Goal: Task Accomplishment & Management: Manage account settings

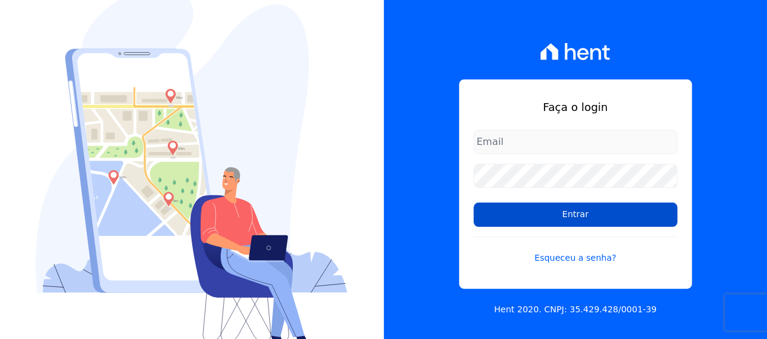
type input "[EMAIL_ADDRESS][DOMAIN_NAME]"
click at [542, 215] on input "Entrar" at bounding box center [576, 215] width 204 height 24
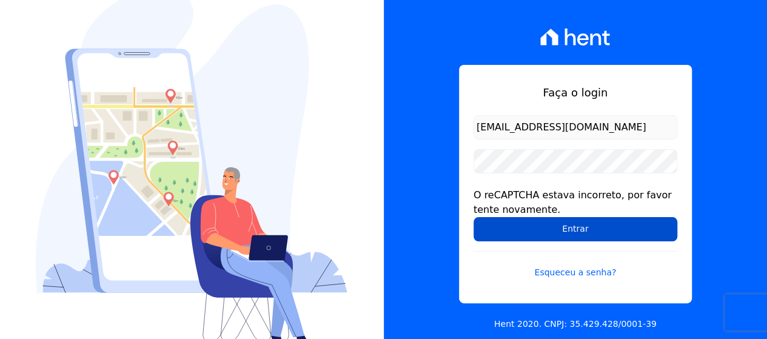
click at [647, 241] on input "Entrar" at bounding box center [576, 229] width 204 height 24
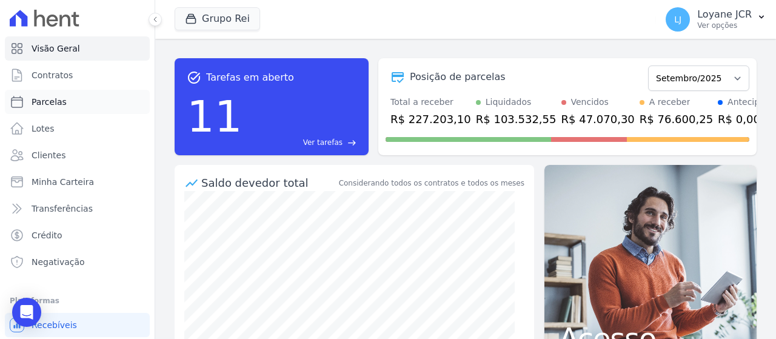
click at [36, 100] on span "Parcelas" at bounding box center [49, 102] width 35 height 12
select select
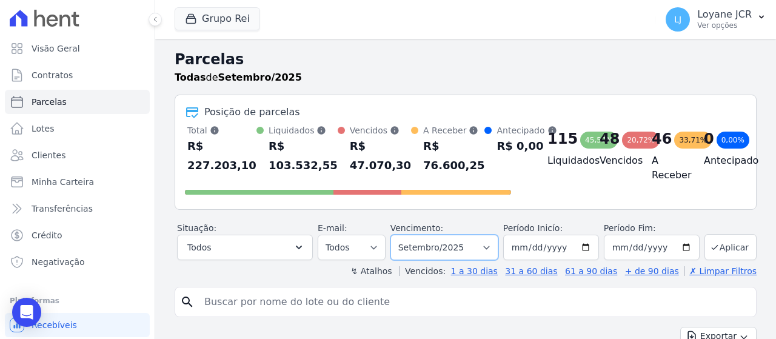
click at [433, 244] on select "Filtrar por período ──────── Todos os meses Janeiro/2020 Fevereiro/2020 Março/2…" at bounding box center [444, 247] width 108 height 25
select select "08/2025"
click at [399, 235] on select "Filtrar por período ──────── Todos os meses Janeiro/2020 Fevereiro/2020 Março/2…" at bounding box center [444, 247] width 108 height 25
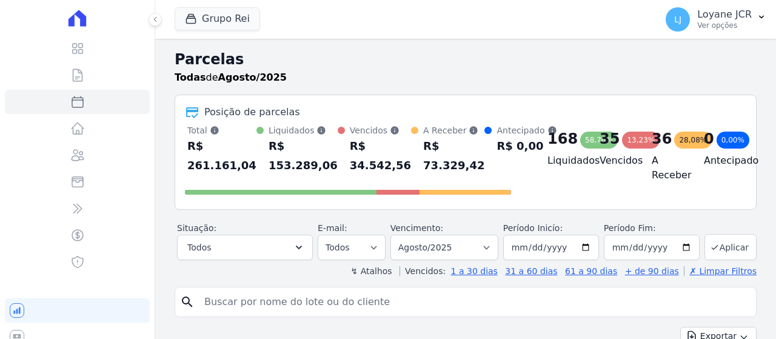
select select
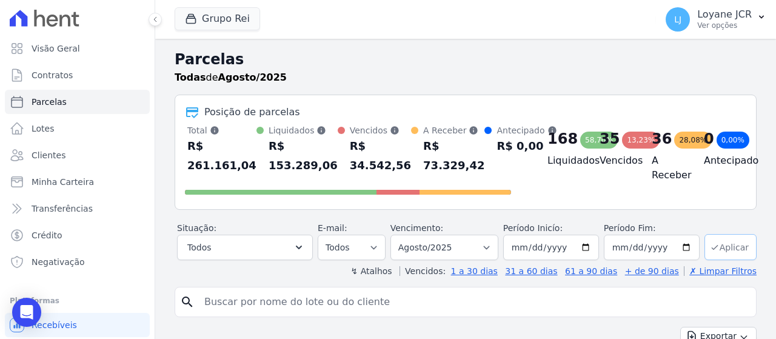
click at [722, 244] on button "Aplicar" at bounding box center [731, 247] width 52 height 26
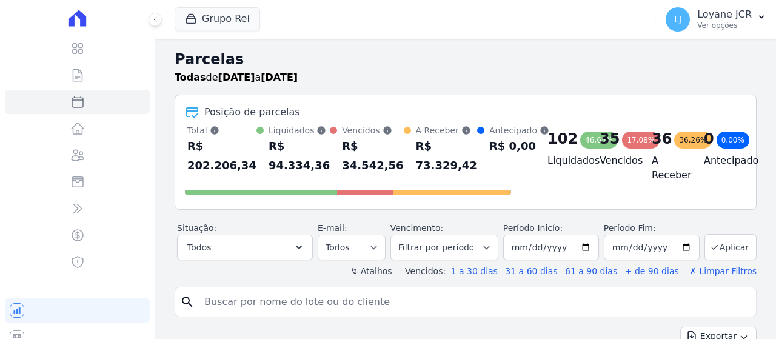
select select
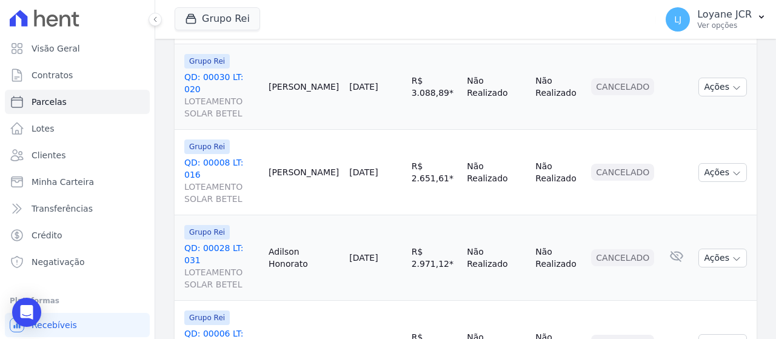
scroll to position [1918, 0]
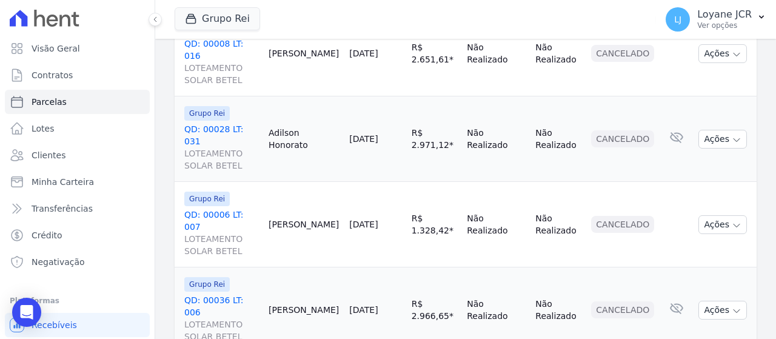
select select
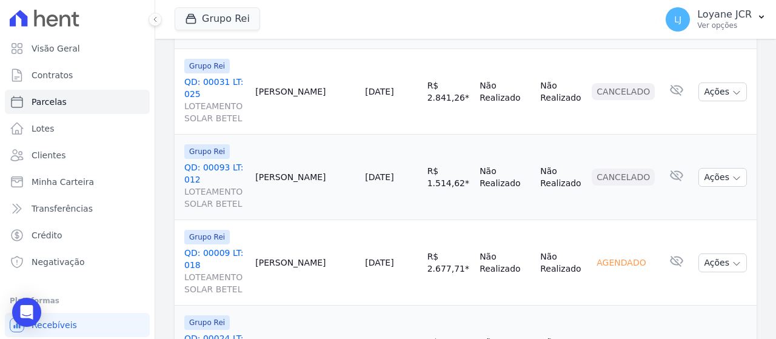
scroll to position [1942, 0]
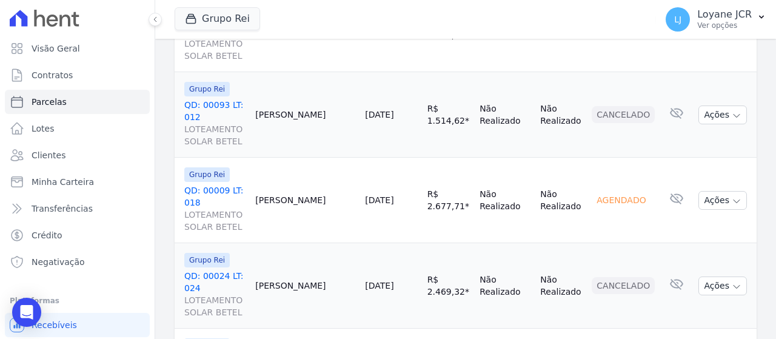
select select
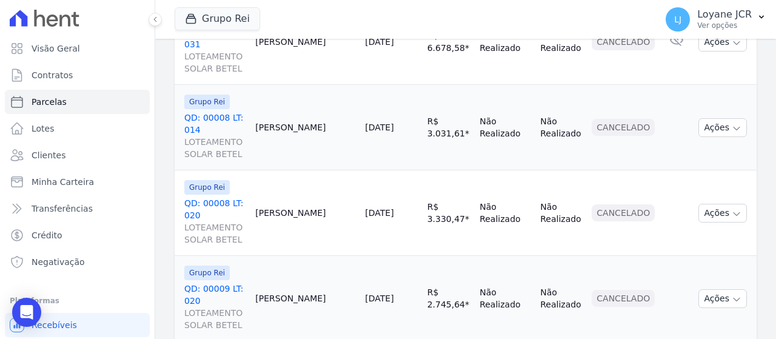
scroll to position [1942, 0]
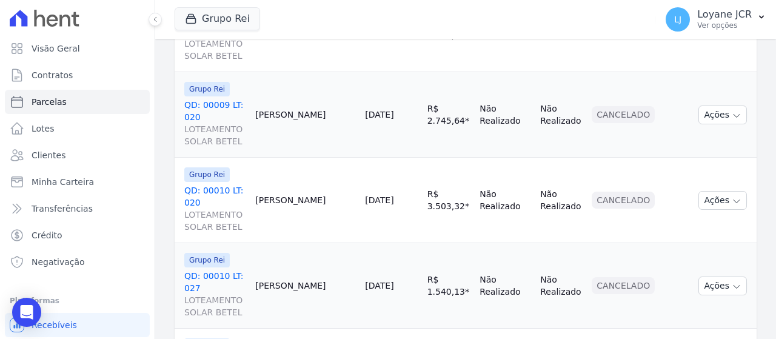
select select
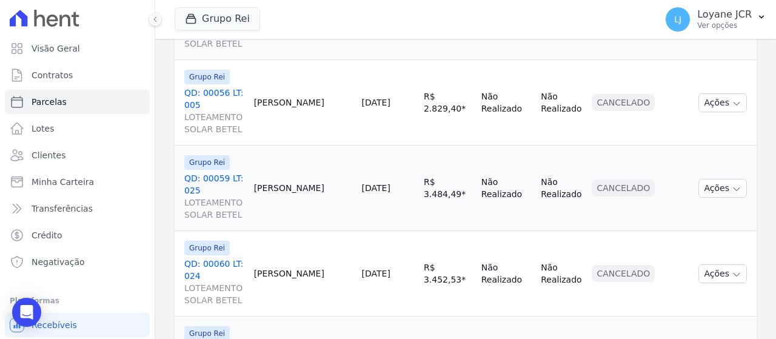
scroll to position [1918, 0]
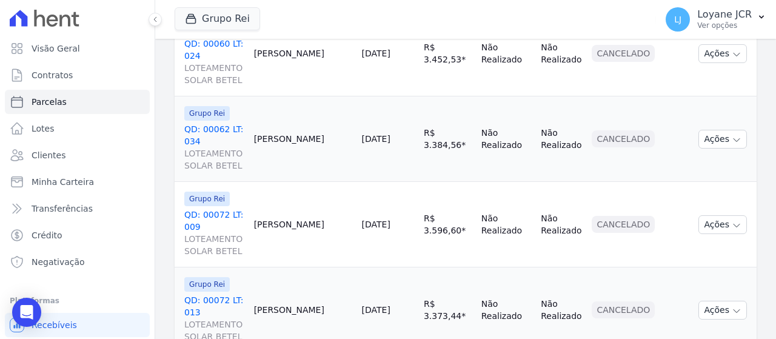
select select
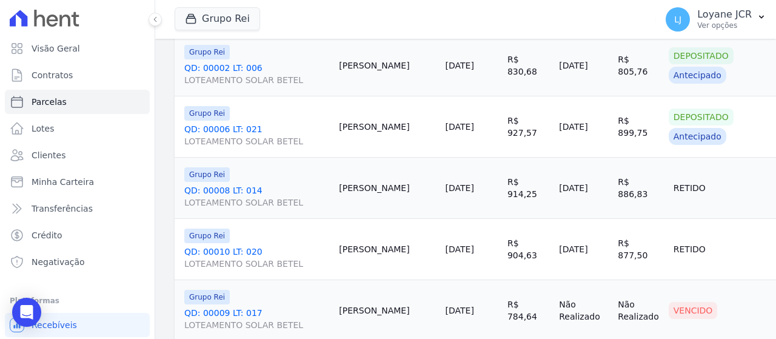
scroll to position [620, 0]
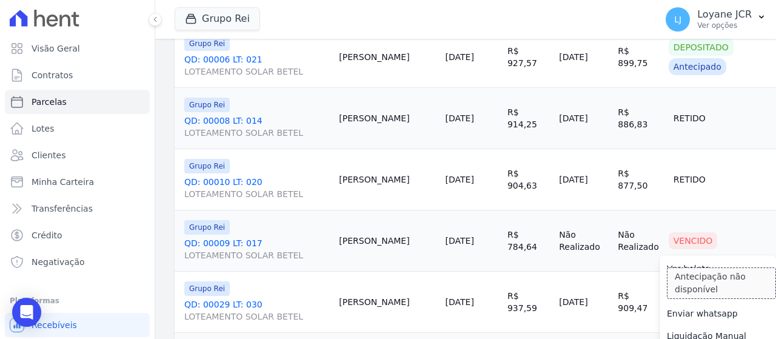
scroll to position [681, 0]
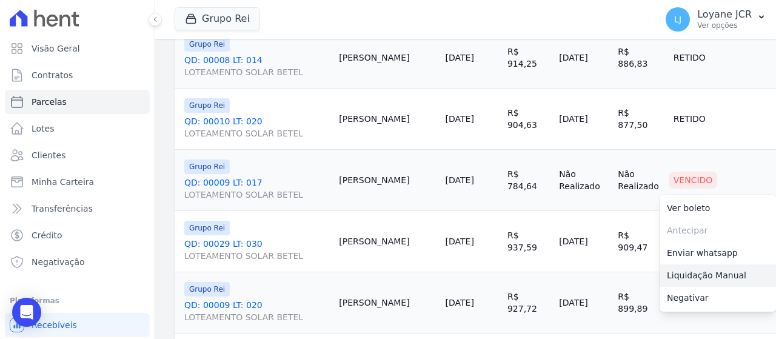
click at [695, 282] on link "Liquidação Manual" at bounding box center [718, 275] width 116 height 22
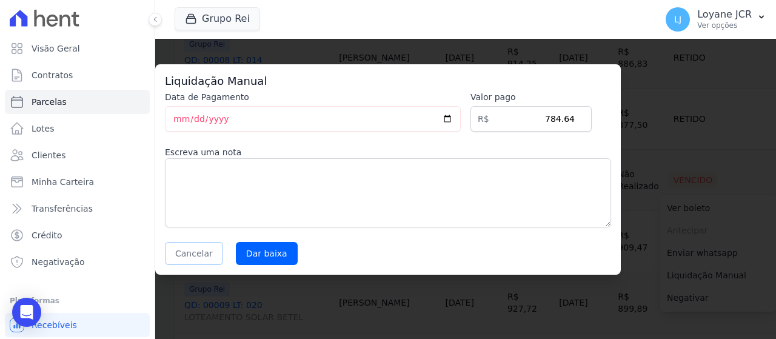
click at [196, 252] on button "Cancelar" at bounding box center [194, 253] width 58 height 23
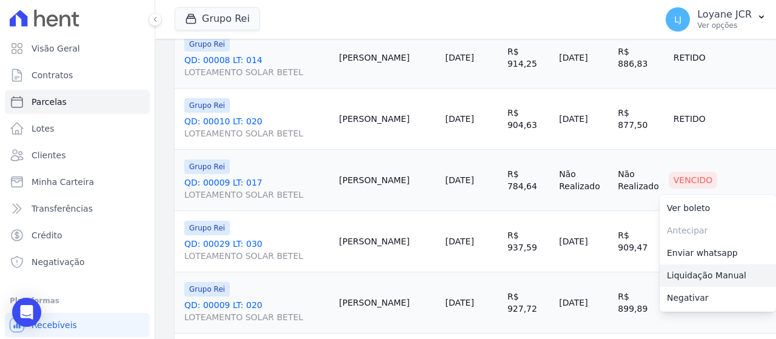
click at [684, 287] on link "Liquidação Manual" at bounding box center [718, 275] width 116 height 22
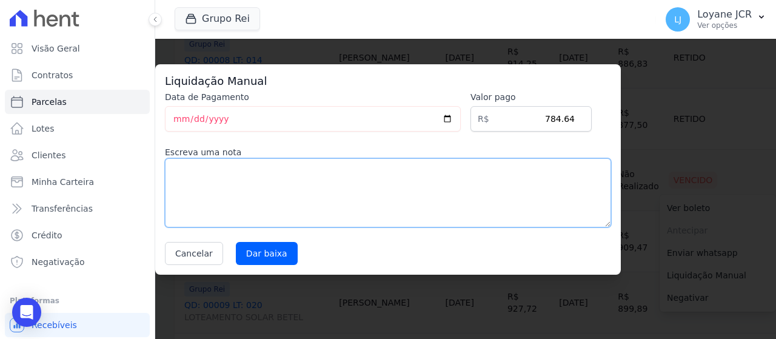
click at [384, 162] on textarea at bounding box center [388, 192] width 446 height 69
type textarea "B"
type textarea "BAIXADO NO SANKHYA"
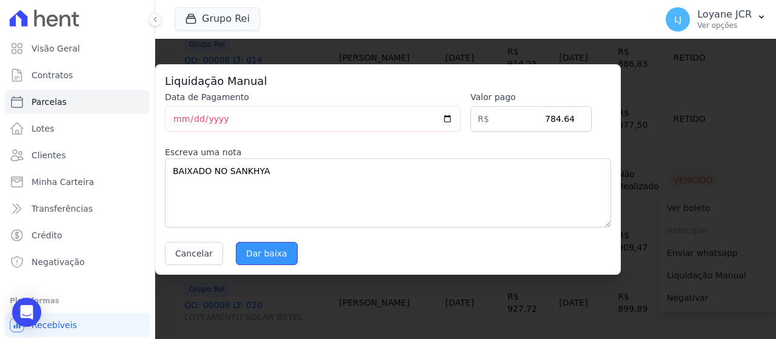
click at [257, 259] on input "Dar baixa" at bounding box center [267, 253] width 62 height 23
select select
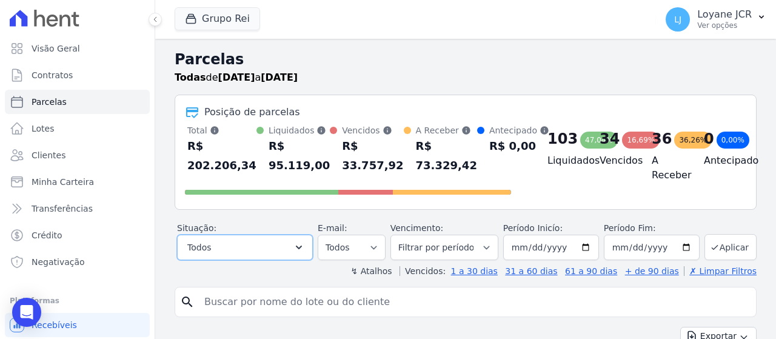
click at [261, 247] on button "Todos" at bounding box center [245, 247] width 136 height 25
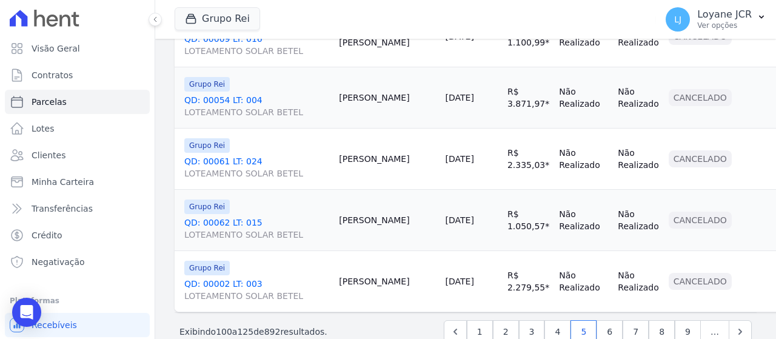
scroll to position [1651, 0]
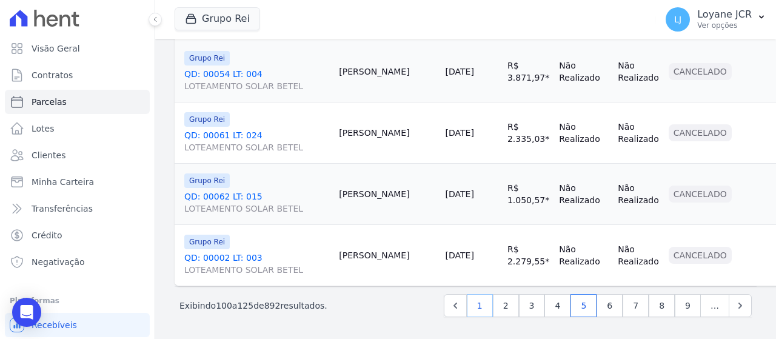
click at [484, 304] on link "1" at bounding box center [480, 305] width 26 height 23
click at [603, 304] on link "6" at bounding box center [610, 305] width 26 height 23
select select
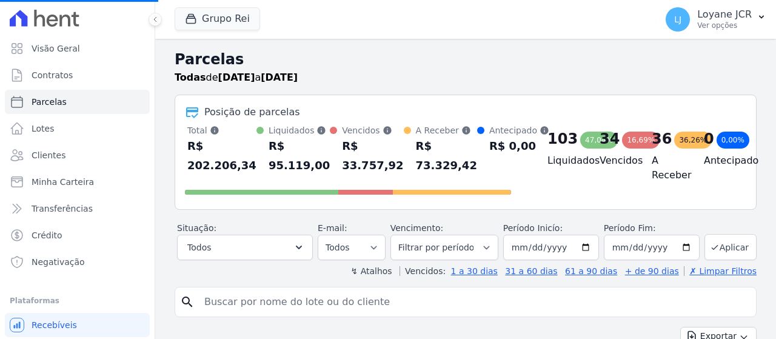
select select
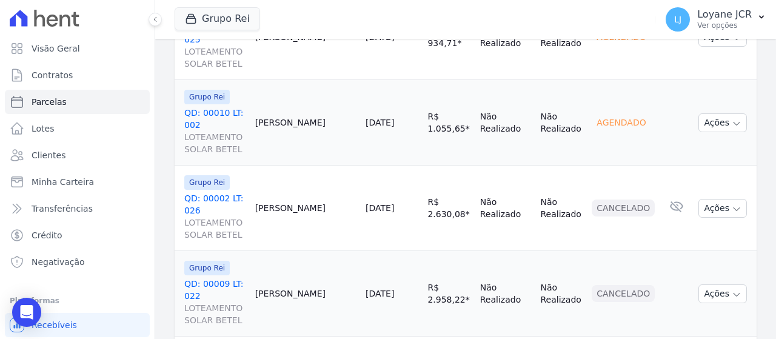
scroll to position [1930, 0]
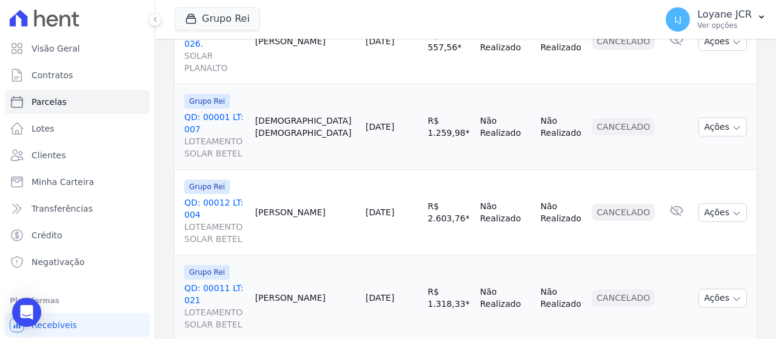
select select
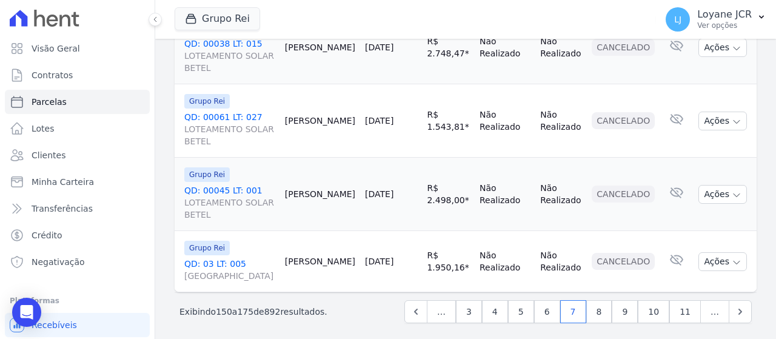
scroll to position [1857, 0]
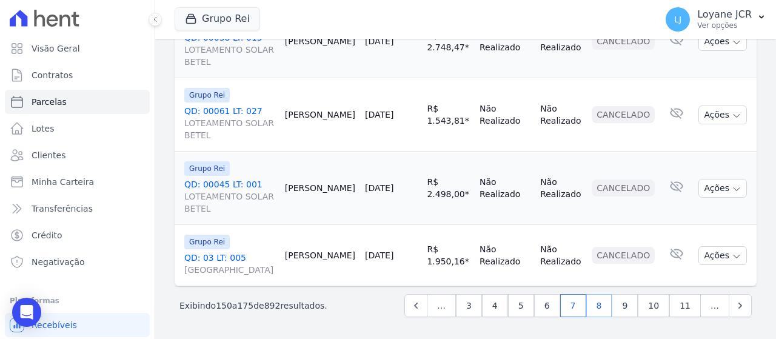
click at [600, 307] on link "8" at bounding box center [599, 305] width 26 height 23
select select
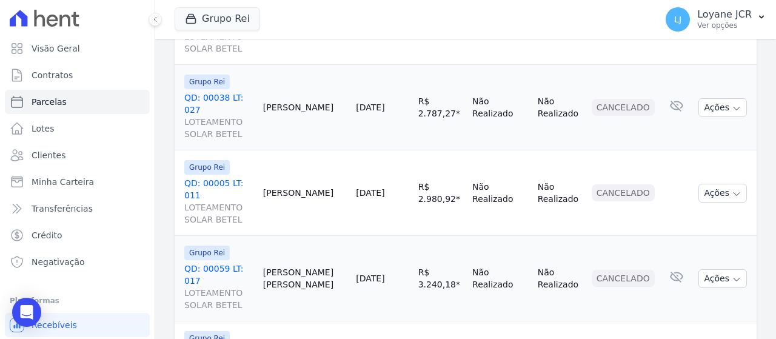
scroll to position [1906, 0]
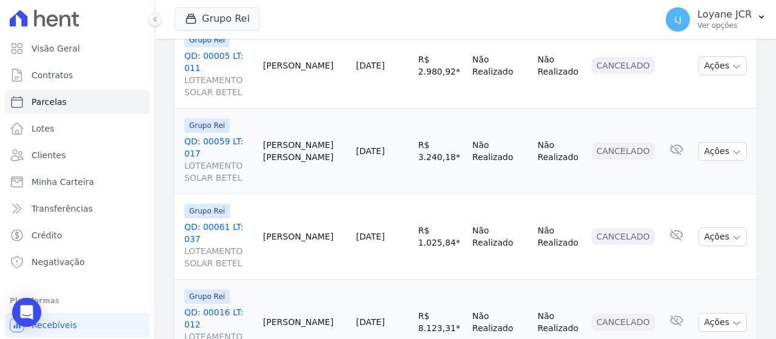
select select
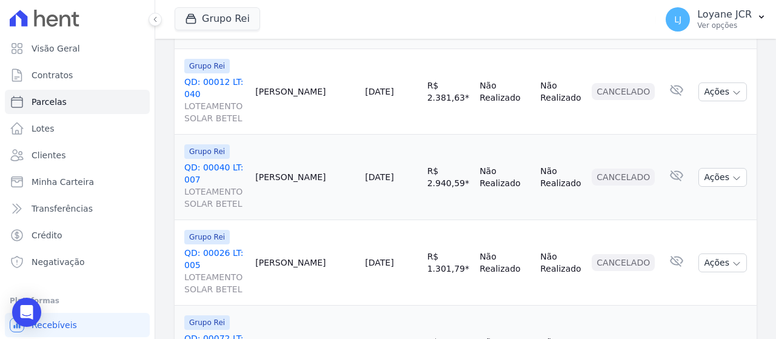
scroll to position [1918, 0]
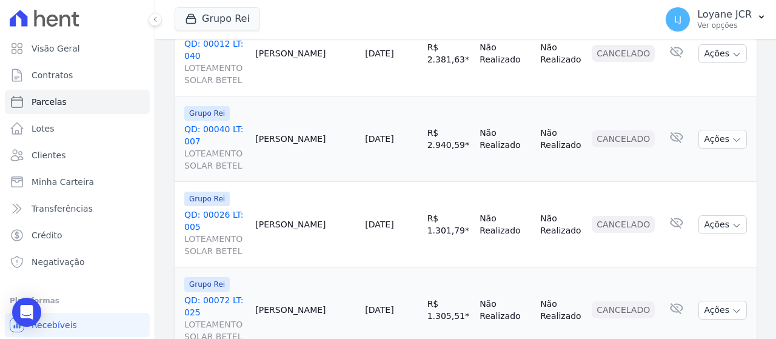
select select
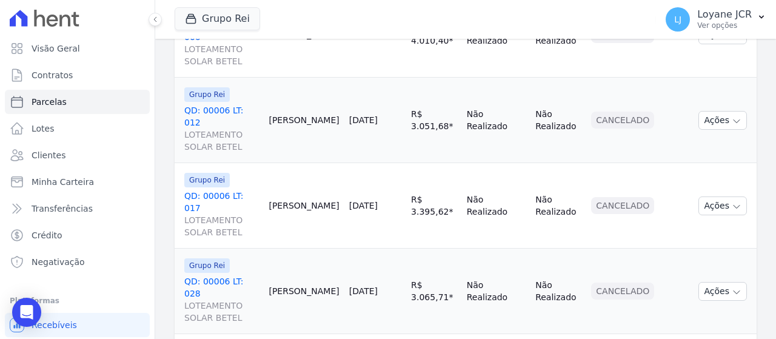
scroll to position [1942, 0]
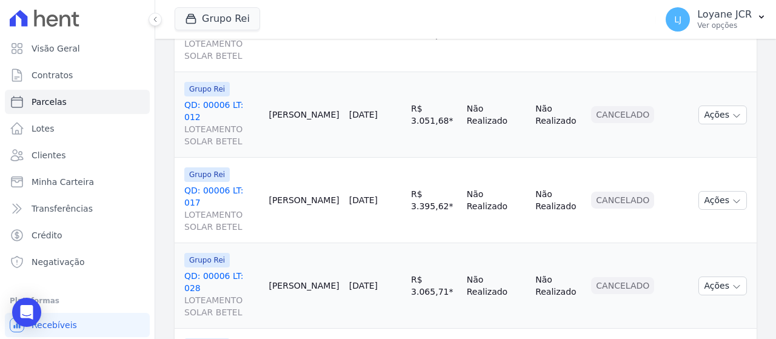
select select
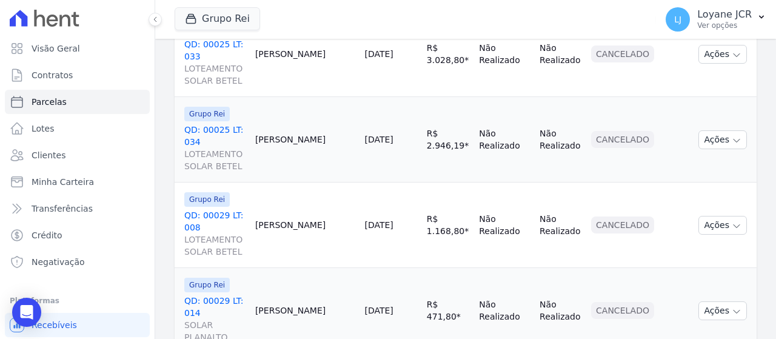
scroll to position [1918, 0]
select select
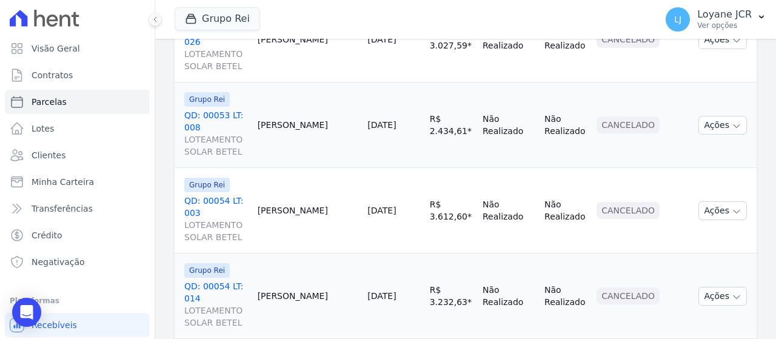
scroll to position [1942, 0]
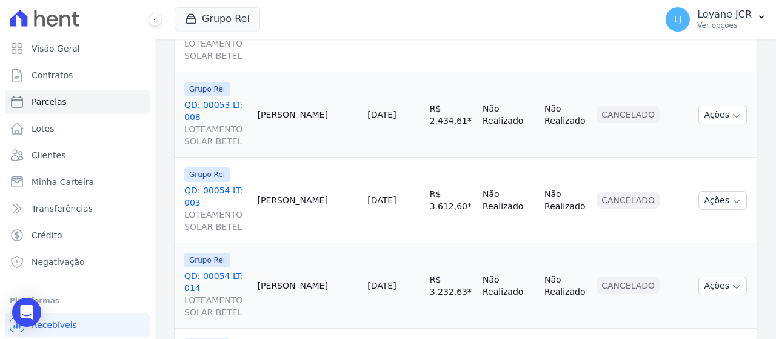
select select
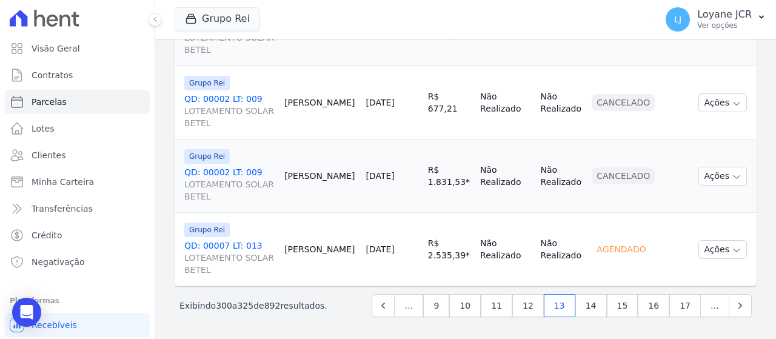
scroll to position [1942, 0]
click at [599, 307] on link "14" at bounding box center [591, 305] width 32 height 23
select select
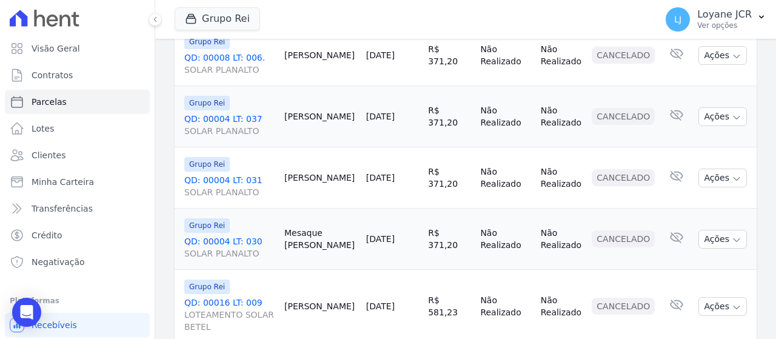
scroll to position [1506, 0]
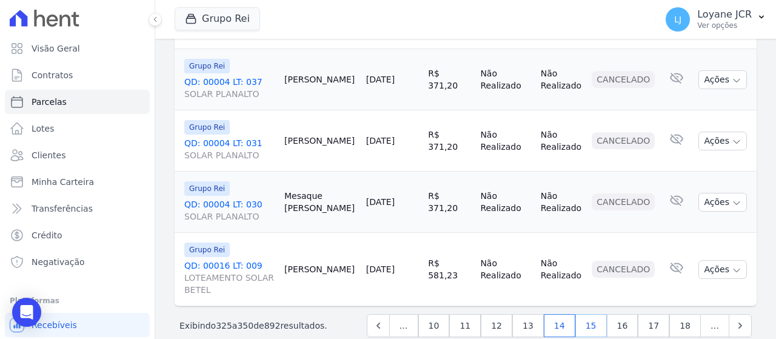
click at [595, 314] on link "15" at bounding box center [591, 325] width 32 height 23
select select
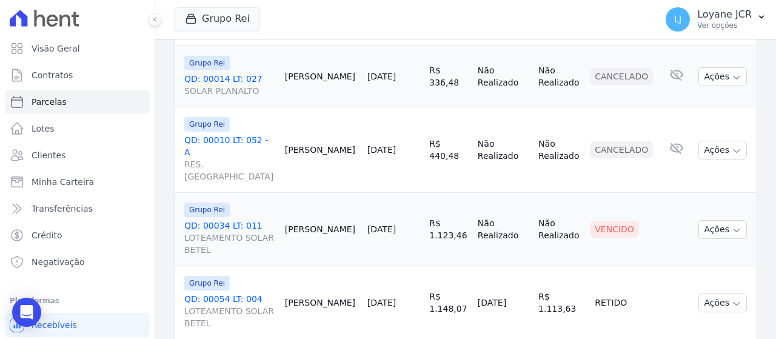
scroll to position [1045, 0]
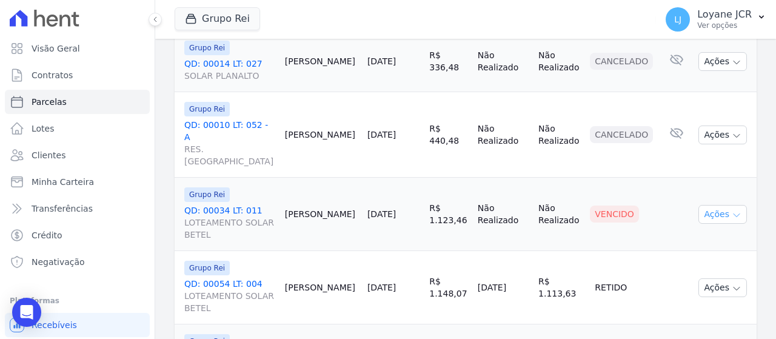
click at [700, 205] on button "Ações" at bounding box center [723, 214] width 49 height 19
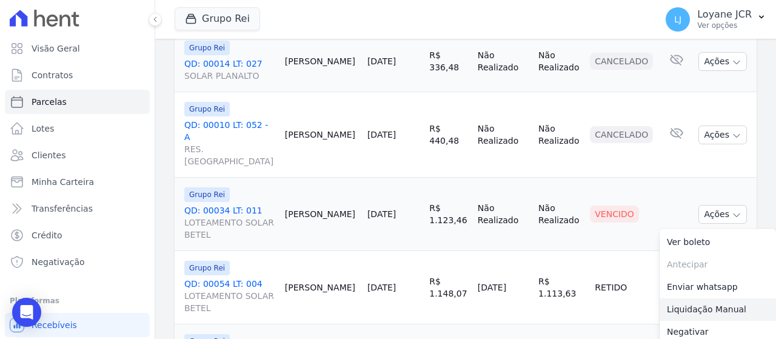
click at [694, 298] on link "Liquidação Manual" at bounding box center [718, 309] width 116 height 22
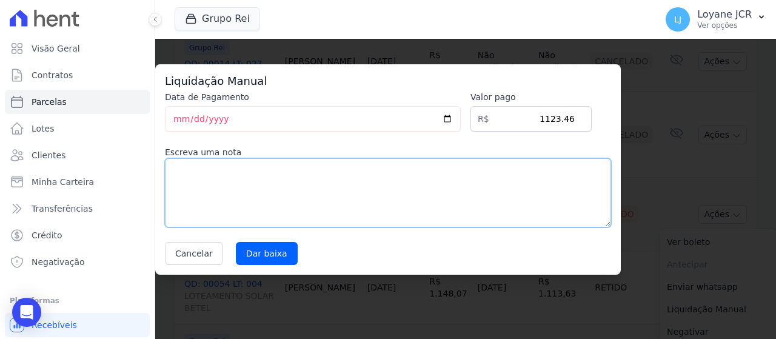
click at [436, 211] on textarea at bounding box center [388, 192] width 446 height 69
type textarea "e"
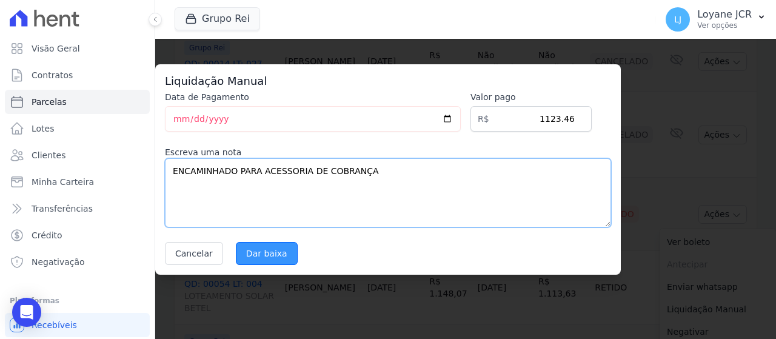
type textarea "ENCAMINHADO PARA ACESSORIA DE COBRANÇA"
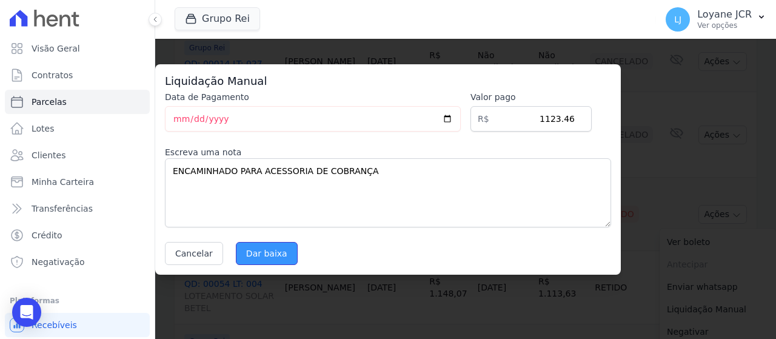
click at [273, 251] on input "Dar baixa" at bounding box center [267, 253] width 62 height 23
select select
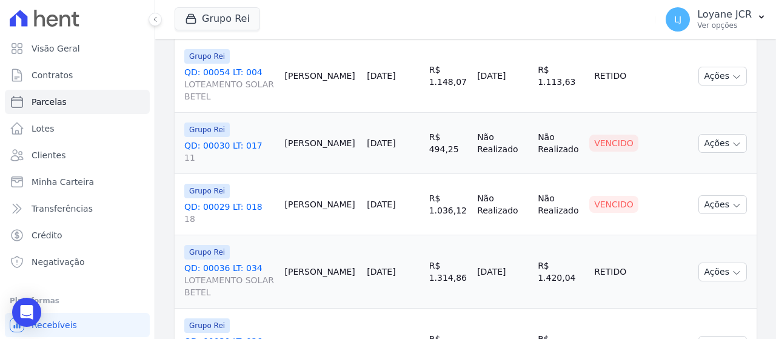
scroll to position [1273, 0]
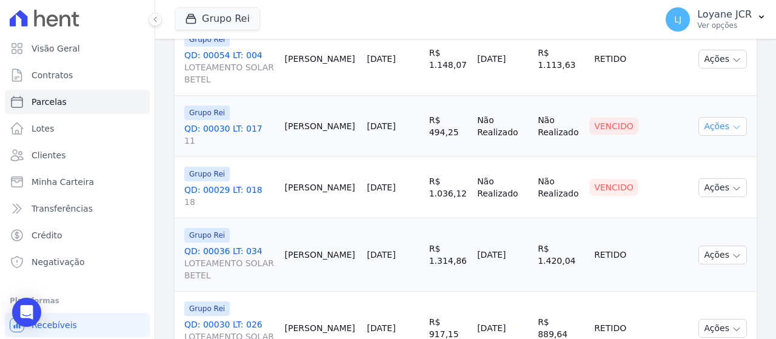
click at [706, 119] on button "Ações" at bounding box center [723, 126] width 49 height 19
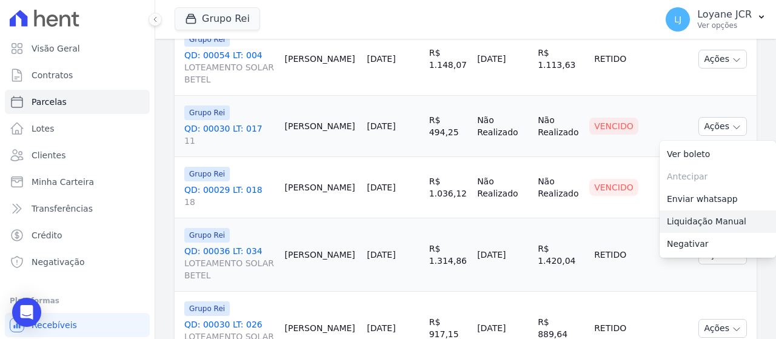
click at [699, 218] on link "Liquidação Manual" at bounding box center [718, 221] width 116 height 22
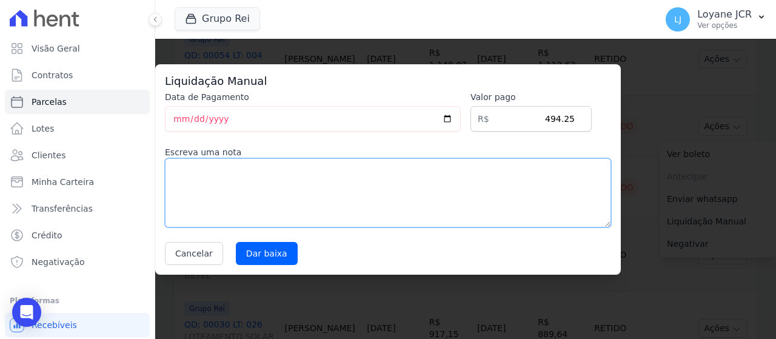
click at [473, 177] on textarea at bounding box center [388, 192] width 446 height 69
type textarea "C"
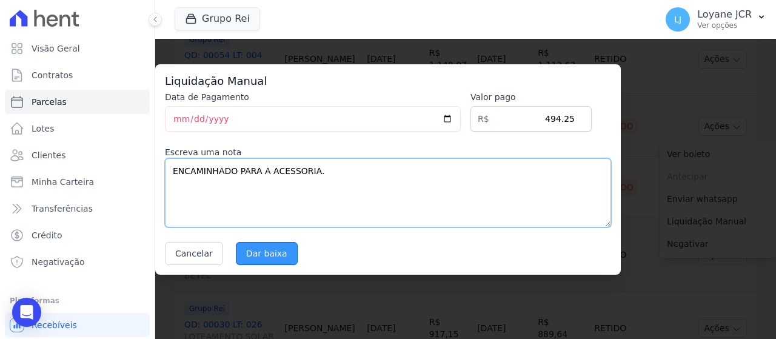
type textarea "ENCAMINHADO PARA A ACESSORIA."
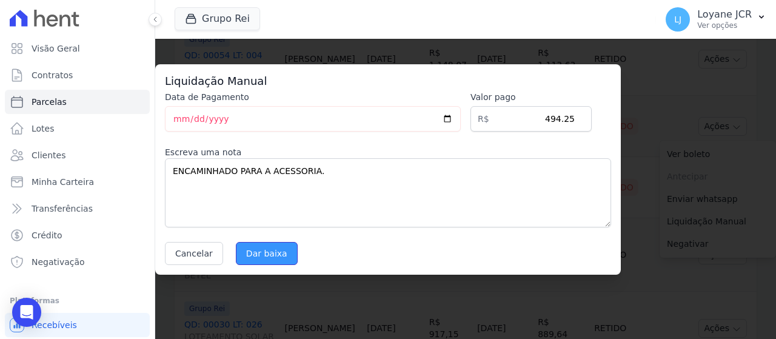
click at [266, 243] on input "Dar baixa" at bounding box center [267, 253] width 62 height 23
select select
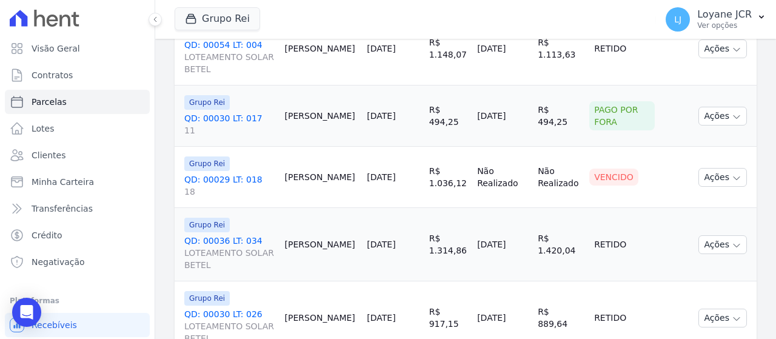
scroll to position [1334, 0]
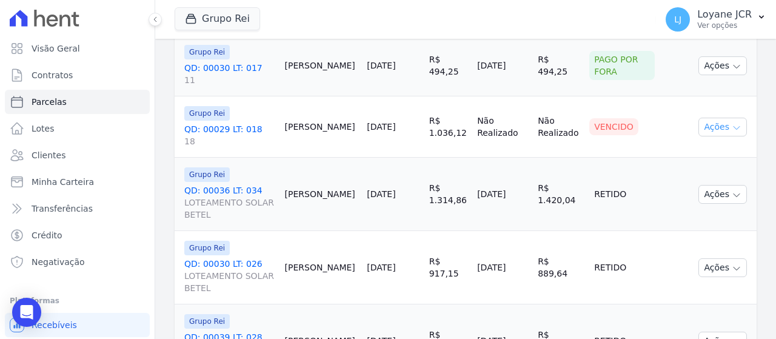
click at [720, 118] on button "Ações" at bounding box center [723, 127] width 49 height 19
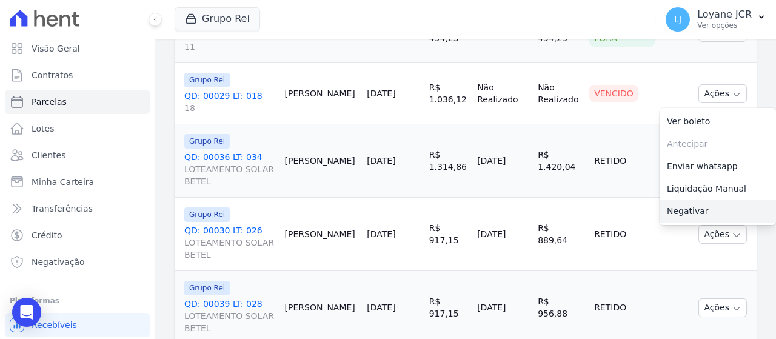
scroll to position [1395, 0]
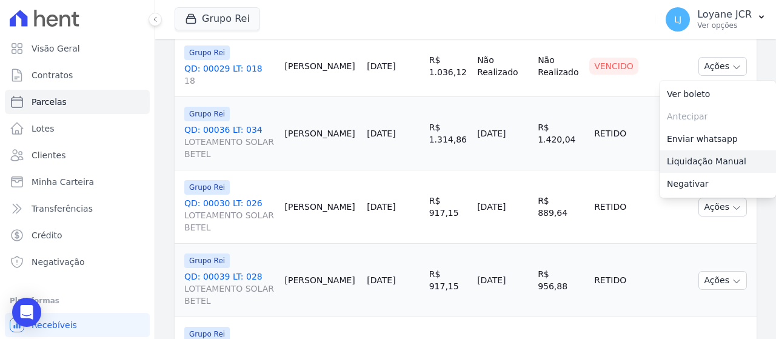
click at [691, 150] on link "Liquidação Manual" at bounding box center [718, 161] width 116 height 22
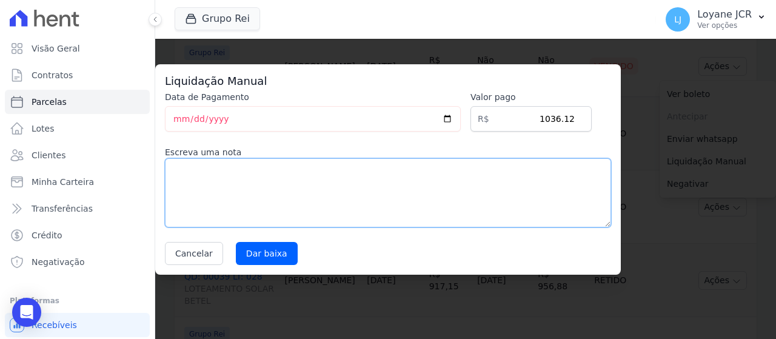
click at [393, 172] on textarea at bounding box center [388, 192] width 446 height 69
type textarea "PAGO POR FORA"
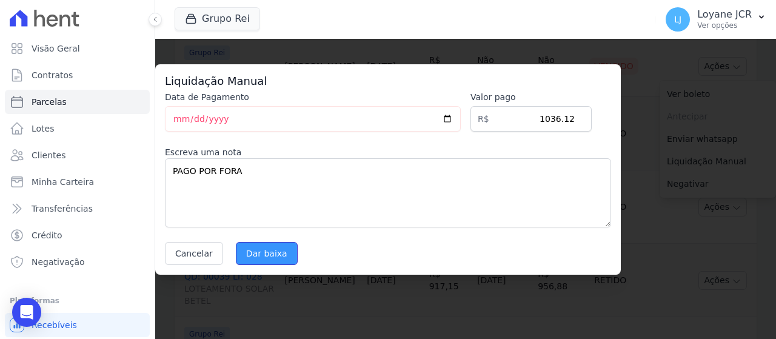
click at [252, 261] on input "Dar baixa" at bounding box center [267, 253] width 62 height 23
select select
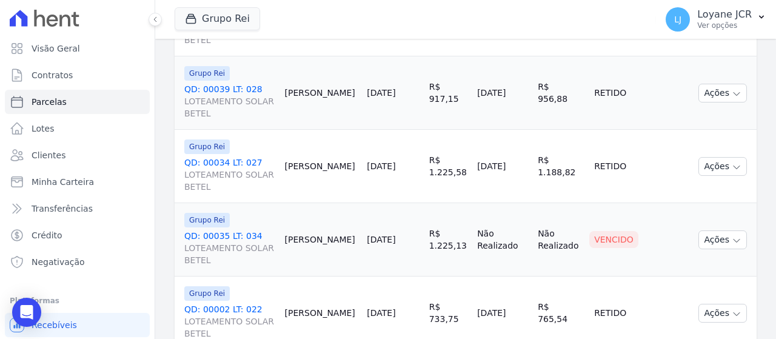
scroll to position [1590, 0]
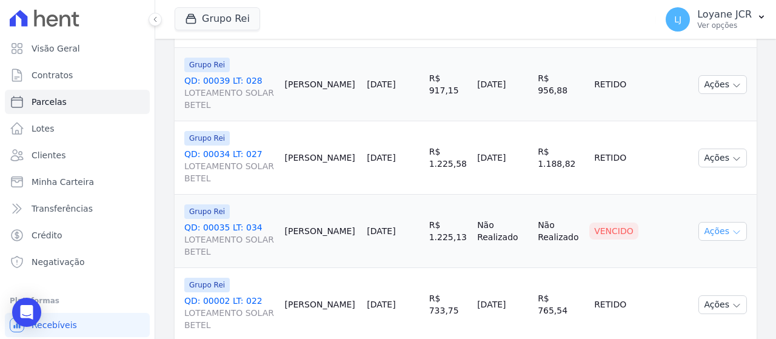
click at [711, 222] on button "Ações" at bounding box center [723, 231] width 49 height 19
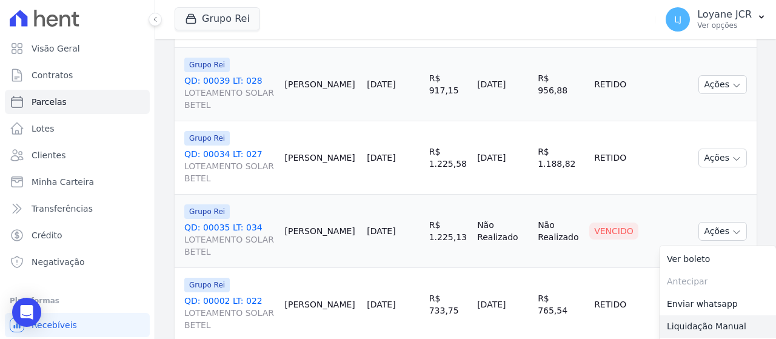
click at [712, 315] on link "Liquidação Manual" at bounding box center [718, 326] width 116 height 22
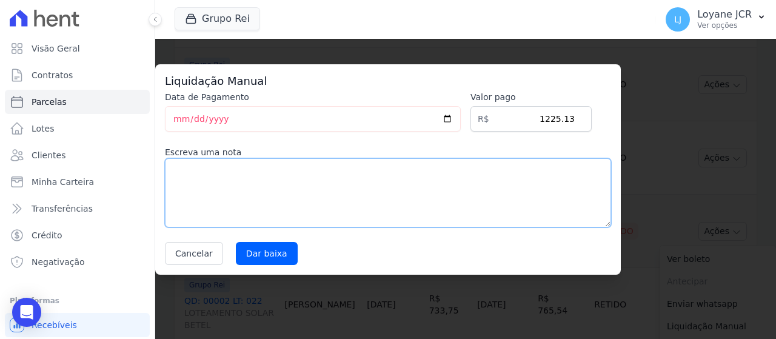
click at [382, 174] on textarea at bounding box center [388, 192] width 446 height 69
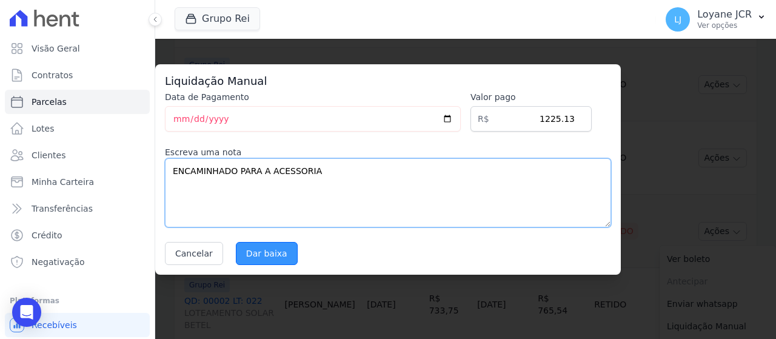
type textarea "ENCAMINHADO PARA A ACESSORIA"
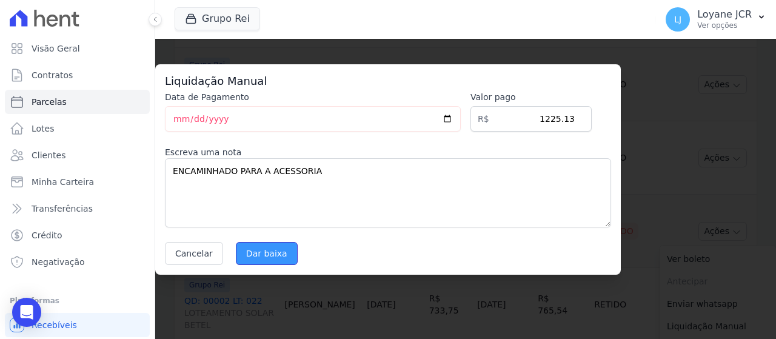
click at [244, 250] on input "Dar baixa" at bounding box center [267, 253] width 62 height 23
select select
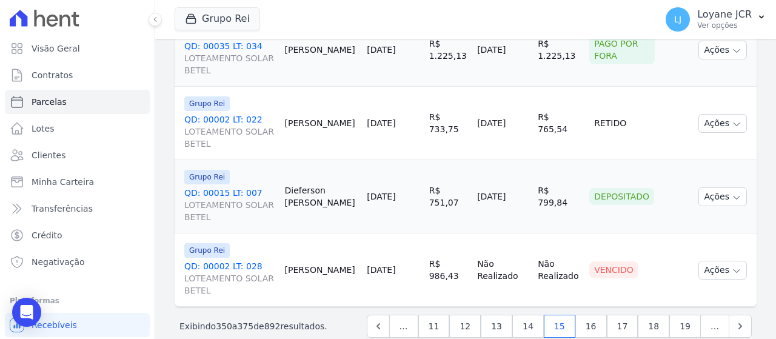
scroll to position [1785, 0]
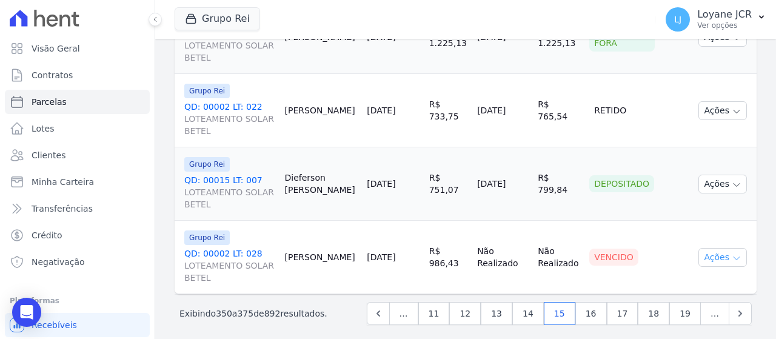
click at [709, 250] on button "Ações" at bounding box center [723, 257] width 49 height 19
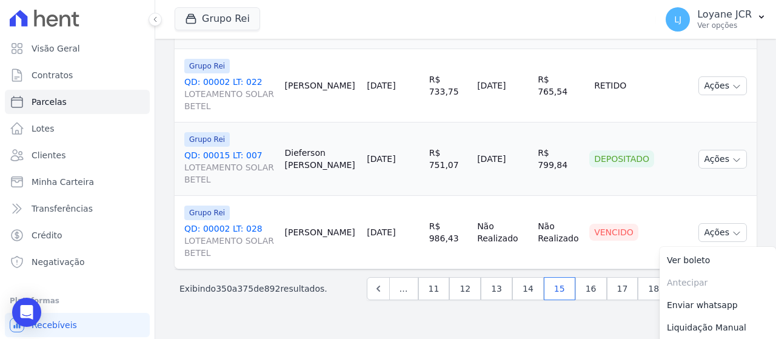
scroll to position [1826, 0]
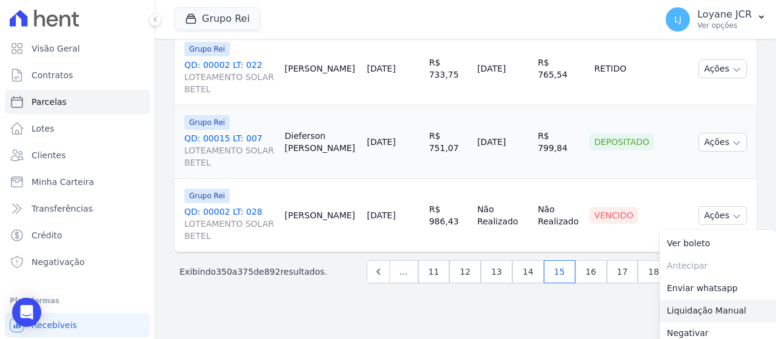
click at [674, 301] on link "Liquidação Manual" at bounding box center [718, 311] width 116 height 22
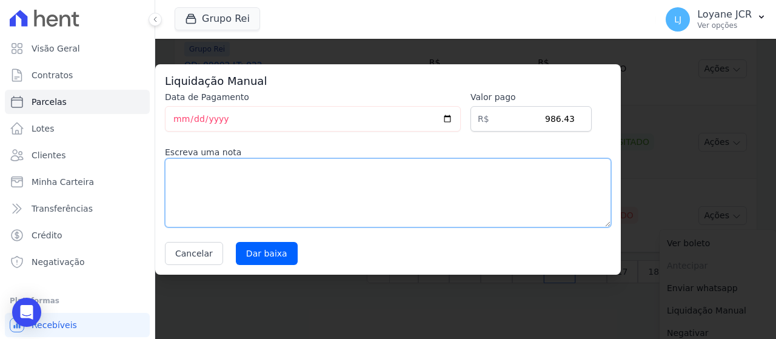
click at [286, 180] on textarea at bounding box center [388, 192] width 446 height 69
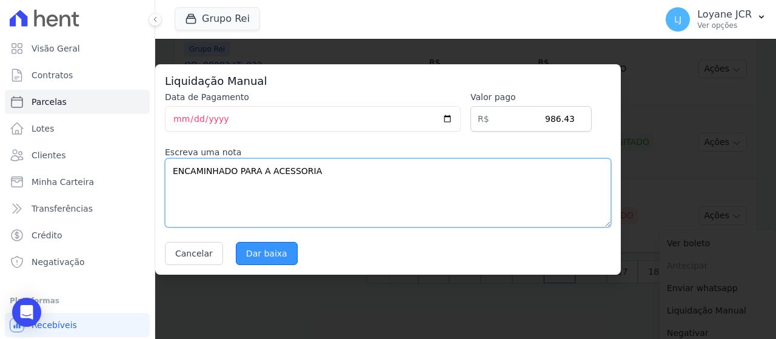
type textarea "ENCAMINHADO PARA A ACESSORIA"
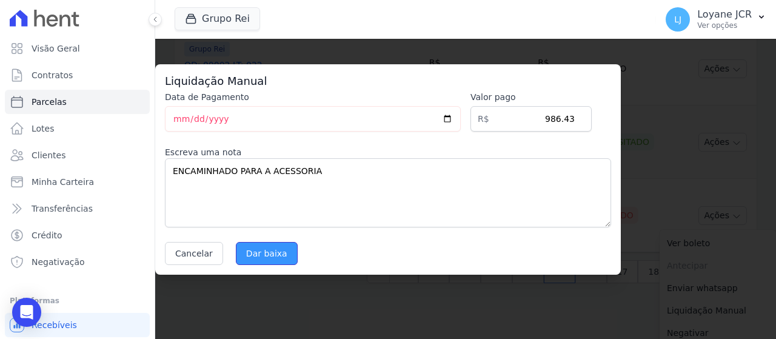
click at [276, 253] on input "Dar baixa" at bounding box center [267, 253] width 62 height 23
select select
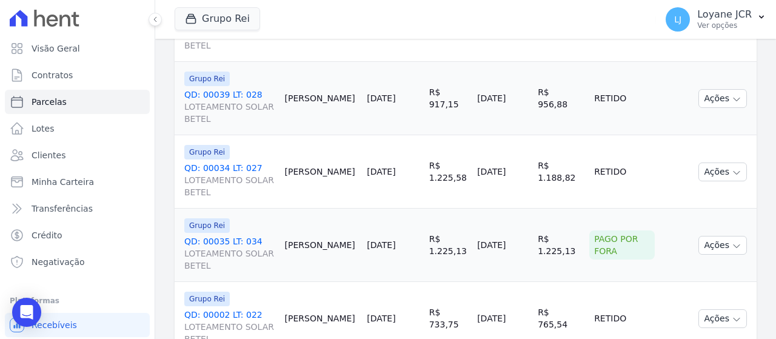
scroll to position [1785, 0]
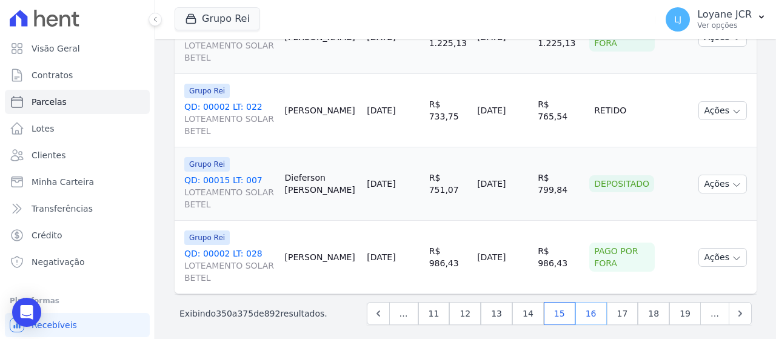
click at [597, 312] on link "16" at bounding box center [591, 313] width 32 height 23
select select
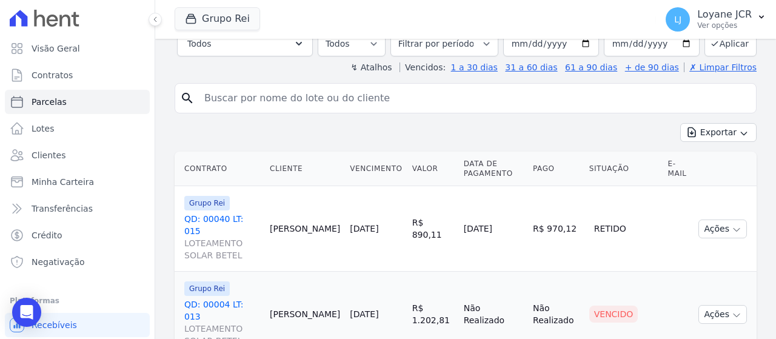
scroll to position [364, 0]
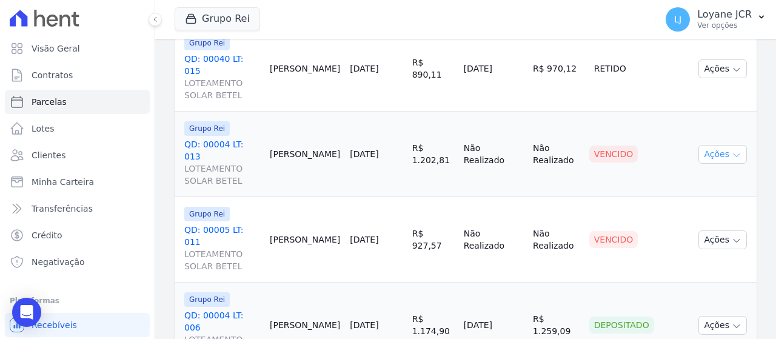
click at [719, 145] on button "Ações" at bounding box center [723, 154] width 49 height 19
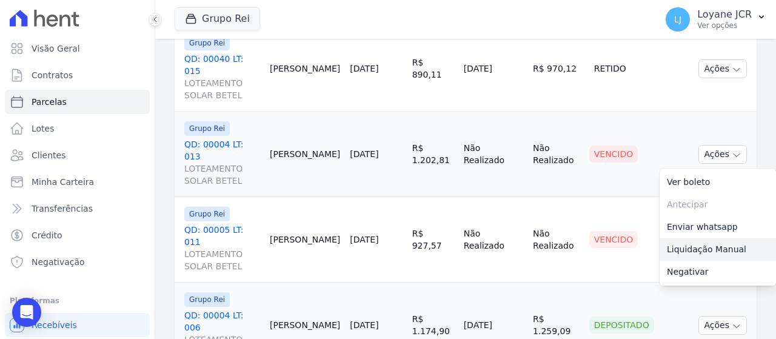
click at [718, 249] on link "Liquidação Manual" at bounding box center [718, 249] width 116 height 22
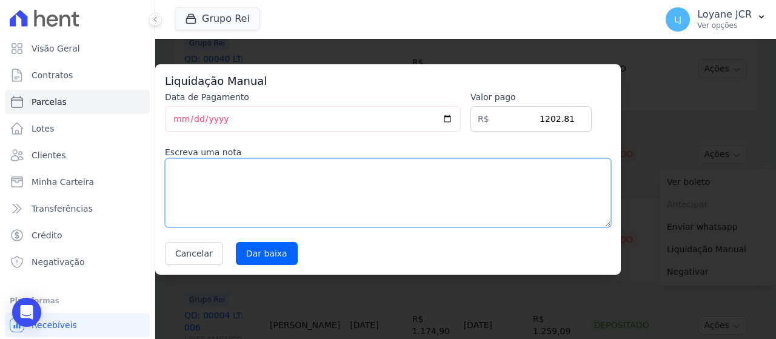
click at [344, 212] on textarea at bounding box center [388, 192] width 446 height 69
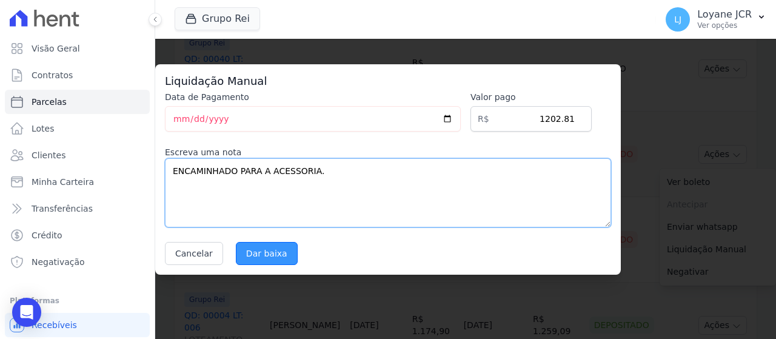
type textarea "ENCAMINHADO PARA A ACESSORIA."
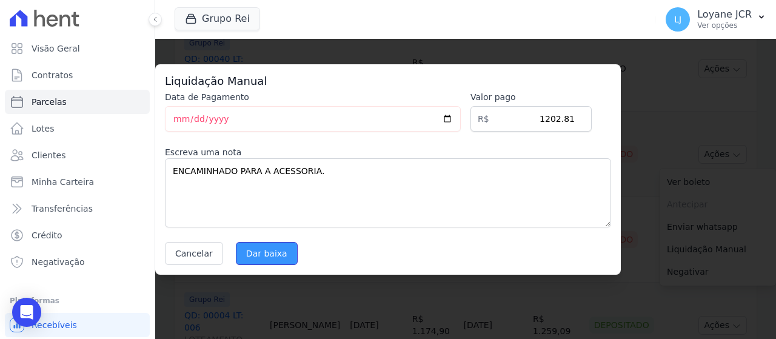
click at [270, 250] on input "Dar baixa" at bounding box center [267, 253] width 62 height 23
select select
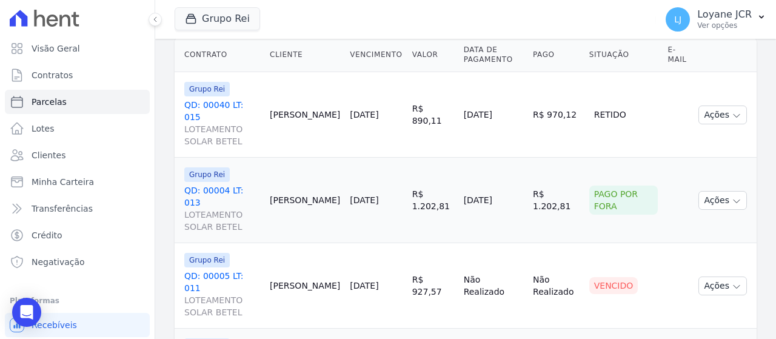
scroll to position [424, 0]
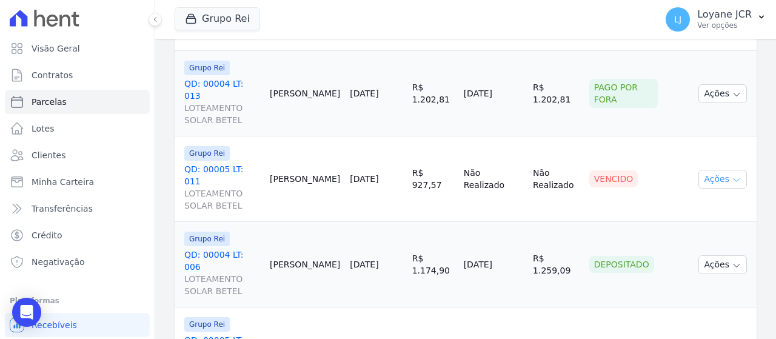
click at [712, 170] on button "Ações" at bounding box center [723, 179] width 49 height 19
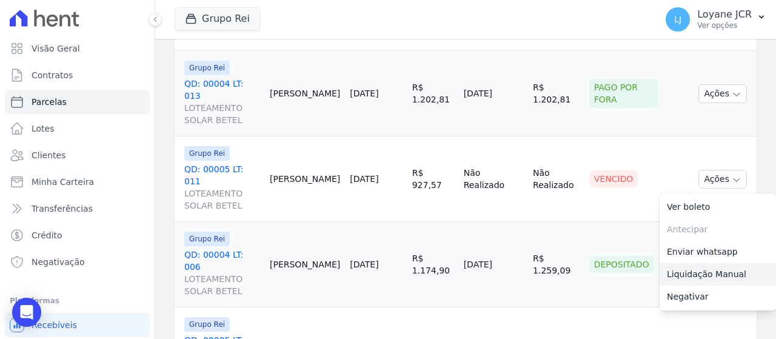
click at [687, 263] on link "Liquidação Manual" at bounding box center [718, 274] width 116 height 22
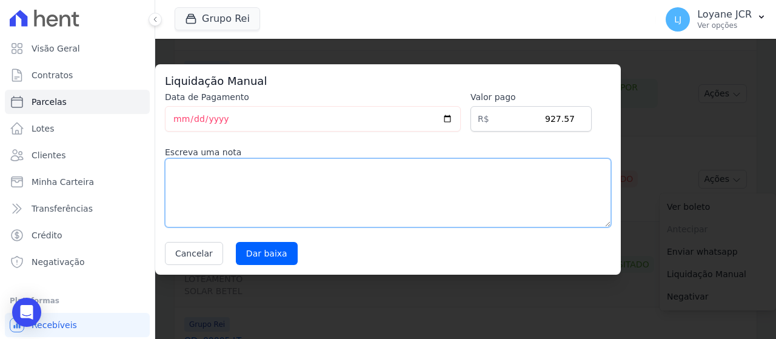
click at [341, 173] on textarea at bounding box center [388, 192] width 446 height 69
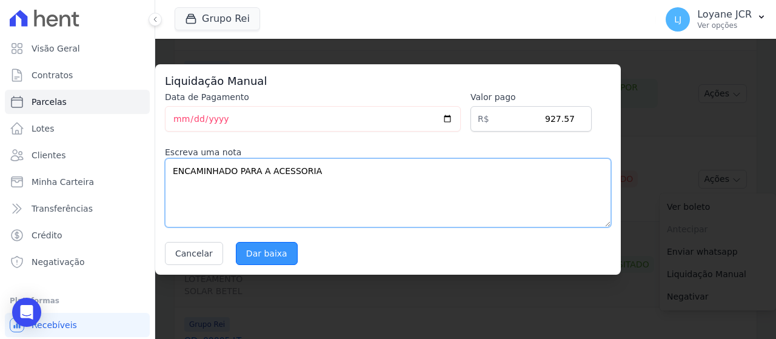
type textarea "ENCAMINHADO PARA A ACESSORIA"
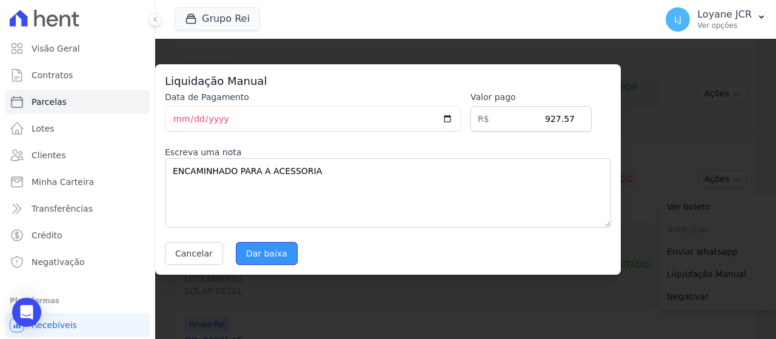
click at [273, 249] on input "Dar baixa" at bounding box center [267, 253] width 62 height 23
click at [268, 255] on input "Dar baixa" at bounding box center [267, 253] width 62 height 23
select select
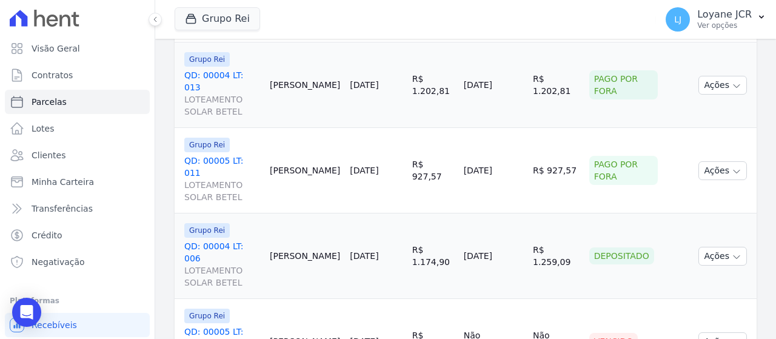
scroll to position [424, 0]
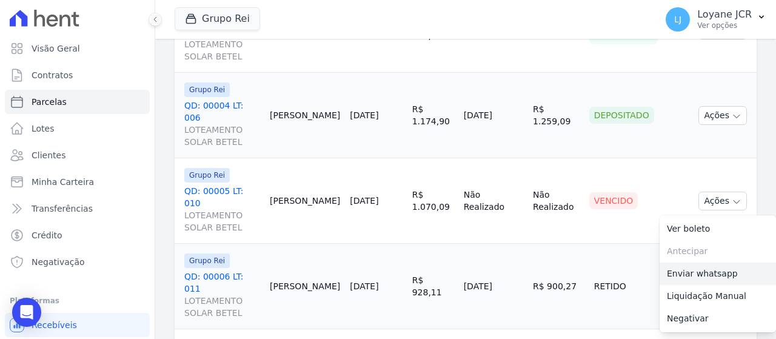
scroll to position [606, 0]
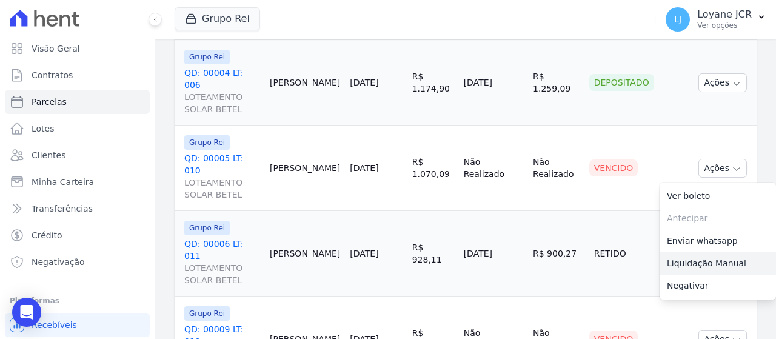
click at [677, 252] on link "Liquidação Manual" at bounding box center [718, 263] width 116 height 22
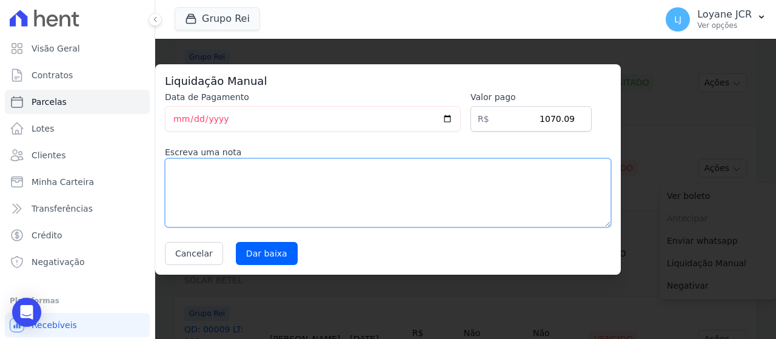
click at [277, 183] on textarea at bounding box center [388, 192] width 446 height 69
type textarea "p"
type textarea "PAGO POR FORA"
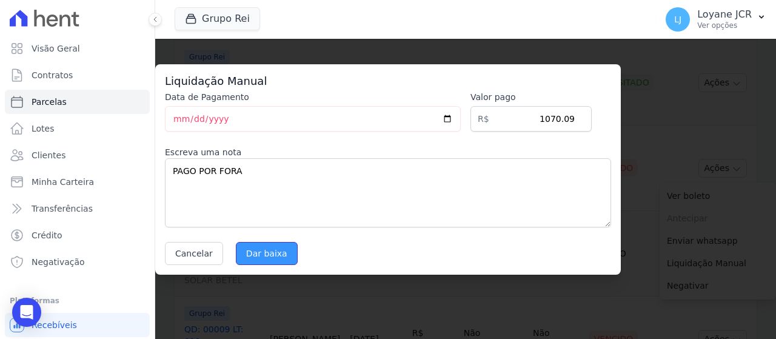
click at [247, 255] on input "Dar baixa" at bounding box center [267, 253] width 62 height 23
select select
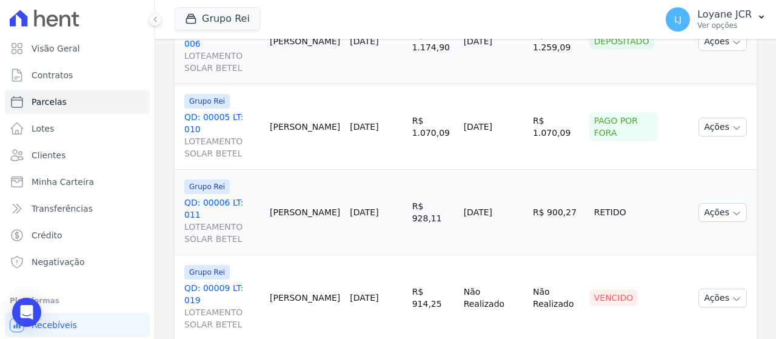
scroll to position [606, 0]
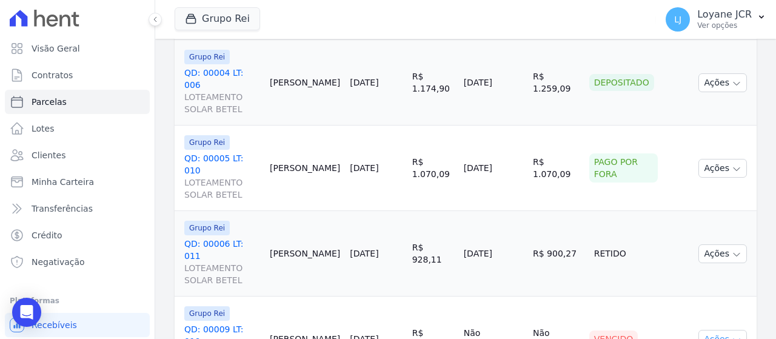
click at [732, 335] on icon "button" at bounding box center [737, 340] width 10 height 10
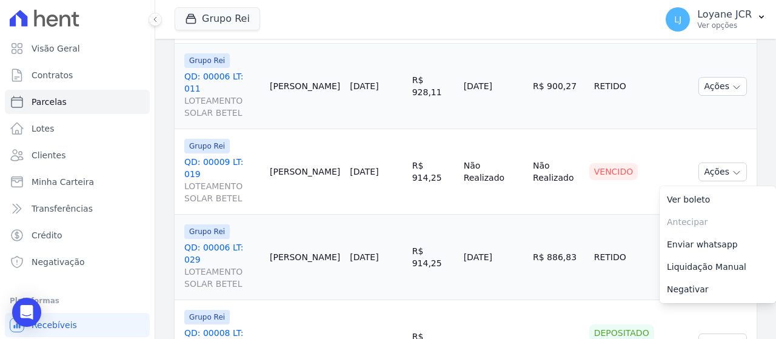
scroll to position [849, 0]
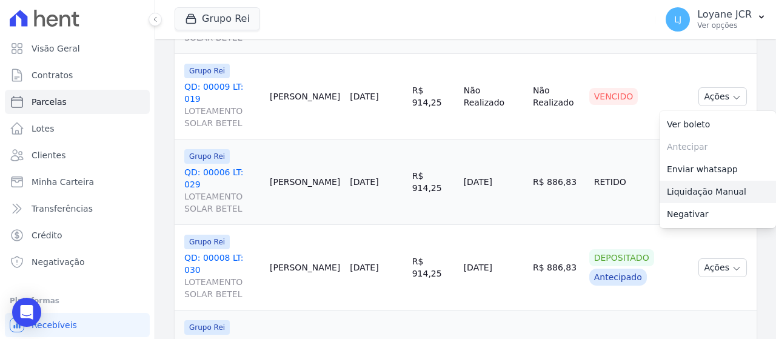
click at [688, 181] on link "Liquidação Manual" at bounding box center [718, 192] width 116 height 22
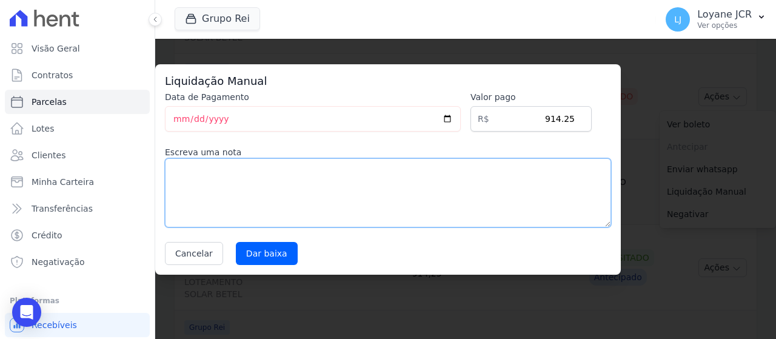
click at [324, 181] on textarea at bounding box center [388, 192] width 446 height 69
type textarea "PAGO POR FORA"
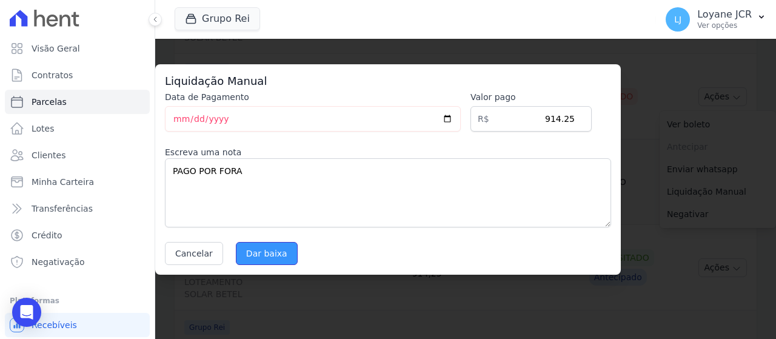
click at [268, 247] on input "Dar baixa" at bounding box center [267, 253] width 62 height 23
select select
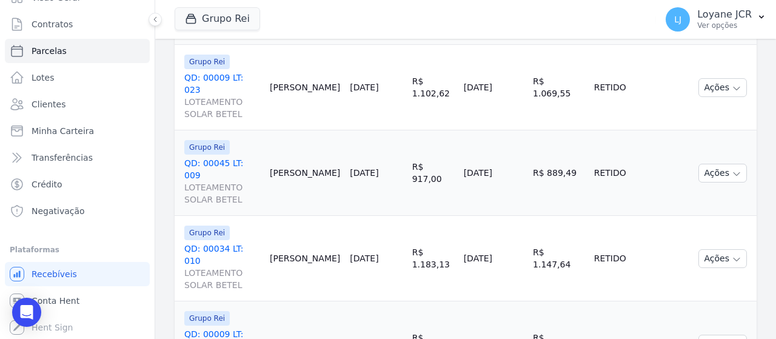
scroll to position [1930, 0]
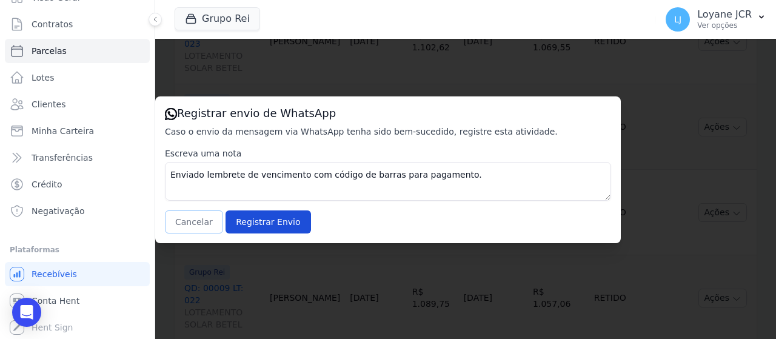
click at [186, 225] on button "Cancelar" at bounding box center [194, 221] width 58 height 23
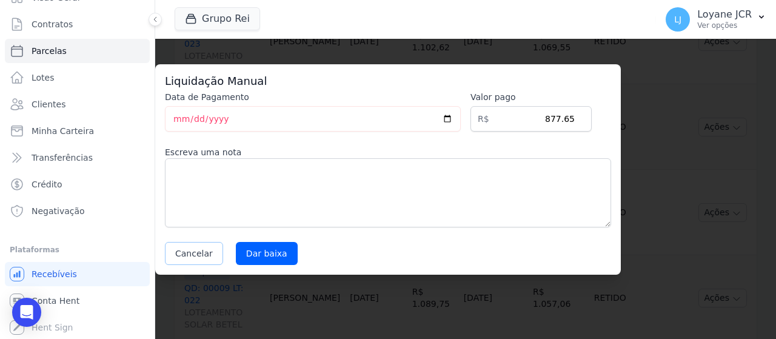
click at [196, 246] on button "Cancelar" at bounding box center [194, 253] width 58 height 23
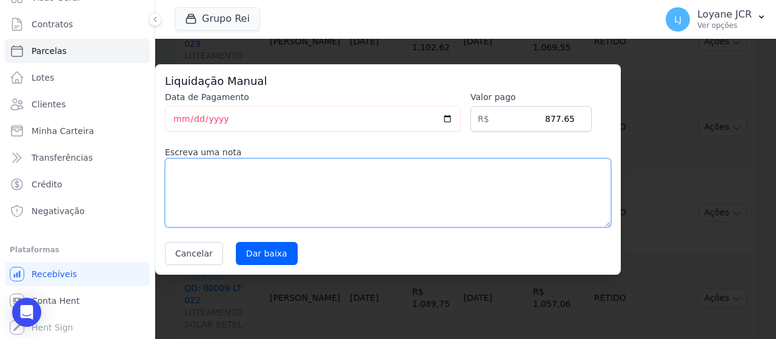
click at [507, 199] on textarea at bounding box center [388, 192] width 446 height 69
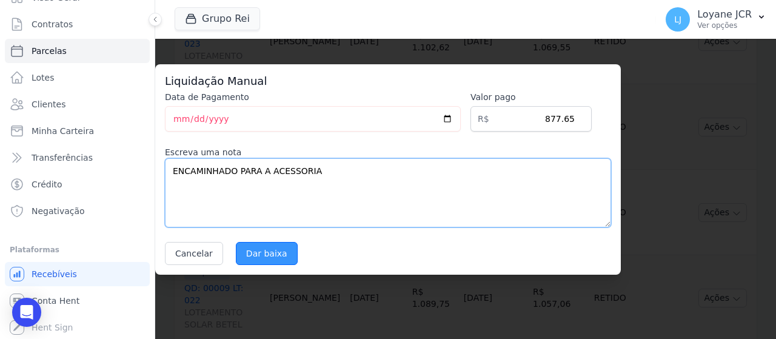
type textarea "ENCAMINHADO PARA A ACESSORIA"
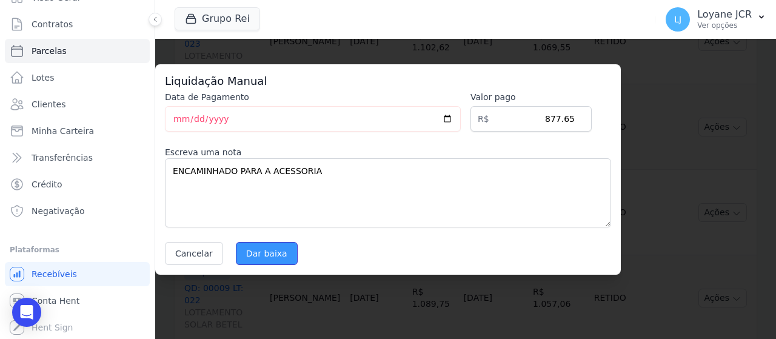
click at [261, 248] on input "Dar baixa" at bounding box center [267, 253] width 62 height 23
select select
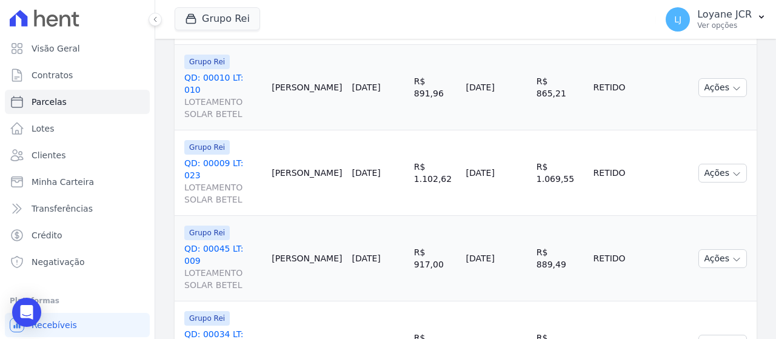
scroll to position [1930, 0]
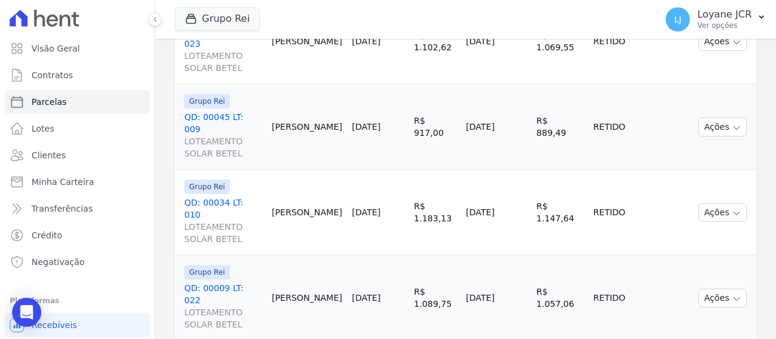
select select
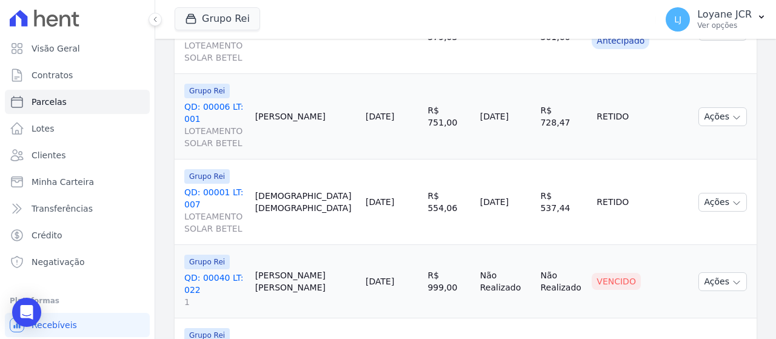
scroll to position [572, 0]
click at [710, 273] on button "Ações" at bounding box center [723, 282] width 49 height 19
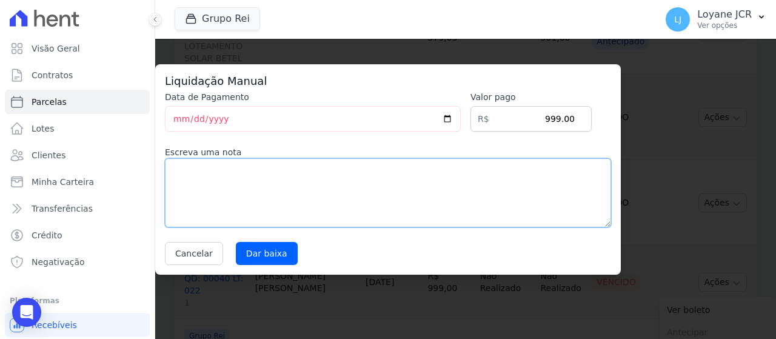
click at [431, 191] on textarea at bounding box center [388, 192] width 446 height 69
type textarea "ENCAMINHADO PARA A ACESSORIA"
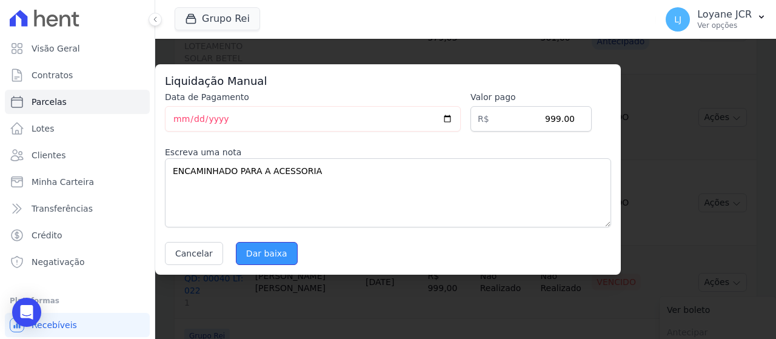
click at [266, 248] on input "Dar baixa" at bounding box center [267, 253] width 62 height 23
select select
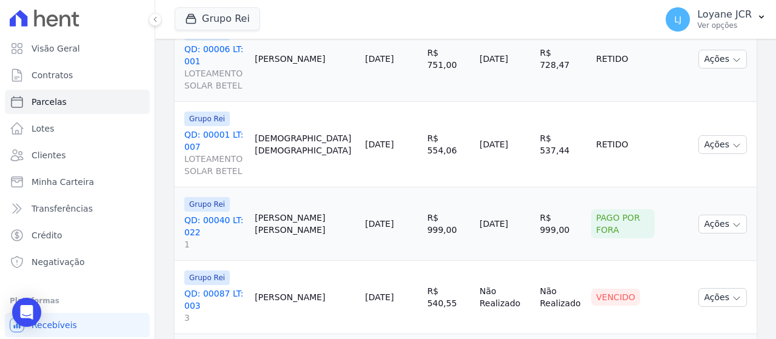
scroll to position [693, 0]
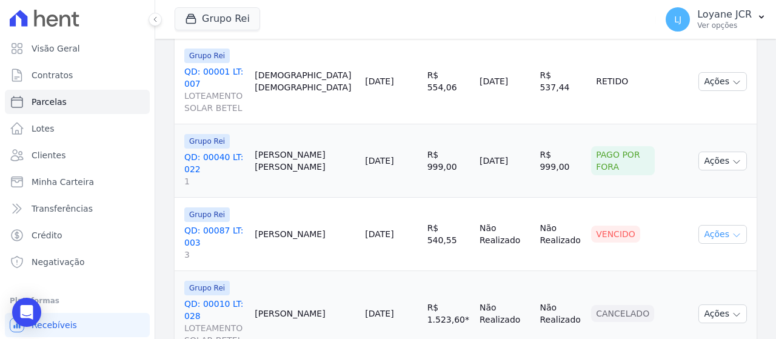
click at [717, 225] on button "Ações" at bounding box center [723, 234] width 49 height 19
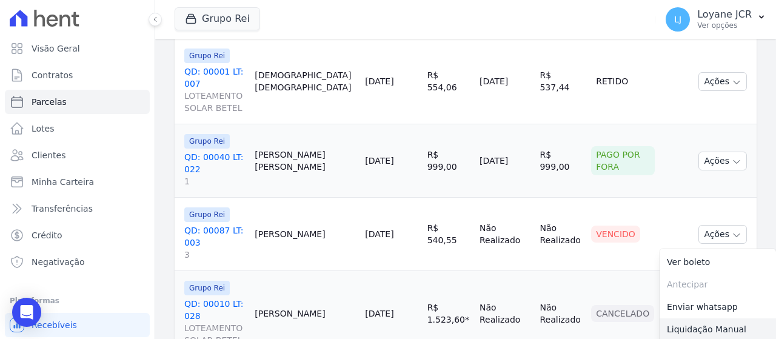
click at [672, 318] on link "Liquidação Manual" at bounding box center [718, 329] width 116 height 22
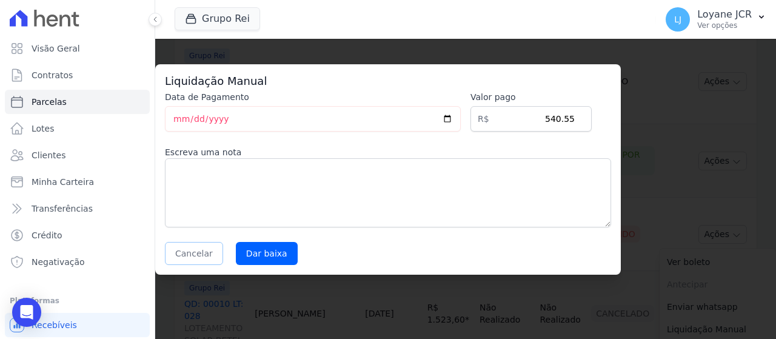
click at [175, 249] on button "Cancelar" at bounding box center [194, 253] width 58 height 23
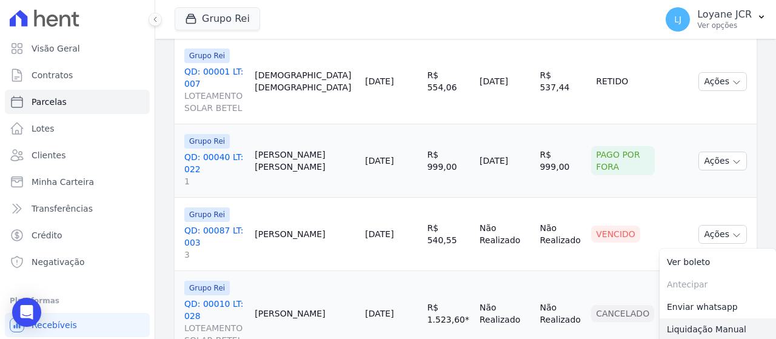
click at [704, 318] on link "Liquidação Manual" at bounding box center [718, 329] width 116 height 22
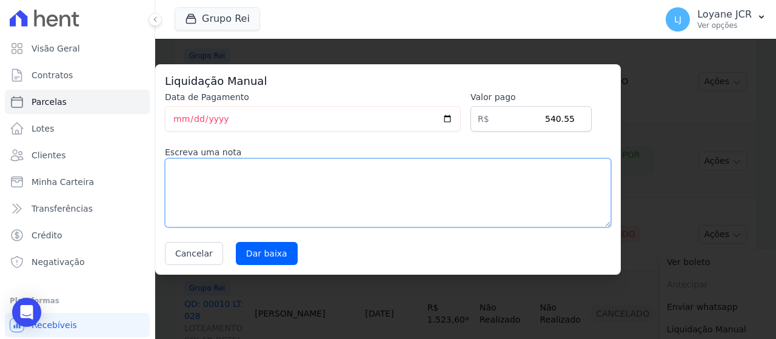
click at [392, 195] on textarea at bounding box center [388, 192] width 446 height 69
click at [229, 176] on textarea "ENCAMINHADA PARA ACESSORIA" at bounding box center [388, 192] width 446 height 69
type textarea "ENCAMINHADO PARA ACESSORIA"
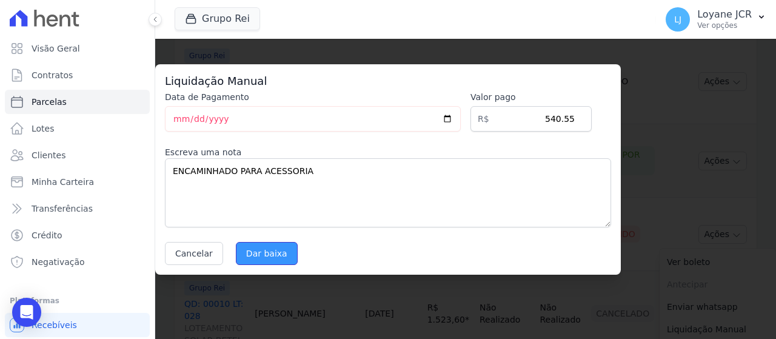
click at [254, 247] on input "Dar baixa" at bounding box center [267, 253] width 62 height 23
select select
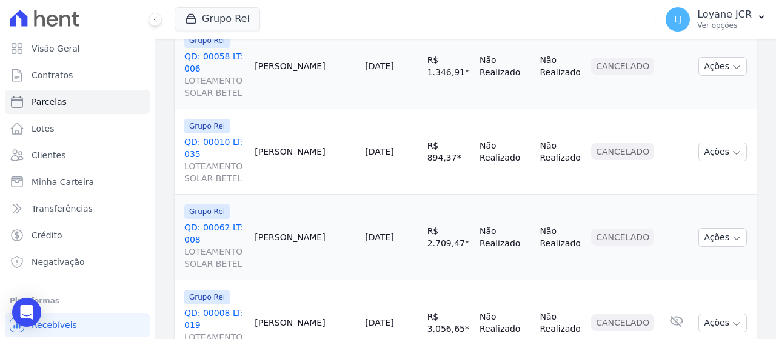
scroll to position [1906, 0]
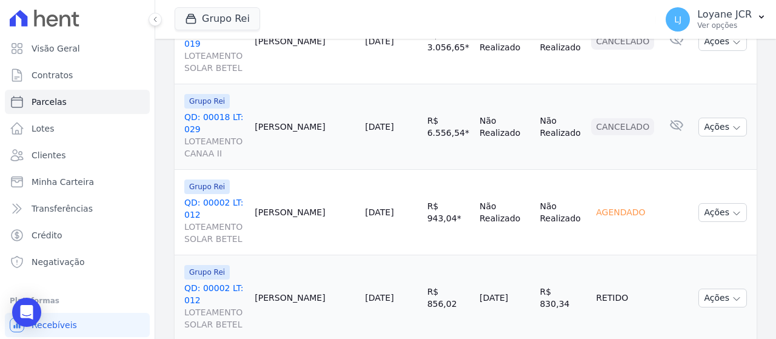
select select
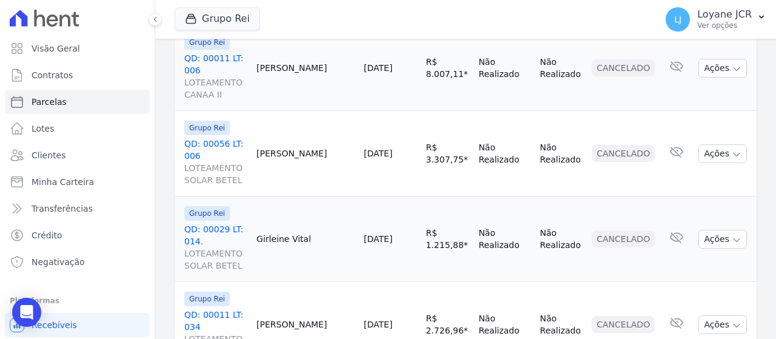
scroll to position [1894, 0]
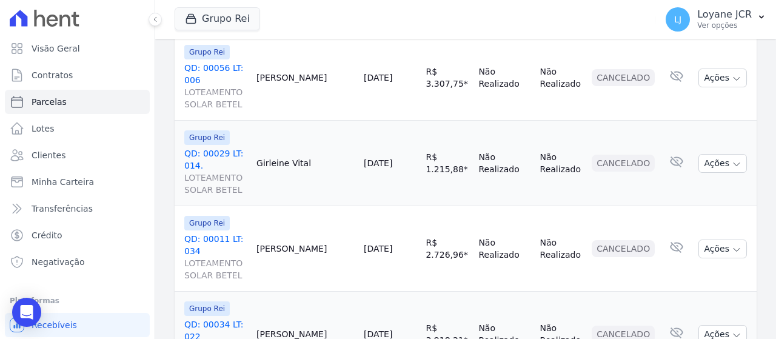
select select
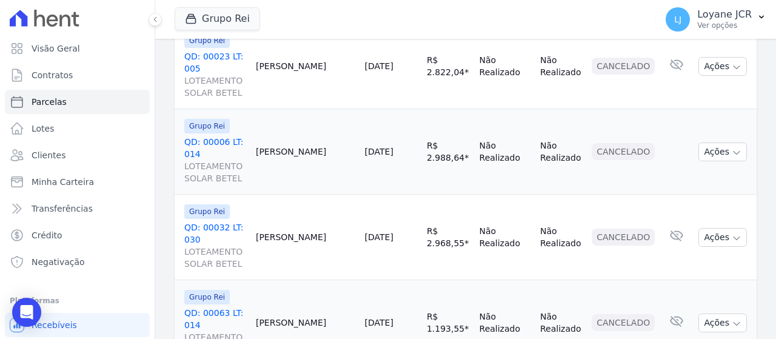
scroll to position [1906, 0]
select select
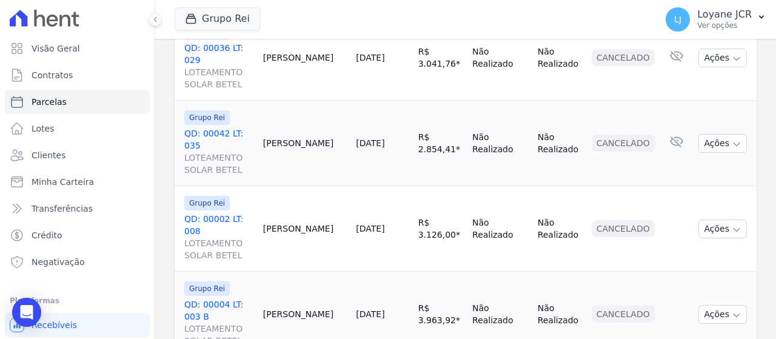
scroll to position [1930, 0]
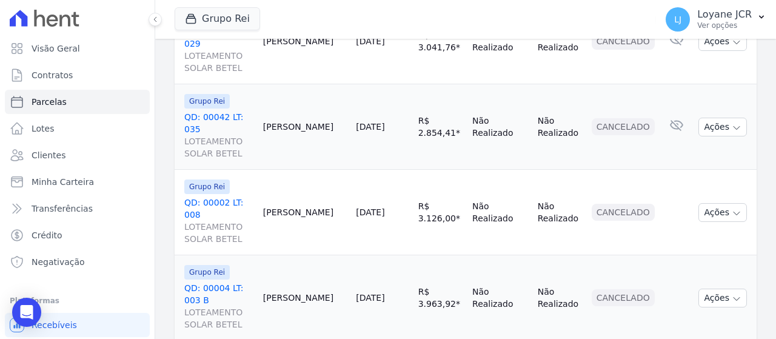
select select
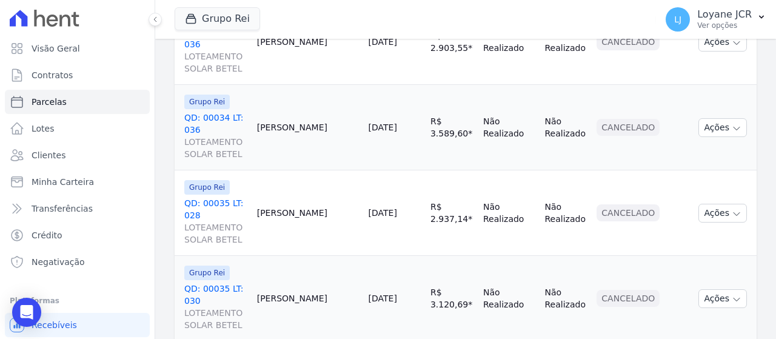
scroll to position [1930, 0]
select select
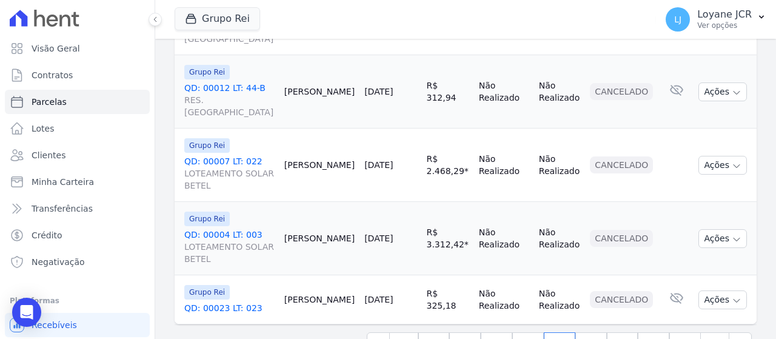
scroll to position [1894, 0]
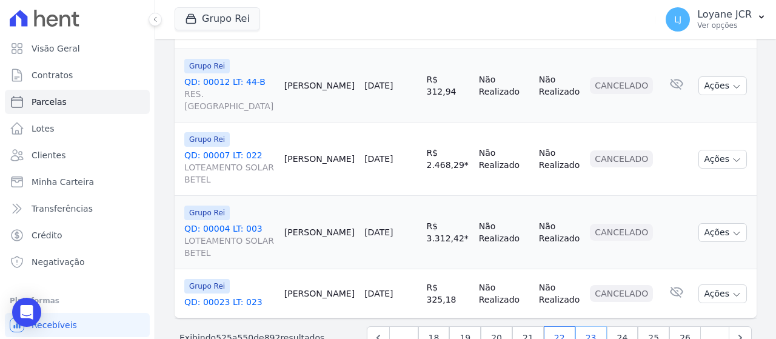
click at [592, 326] on link "23" at bounding box center [591, 337] width 32 height 23
select select
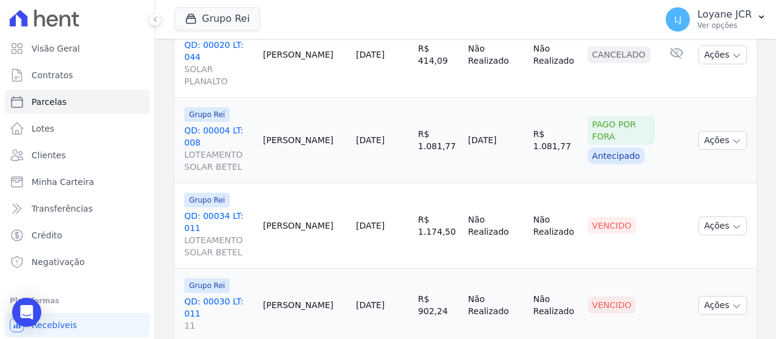
scroll to position [424, 0]
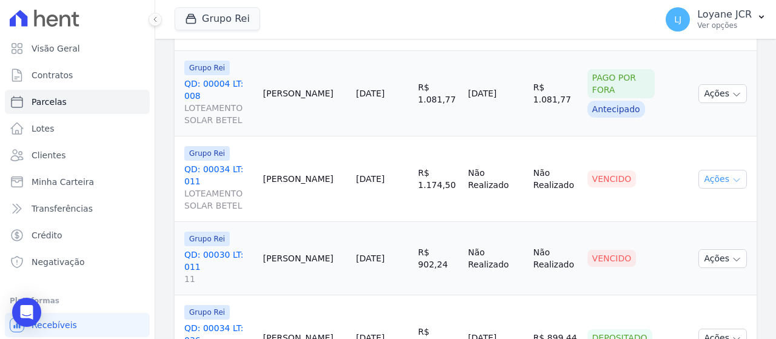
click at [718, 170] on button "Ações" at bounding box center [723, 179] width 49 height 19
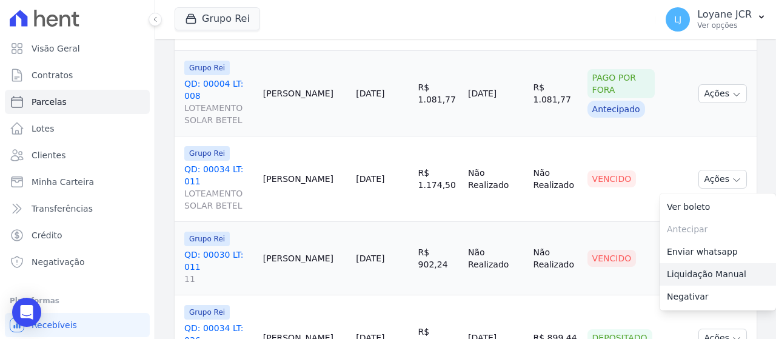
click at [691, 263] on link "Liquidação Manual" at bounding box center [718, 274] width 116 height 22
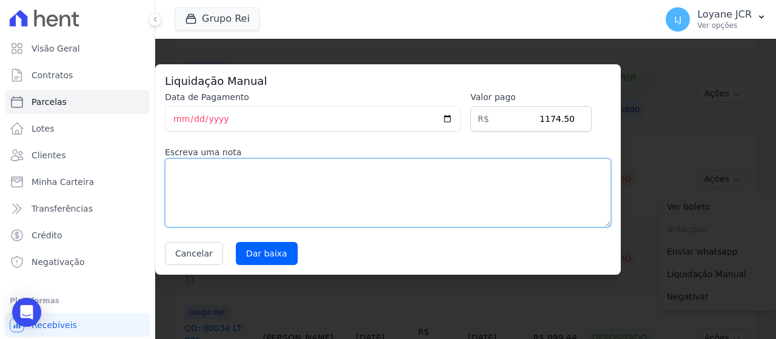
click at [369, 183] on textarea at bounding box center [388, 192] width 446 height 69
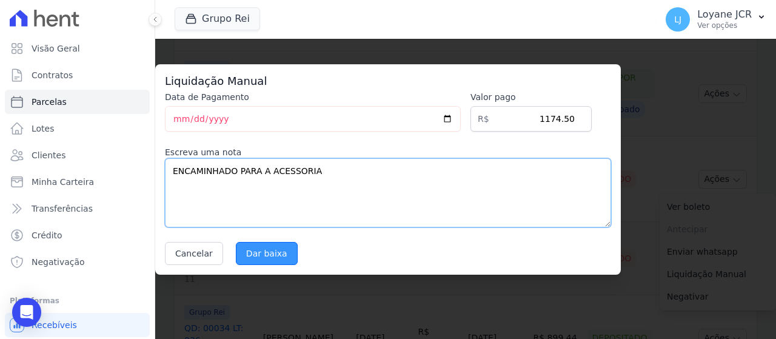
type textarea "ENCAMINHADO PARA A ACESSORIA"
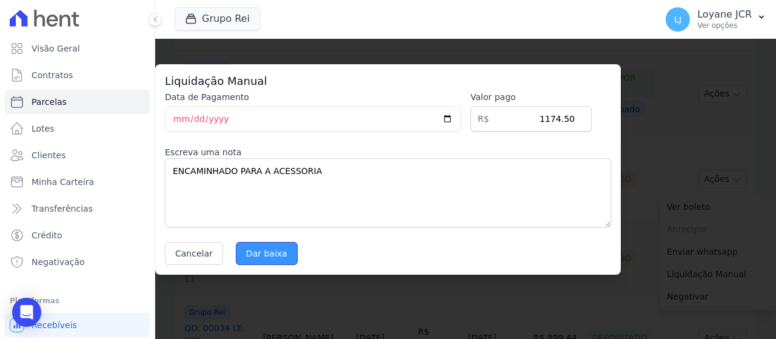
click at [250, 251] on input "Dar baixa" at bounding box center [267, 253] width 62 height 23
select select
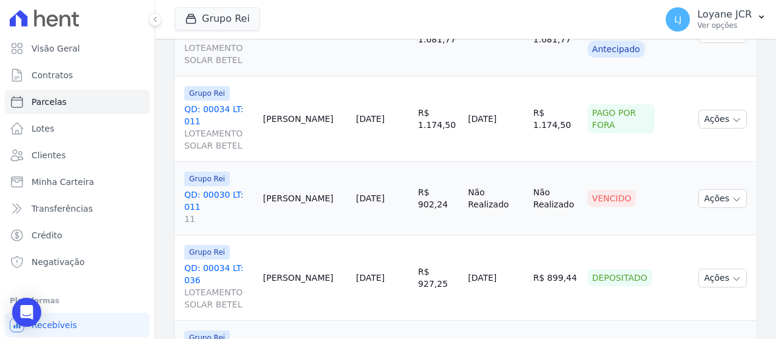
scroll to position [424, 0]
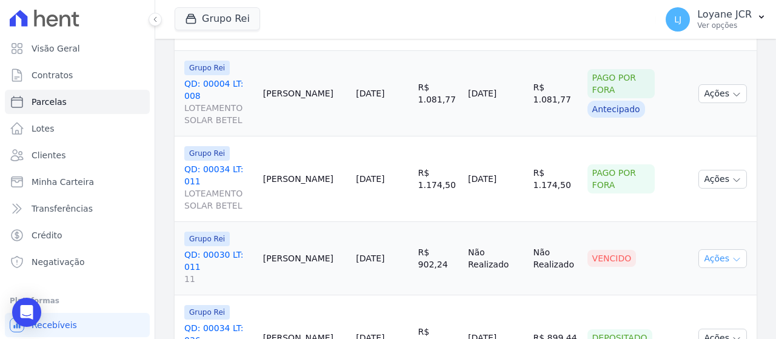
click at [732, 255] on icon "button" at bounding box center [737, 260] width 10 height 10
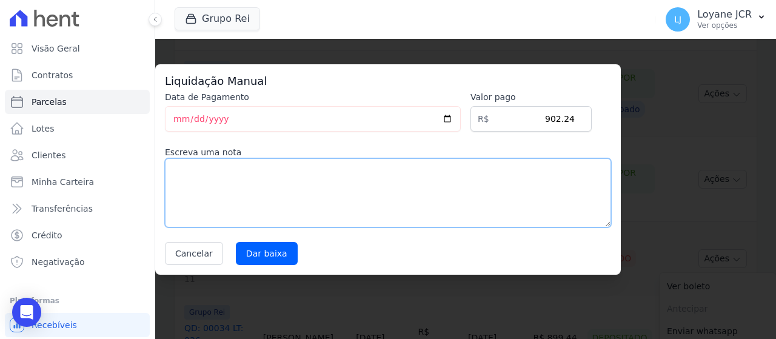
click at [344, 175] on textarea at bounding box center [388, 192] width 446 height 69
type textarea "e"
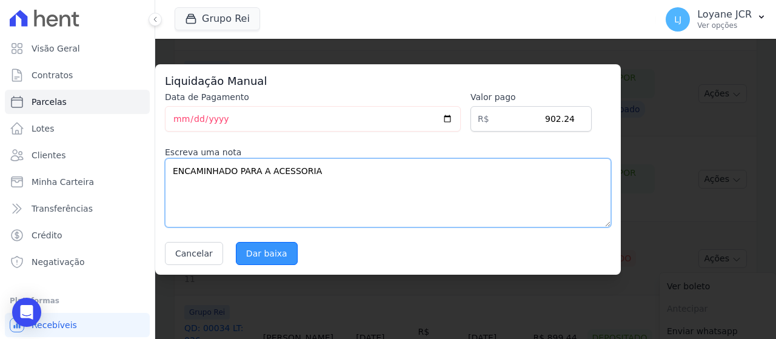
type textarea "ENCAMINHADO PARA A ACESSORIA"
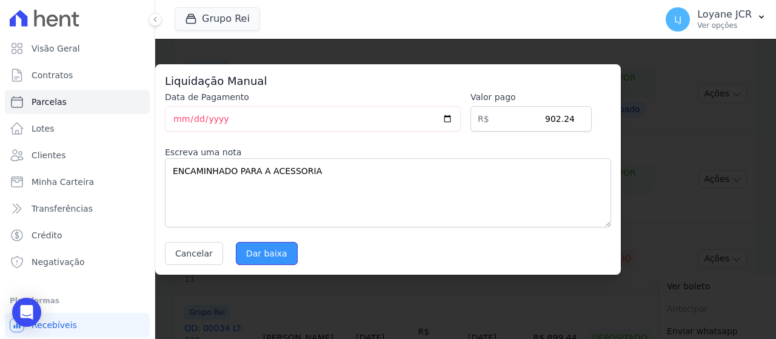
click at [258, 246] on input "Dar baixa" at bounding box center [267, 253] width 62 height 23
select select
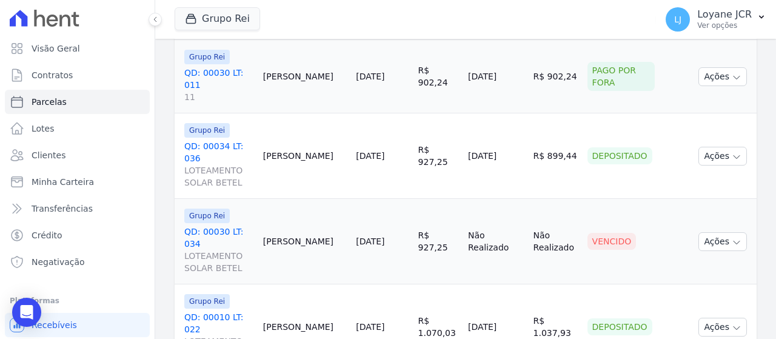
scroll to position [606, 0]
click at [708, 232] on button "Ações" at bounding box center [723, 241] width 49 height 19
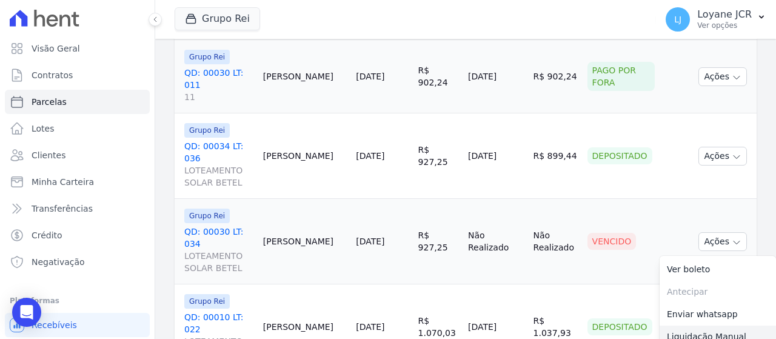
click at [687, 326] on link "Liquidação Manual" at bounding box center [718, 337] width 116 height 22
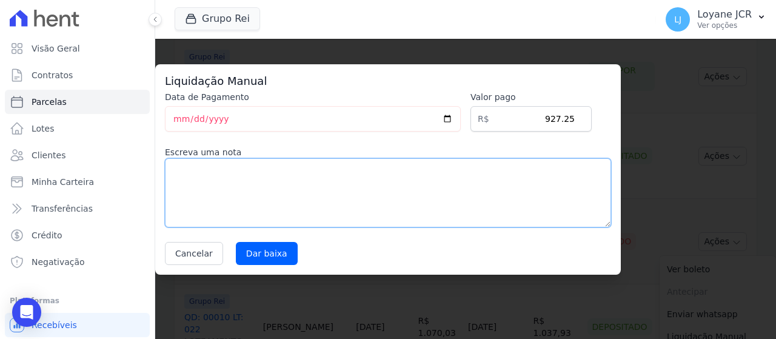
click at [528, 174] on textarea at bounding box center [388, 192] width 446 height 69
type textarea "PAGO POR FORA"
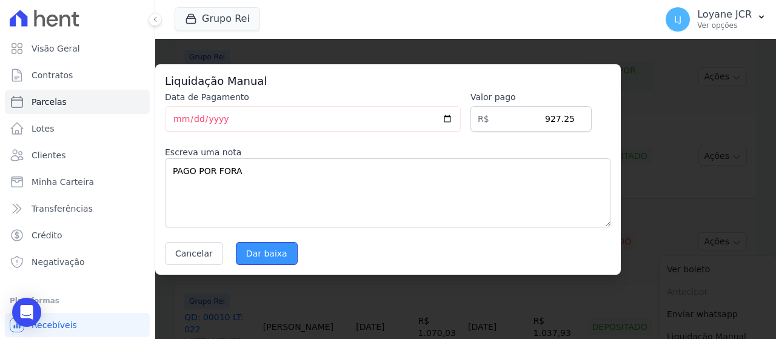
click at [273, 255] on input "Dar baixa" at bounding box center [267, 253] width 62 height 23
select select
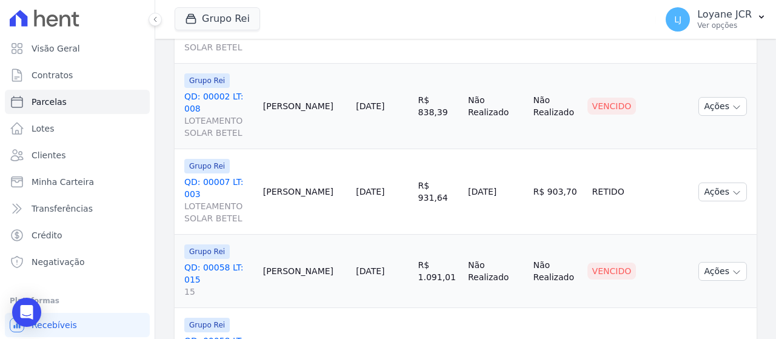
scroll to position [1091, 0]
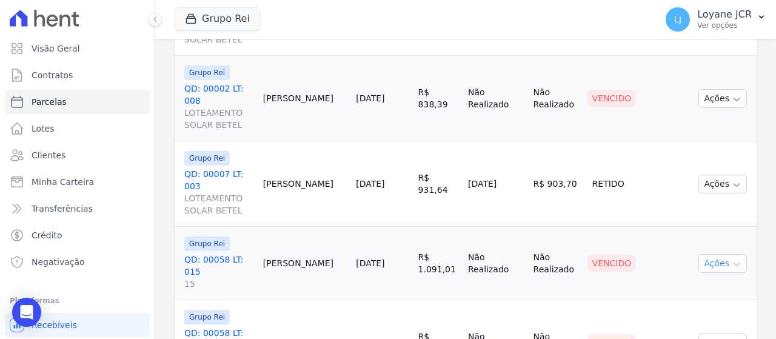
click at [713, 254] on button "Ações" at bounding box center [723, 263] width 49 height 19
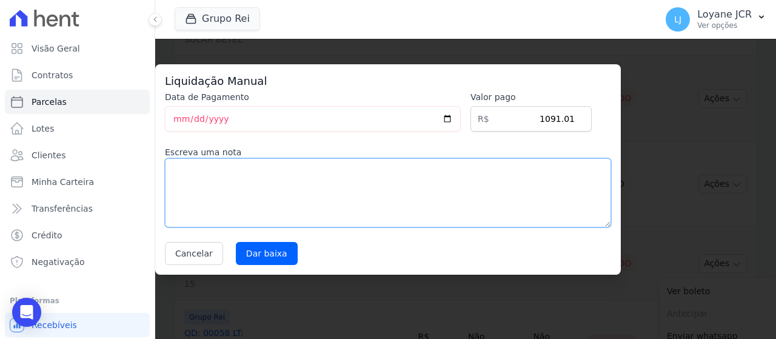
click at [243, 164] on textarea at bounding box center [388, 192] width 446 height 69
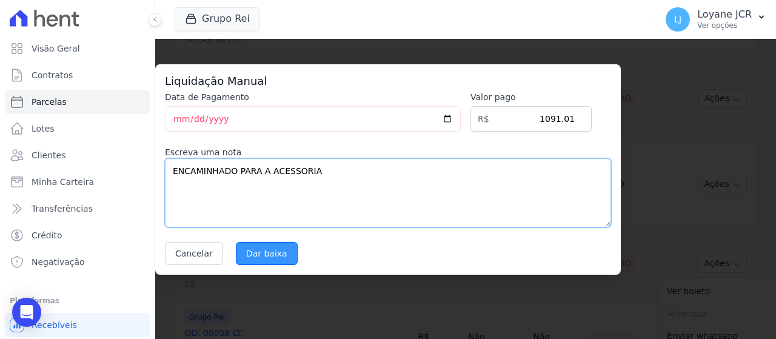
type textarea "ENCAMINHADO PARA A ACESSORIA"
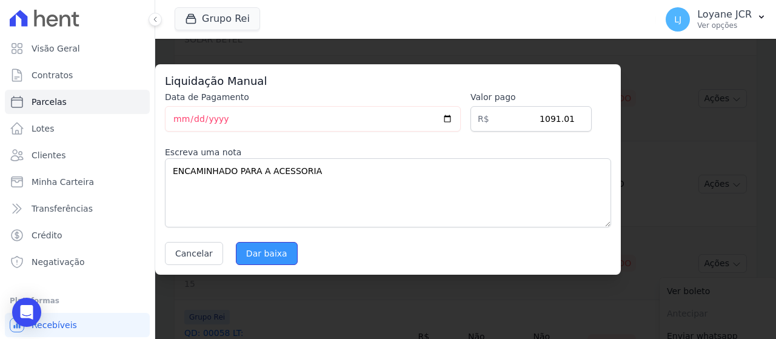
click at [253, 255] on input "Dar baixa" at bounding box center [267, 253] width 62 height 23
select select
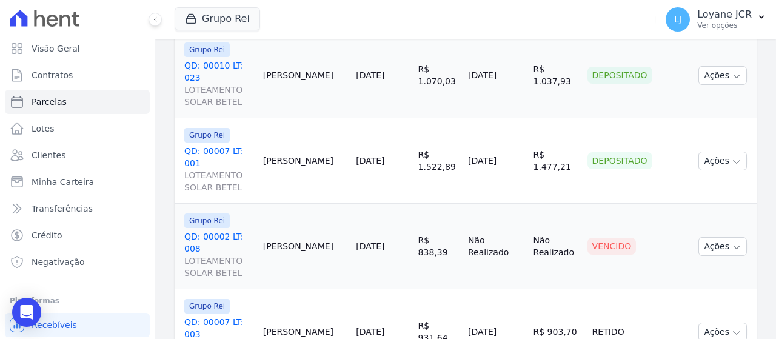
scroll to position [972, 0]
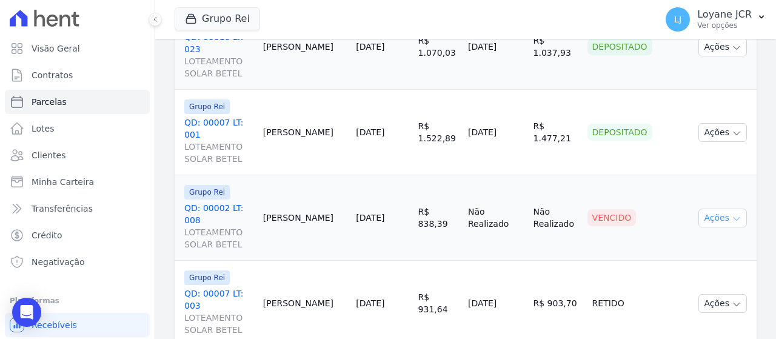
click at [710, 209] on button "Ações" at bounding box center [723, 218] width 49 height 19
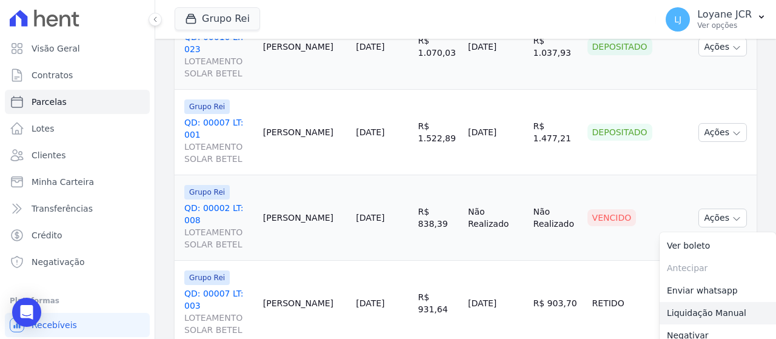
click at [676, 302] on link "Liquidação Manual" at bounding box center [718, 313] width 116 height 22
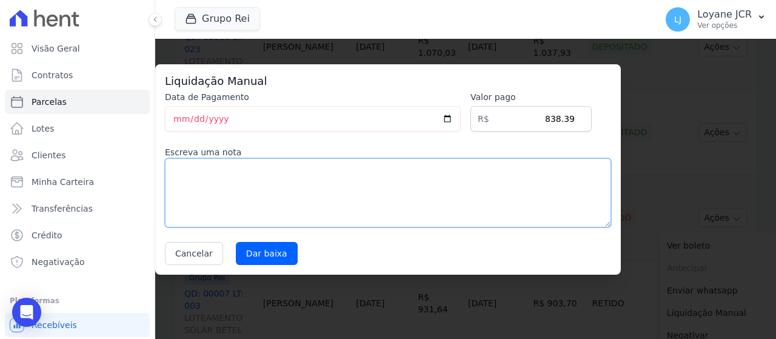
click at [491, 182] on textarea at bounding box center [388, 192] width 446 height 69
type textarea "ENCAMINHADO PARA ACESSORIA"
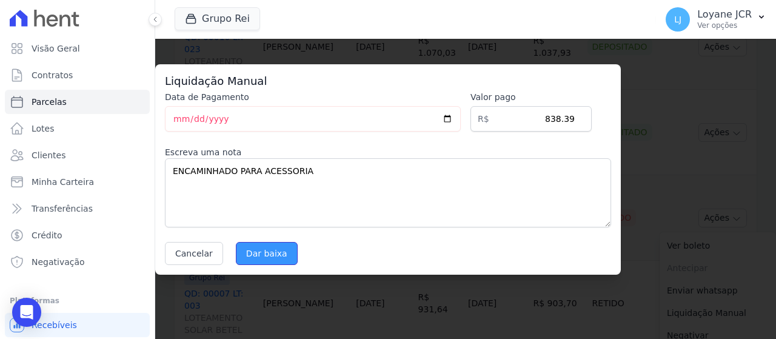
click at [270, 258] on input "Dar baixa" at bounding box center [267, 253] width 62 height 23
select select
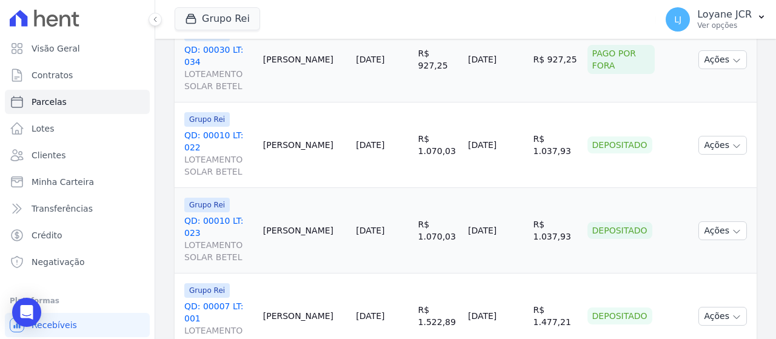
scroll to position [1152, 0]
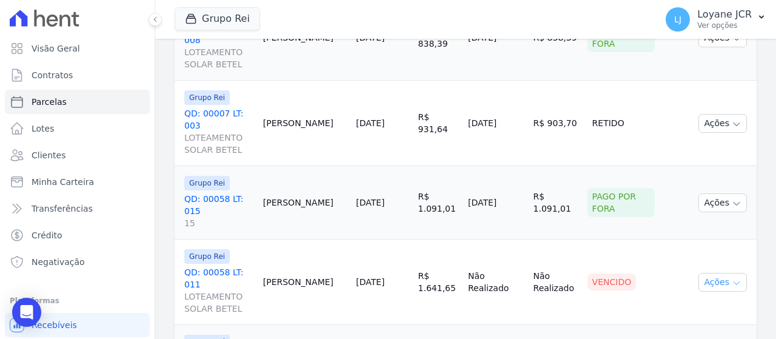
click at [719, 273] on button "Ações" at bounding box center [723, 282] width 49 height 19
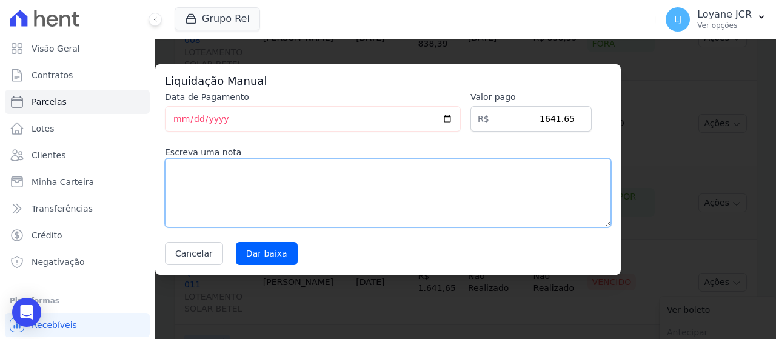
click at [335, 176] on textarea at bounding box center [388, 192] width 446 height 69
type textarea "ENCAMINHADO PARA A ACESSORIA"
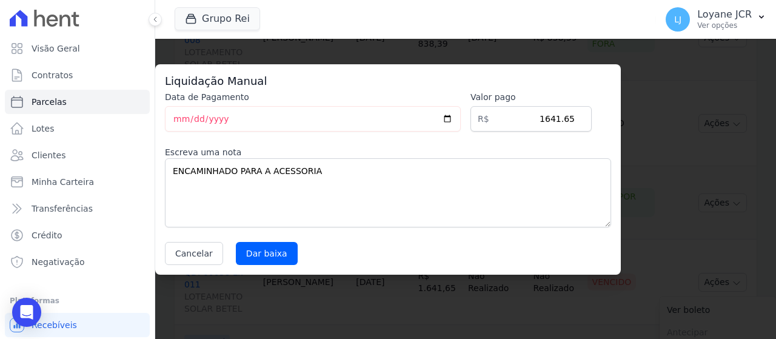
click at [243, 273] on div "Liquidação Manual Data de Pagamento [DATE] [GEOGRAPHIC_DATA] R$ 1641.65 Escreva…" at bounding box center [388, 169] width 466 height 210
click at [249, 264] on input "Dar baixa" at bounding box center [267, 253] width 62 height 23
select select
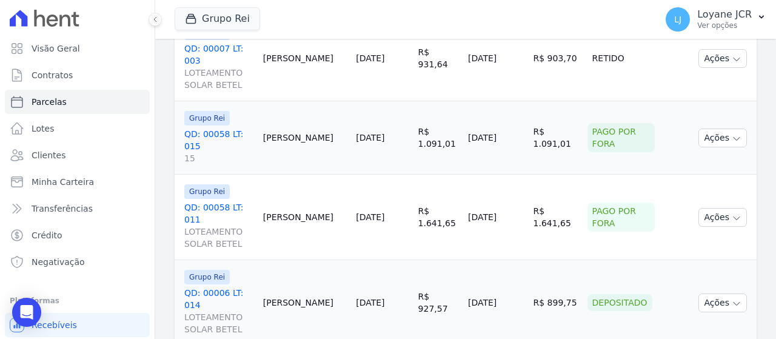
scroll to position [1273, 0]
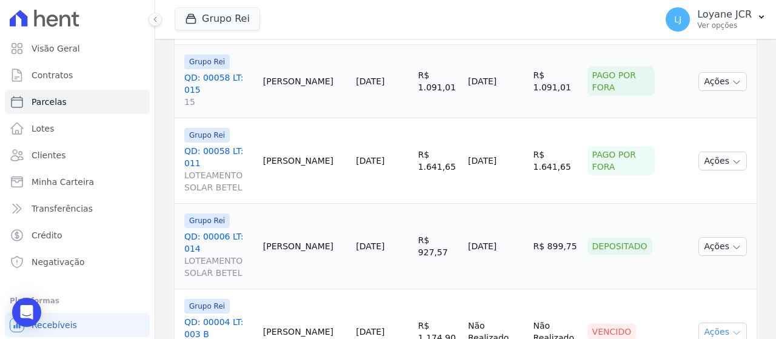
click at [719, 323] on button "Ações" at bounding box center [723, 332] width 49 height 19
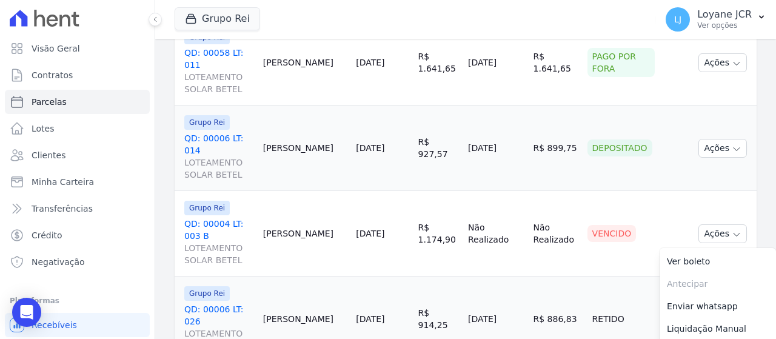
scroll to position [1334, 0]
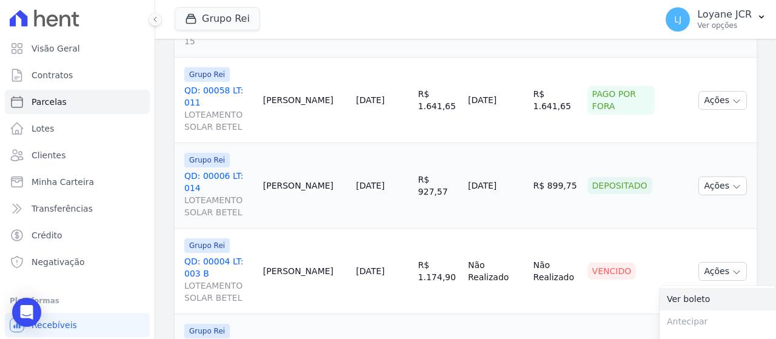
drag, startPoint x: 688, startPoint y: 102, endPoint x: 703, endPoint y: 102, distance: 15.8
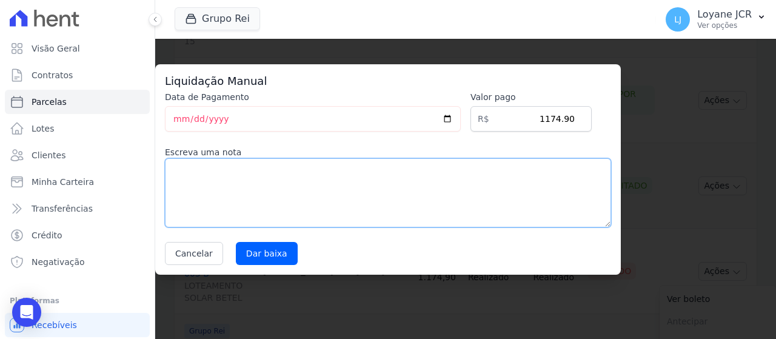
click at [369, 170] on textarea at bounding box center [388, 192] width 446 height 69
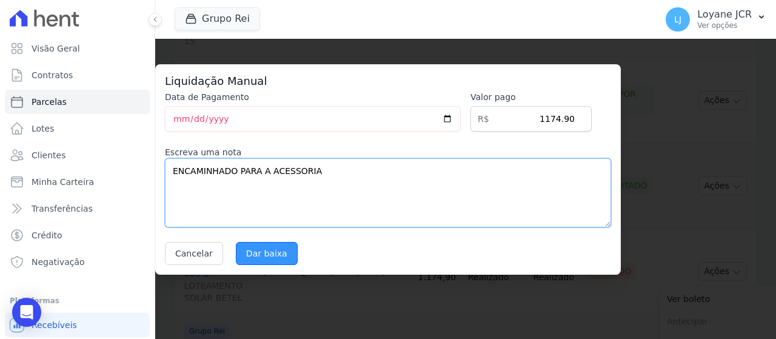
type textarea "ENCAMINHADO PARA A ACESSORIA"
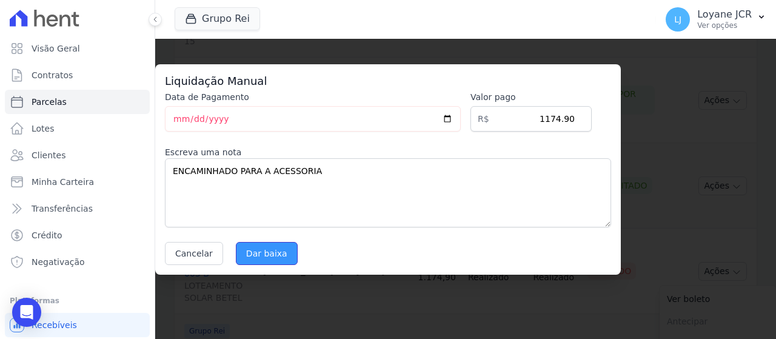
click at [256, 250] on input "Dar baixa" at bounding box center [267, 253] width 62 height 23
select select
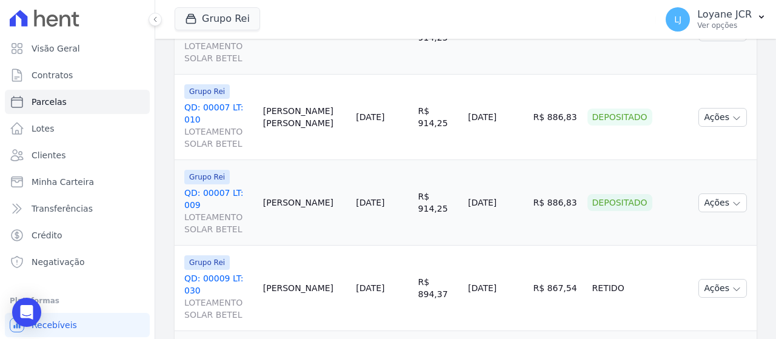
scroll to position [1722, 0]
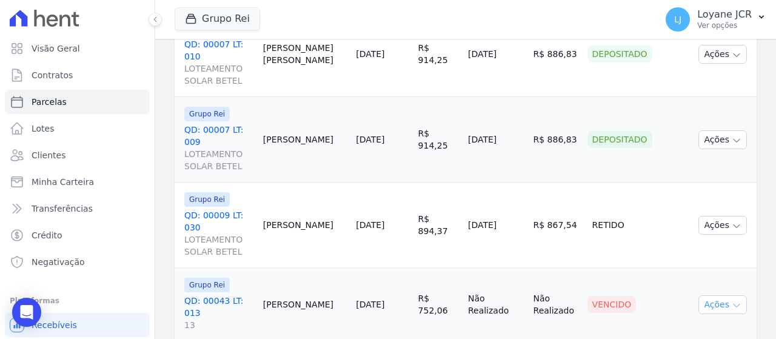
click at [732, 301] on icon "button" at bounding box center [737, 306] width 10 height 10
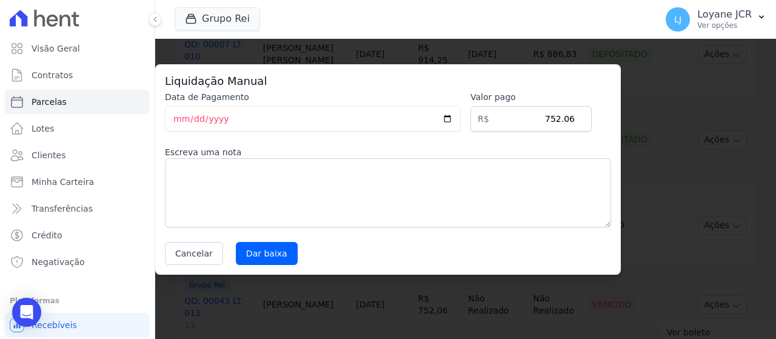
click at [455, 157] on label "Escreva uma nota" at bounding box center [388, 152] width 446 height 12
drag, startPoint x: 417, startPoint y: 236, endPoint x: 414, endPoint y: 226, distance: 10.7
click at [417, 230] on div "Data de Pagamento [DATE] [GEOGRAPHIC_DATA] R$ 752.06 Escreva [PERSON_NAME] Canc…" at bounding box center [388, 178] width 446 height 174
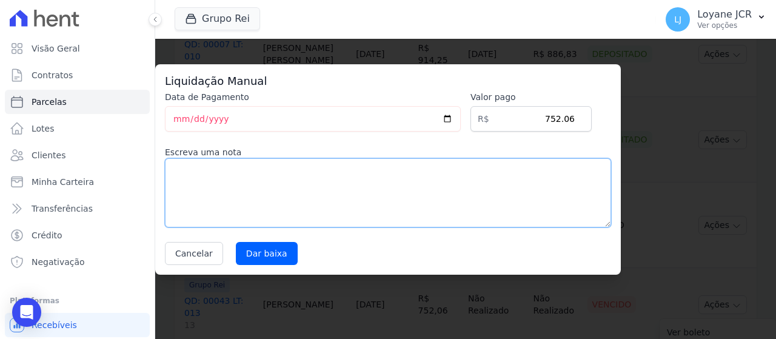
click at [409, 187] on textarea at bounding box center [388, 192] width 446 height 69
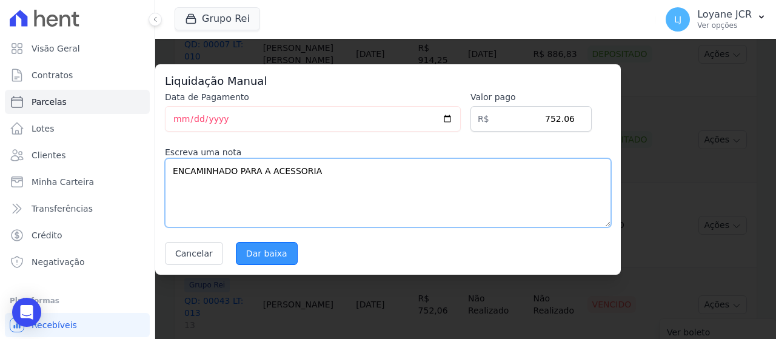
type textarea "ENCAMINHADO PARA A ACESSORIA"
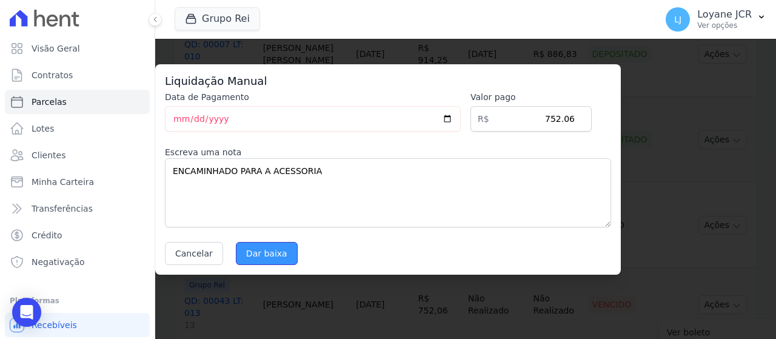
click at [260, 260] on input "Dar baixa" at bounding box center [267, 253] width 62 height 23
select select
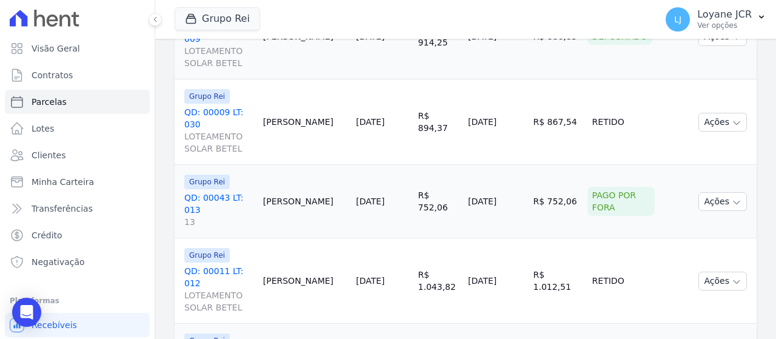
scroll to position [1882, 0]
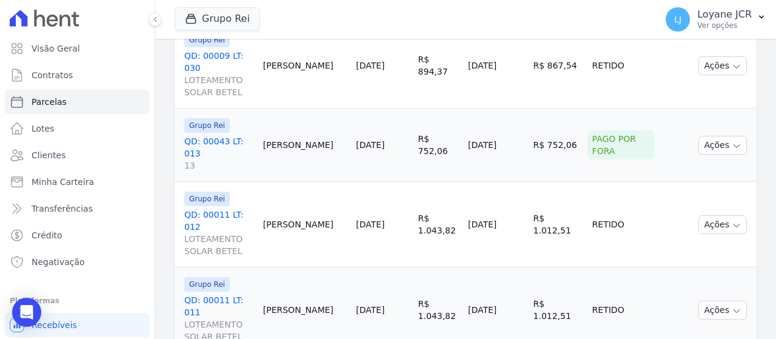
select select
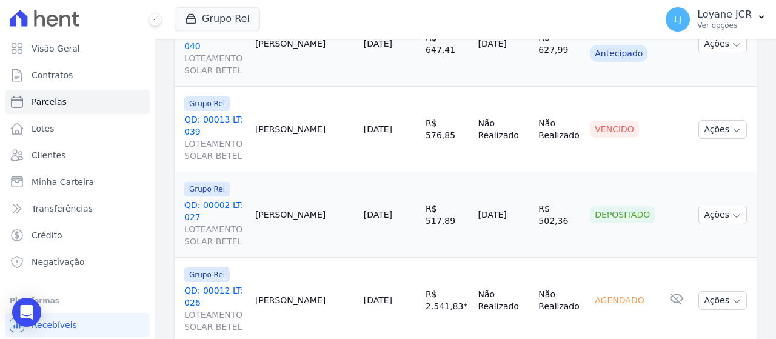
scroll to position [414, 0]
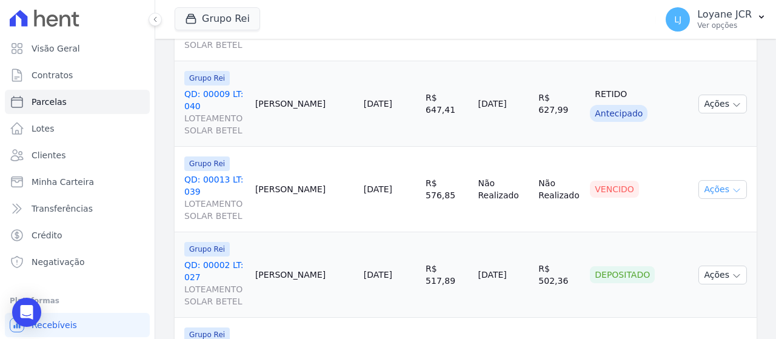
click at [707, 180] on button "Ações" at bounding box center [723, 189] width 49 height 19
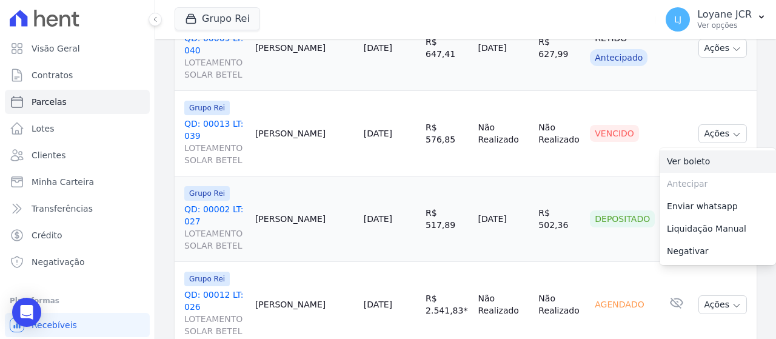
scroll to position [475, 0]
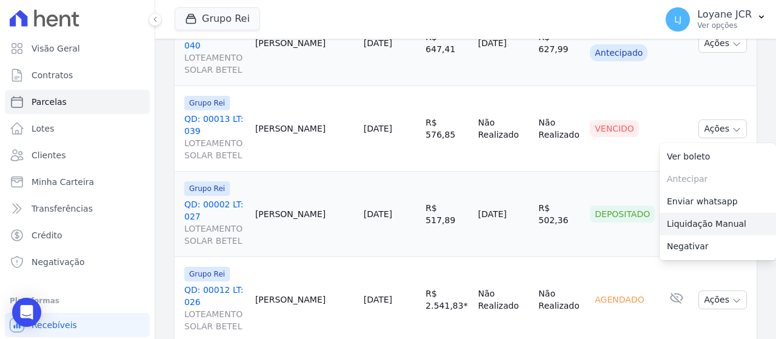
click at [666, 213] on link "Liquidação Manual" at bounding box center [718, 224] width 116 height 22
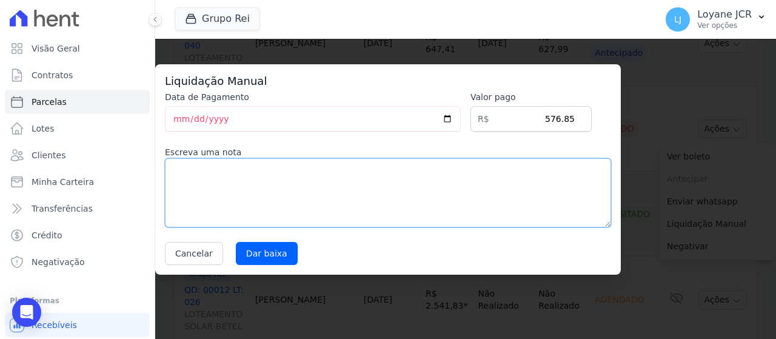
click at [323, 182] on textarea at bounding box center [388, 192] width 446 height 69
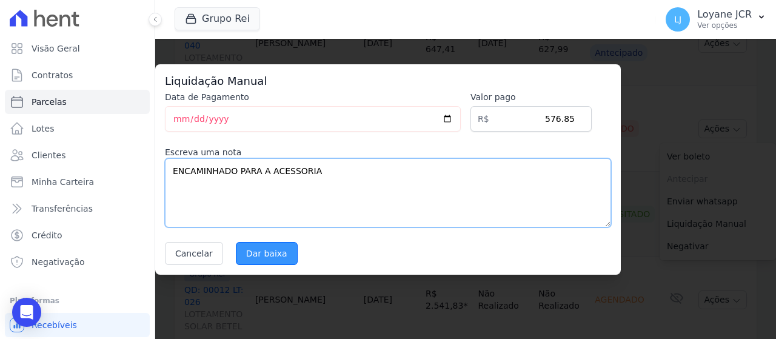
type textarea "ENCAMINHADO PARA A ACESSORIA"
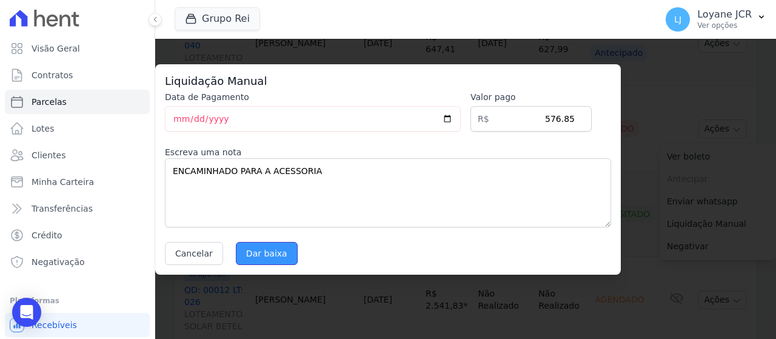
click at [266, 249] on input "Dar baixa" at bounding box center [267, 253] width 62 height 23
select select
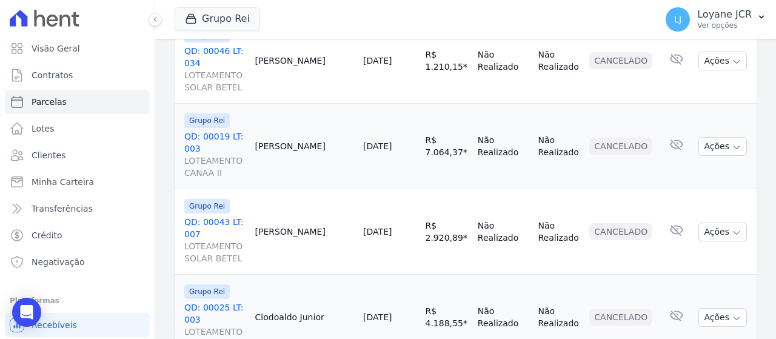
scroll to position [1930, 0]
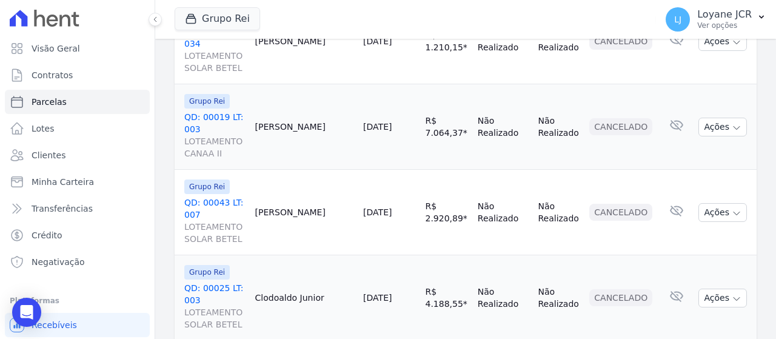
select select
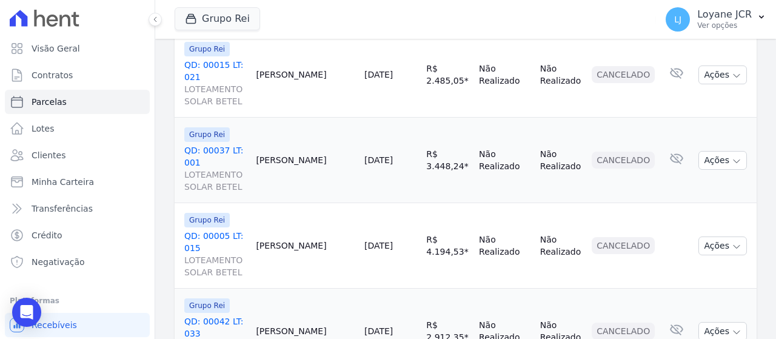
scroll to position [1906, 0]
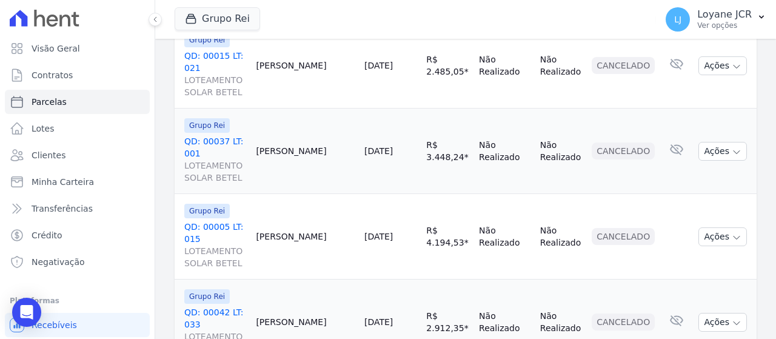
select select
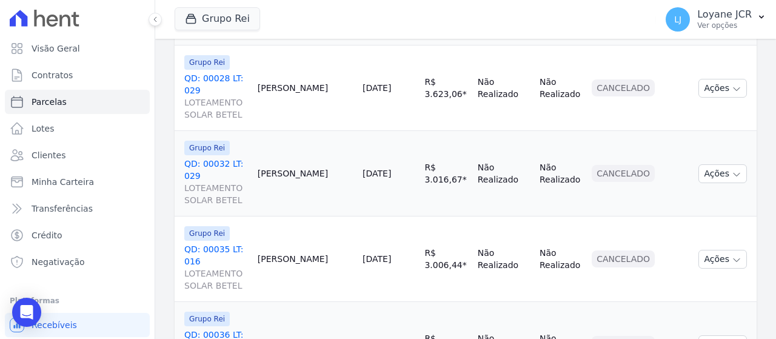
scroll to position [1930, 0]
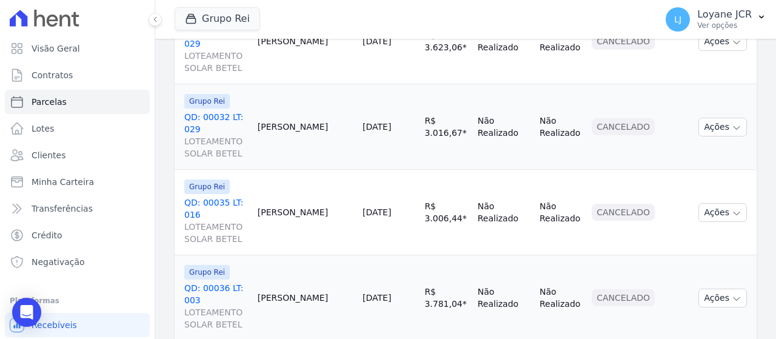
select select
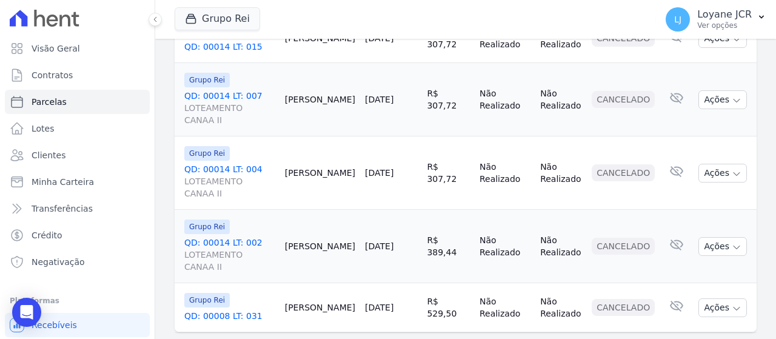
scroll to position [1772, 0]
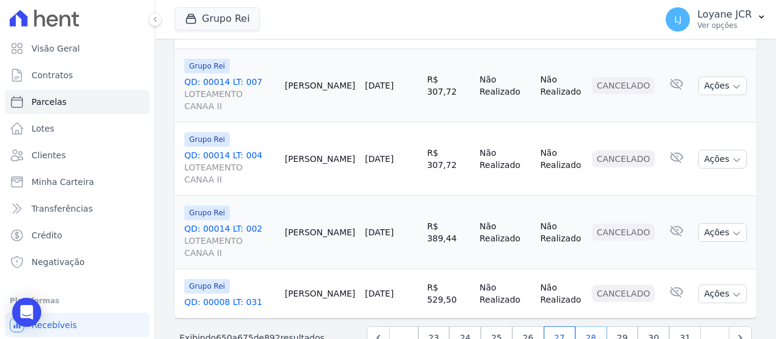
click at [589, 326] on link "28" at bounding box center [591, 337] width 32 height 23
select select
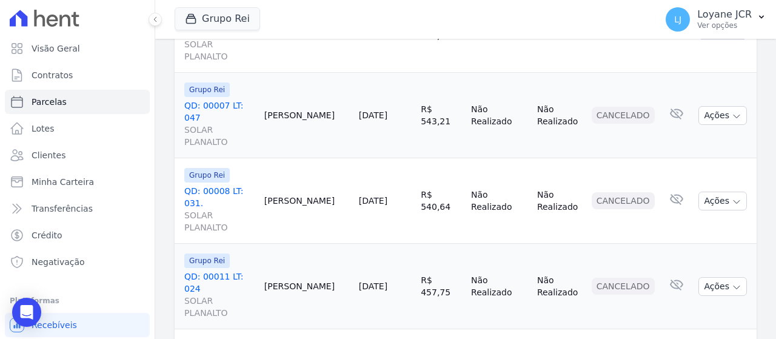
scroll to position [1493, 0]
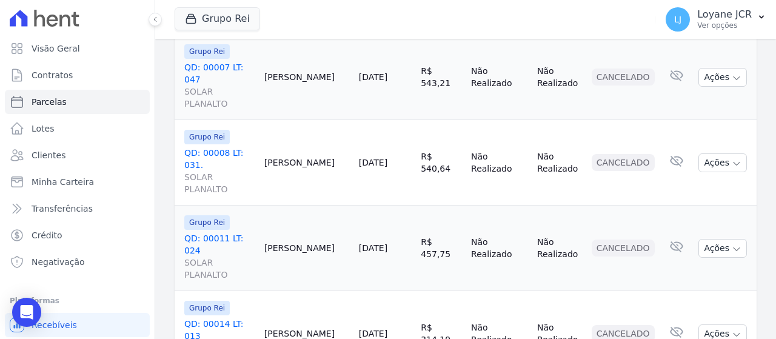
select select
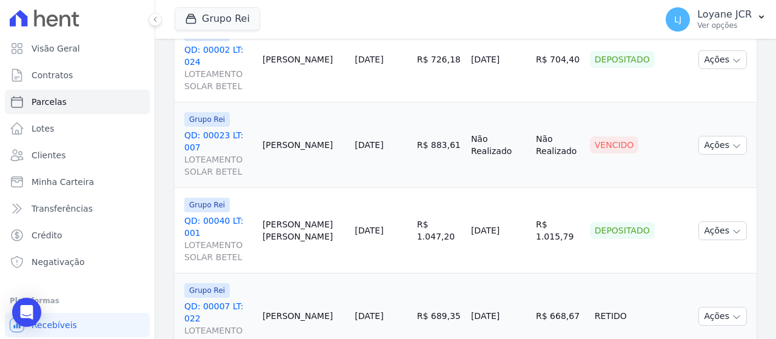
scroll to position [788, 0]
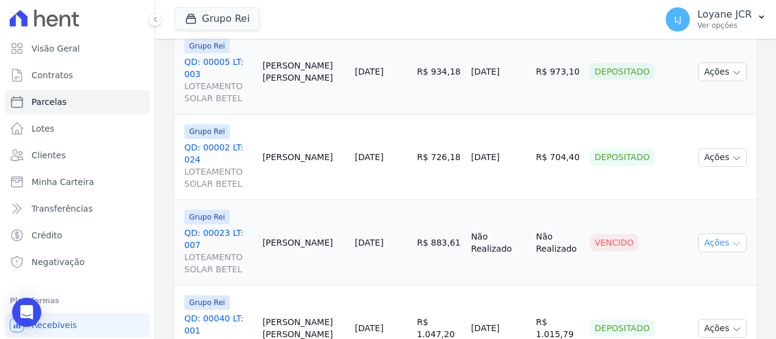
click at [719, 233] on button "Ações" at bounding box center [723, 242] width 49 height 19
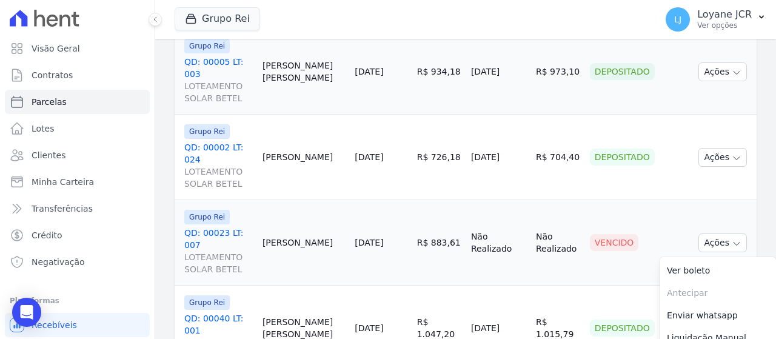
click at [665, 327] on link "Liquidação Manual" at bounding box center [718, 338] width 116 height 22
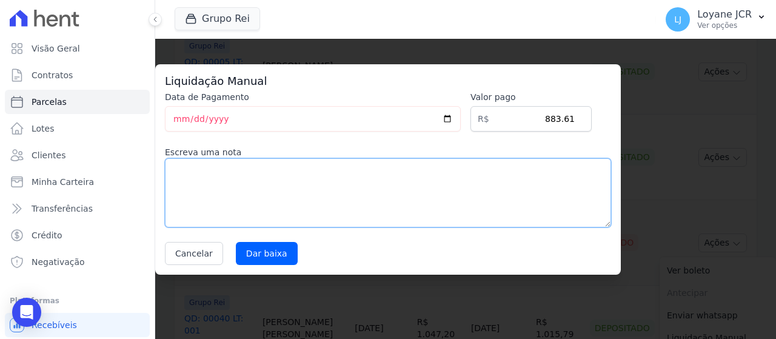
click at [244, 178] on textarea at bounding box center [388, 192] width 446 height 69
type textarea "ENCAMINHEI PARA A ACESSORIA"
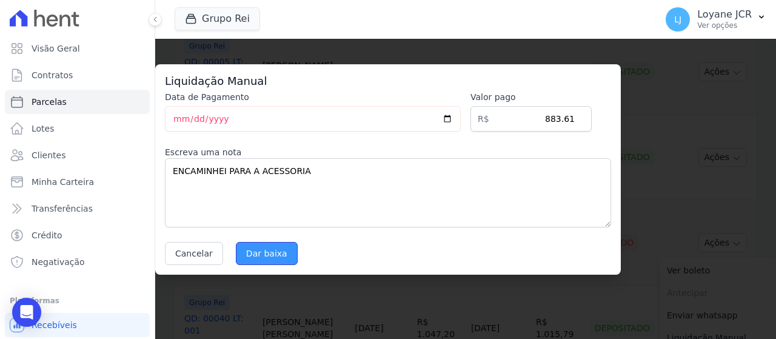
click at [269, 257] on input "Dar baixa" at bounding box center [267, 253] width 62 height 23
select select
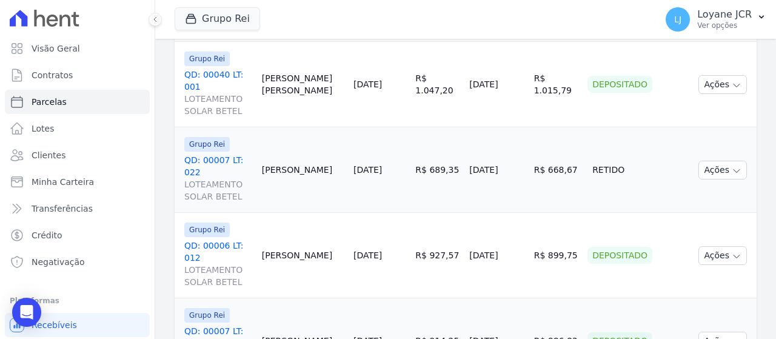
scroll to position [1031, 0]
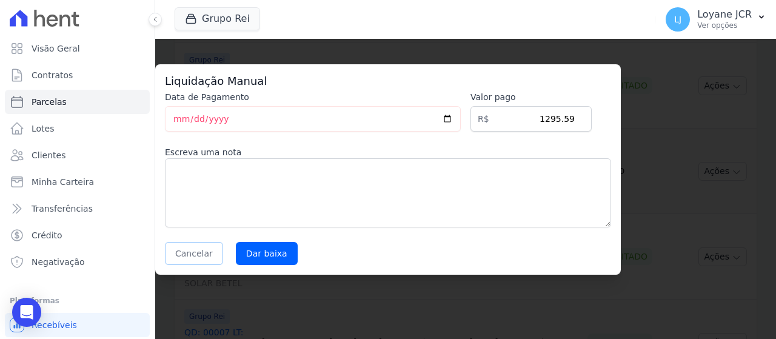
click at [198, 253] on button "Cancelar" at bounding box center [194, 253] width 58 height 23
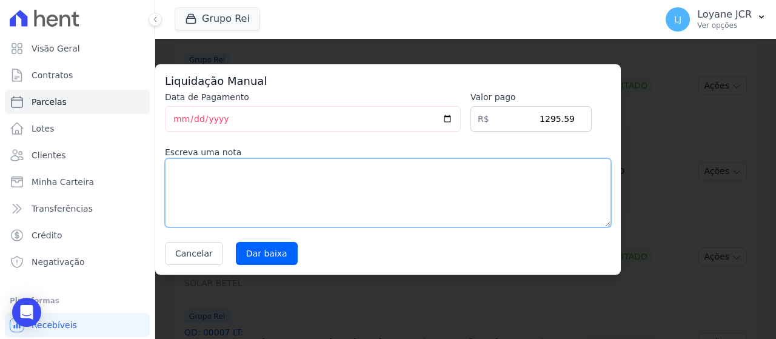
click at [428, 191] on textarea at bounding box center [388, 192] width 446 height 69
type textarea "JURÍDICO"
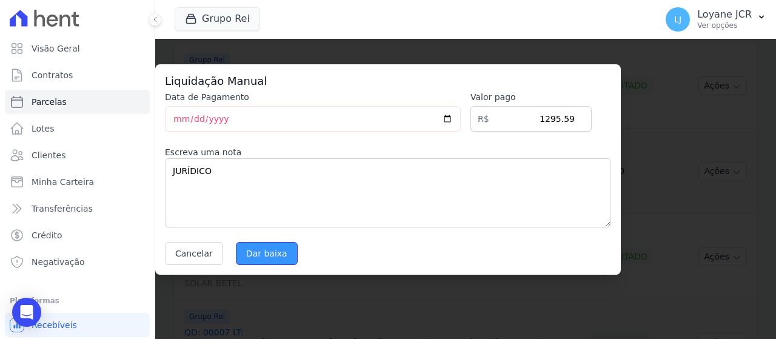
click at [263, 246] on input "Dar baixa" at bounding box center [267, 253] width 62 height 23
select select
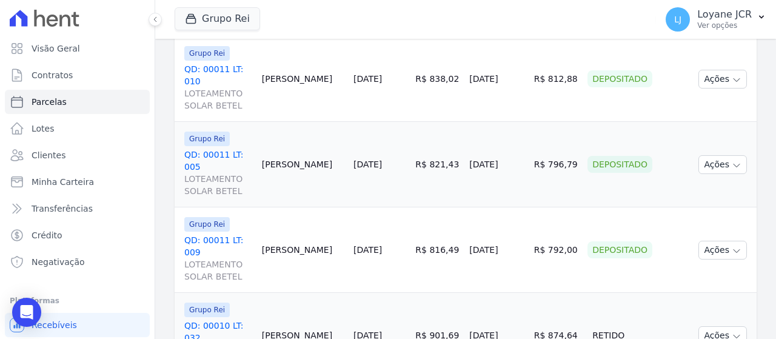
scroll to position [1758, 0]
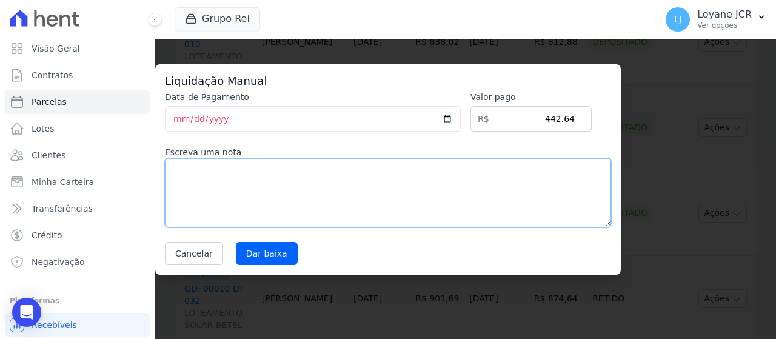
click at [510, 184] on textarea at bounding box center [388, 192] width 446 height 69
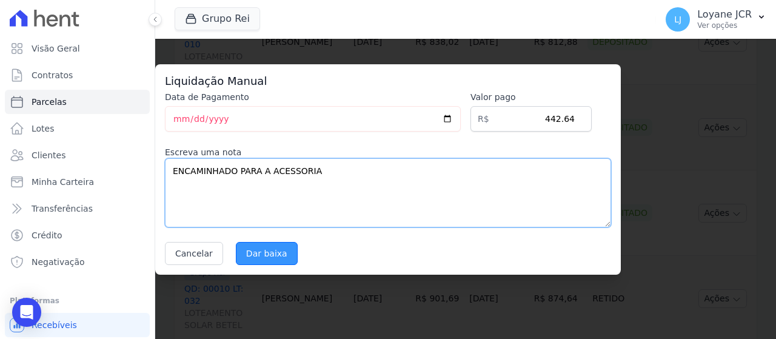
type textarea "ENCAMINHADO PARA A ACESSORIA"
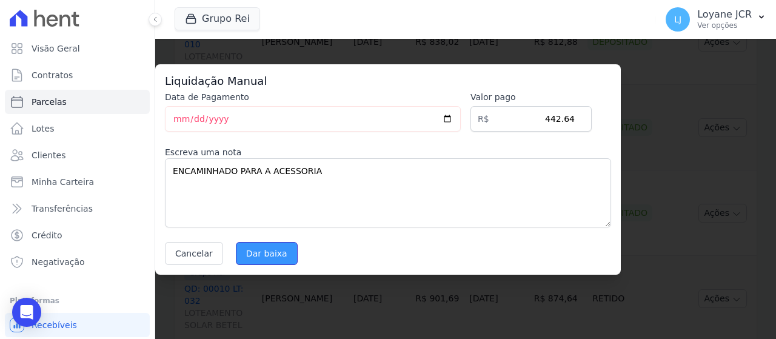
click at [278, 247] on input "Dar baixa" at bounding box center [267, 253] width 62 height 23
select select
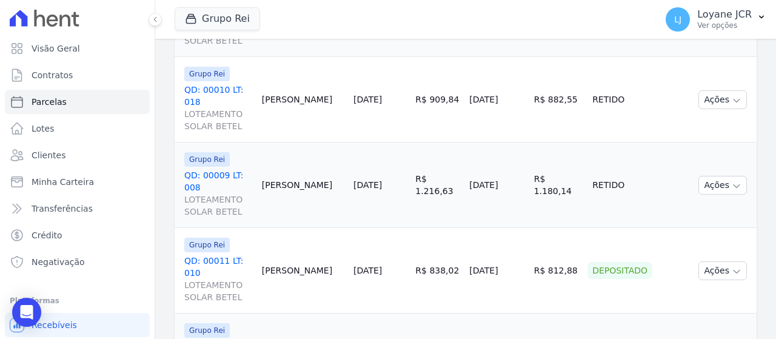
scroll to position [1894, 0]
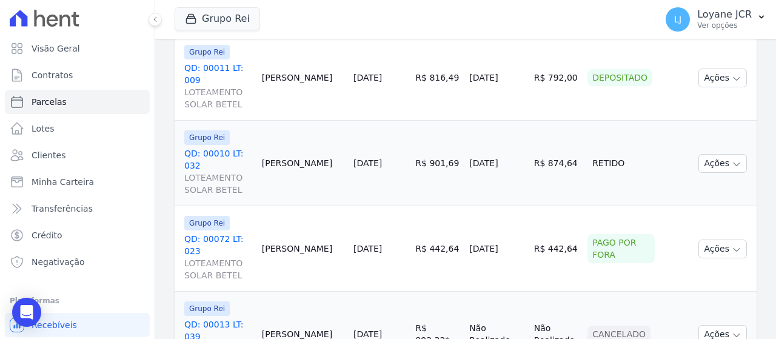
select select
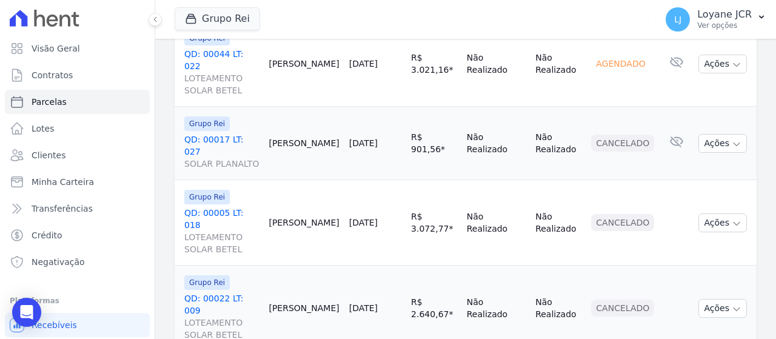
scroll to position [1906, 0]
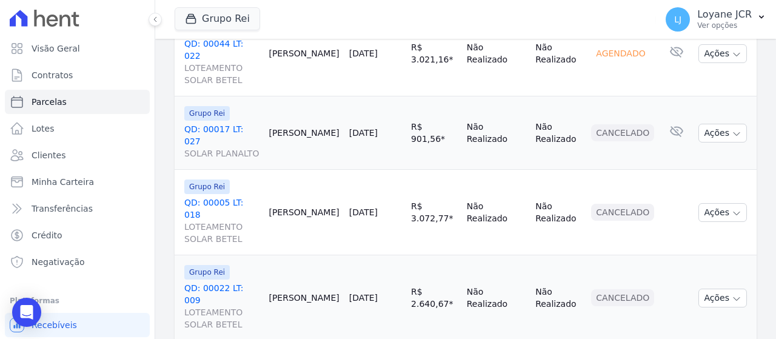
select select
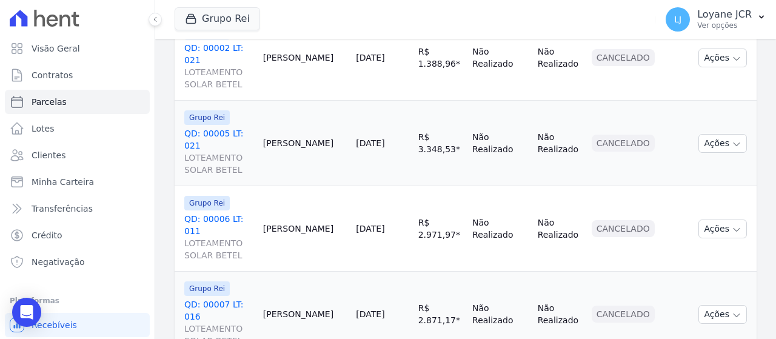
scroll to position [1930, 0]
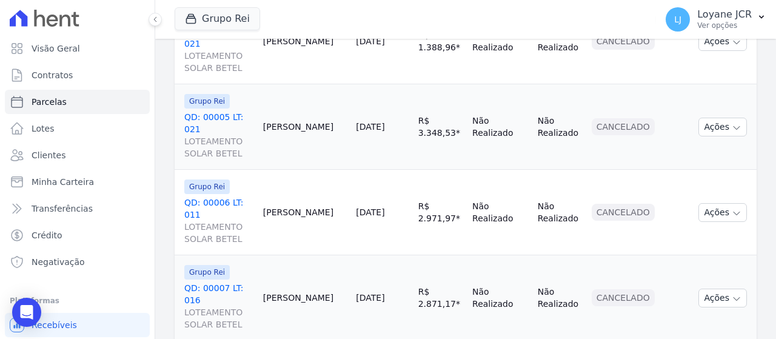
select select
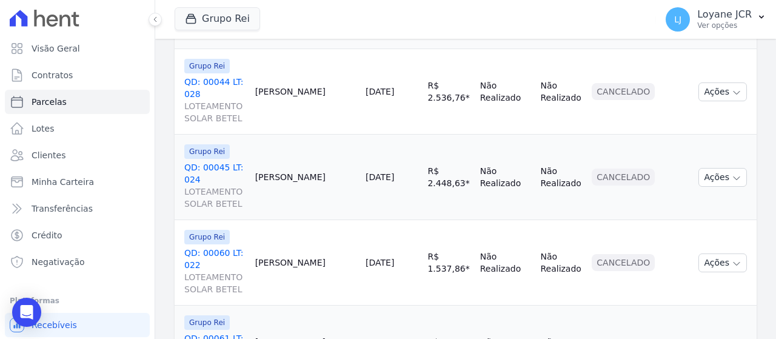
scroll to position [1930, 0]
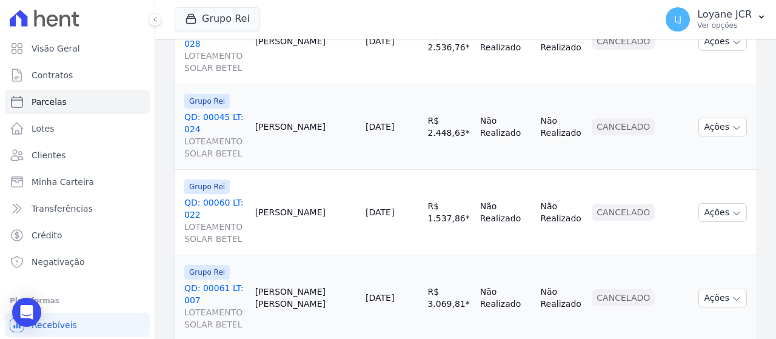
select select
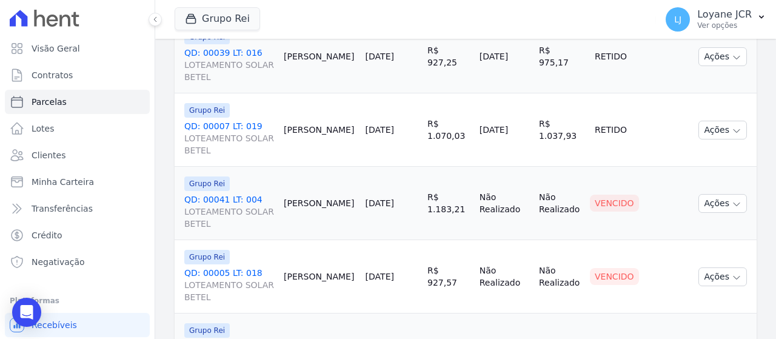
scroll to position [1287, 0]
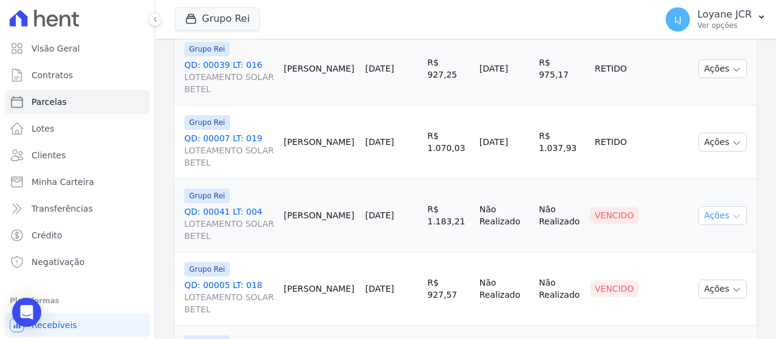
click at [708, 208] on button "Ações" at bounding box center [723, 215] width 49 height 19
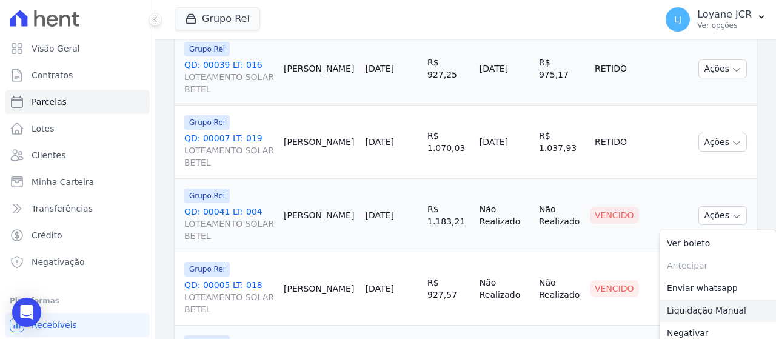
click at [712, 301] on link "Liquidação Manual" at bounding box center [718, 311] width 116 height 22
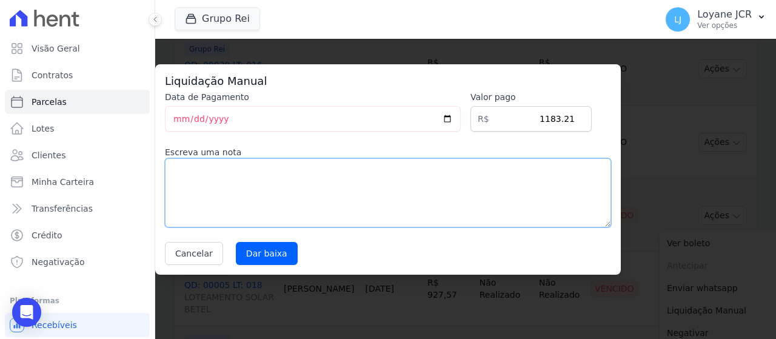
click at [406, 190] on textarea at bounding box center [388, 192] width 446 height 69
type textarea "ENCAMINHEI PARA A ACESSORIA"
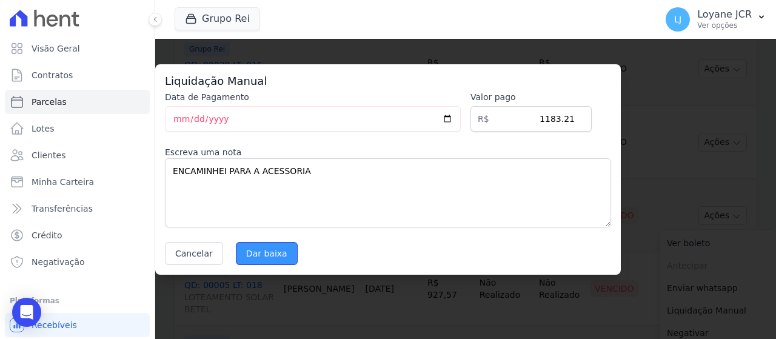
click at [246, 255] on input "Dar baixa" at bounding box center [267, 253] width 62 height 23
select select
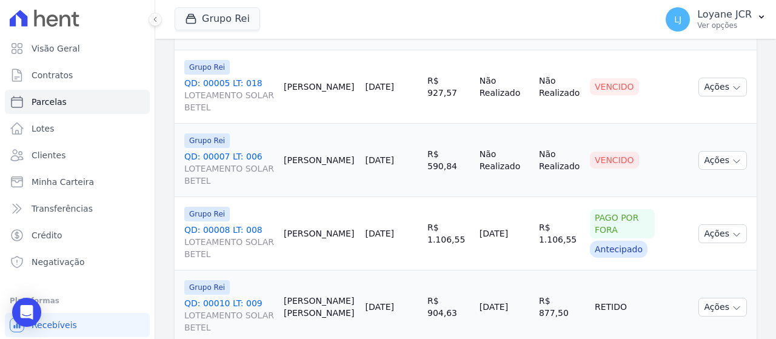
scroll to position [1455, 0]
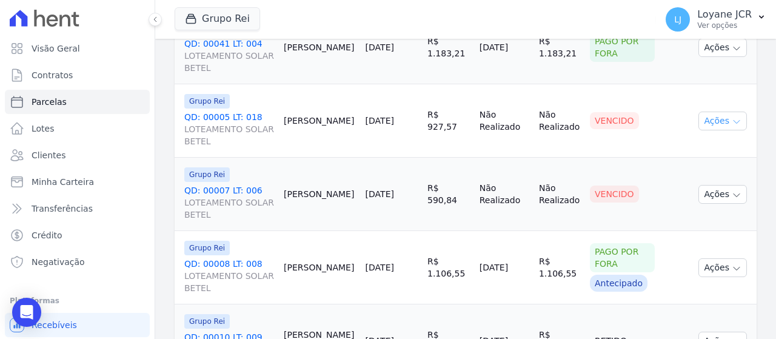
click at [722, 112] on button "Ações" at bounding box center [723, 121] width 49 height 19
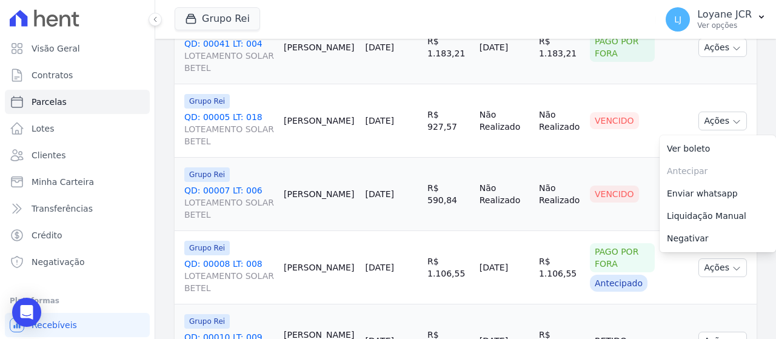
drag, startPoint x: 683, startPoint y: 210, endPoint x: 686, endPoint y: 204, distance: 7.3
click at [683, 210] on link "Liquidação Manual" at bounding box center [718, 216] width 116 height 22
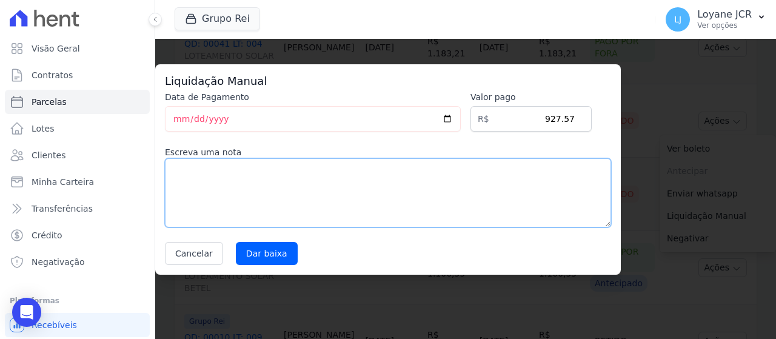
click at [492, 189] on textarea at bounding box center [388, 192] width 446 height 69
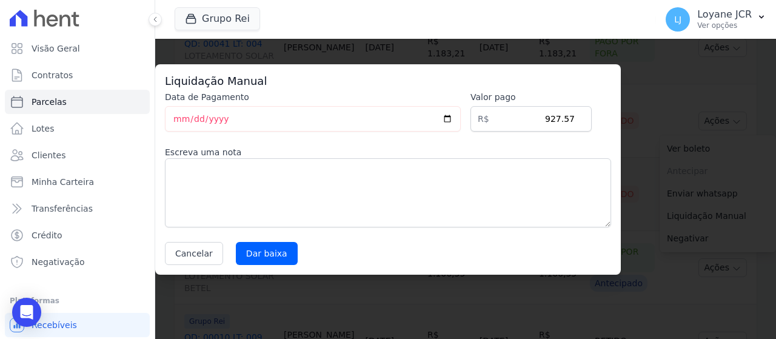
click at [273, 153] on label "Escreva uma nota" at bounding box center [388, 152] width 446 height 12
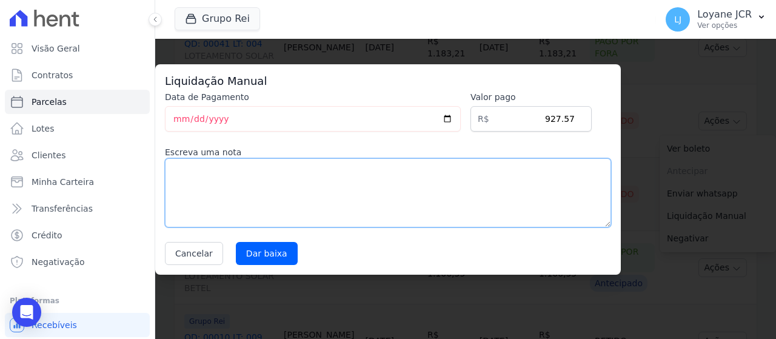
click at [235, 201] on textarea at bounding box center [388, 192] width 446 height 69
type textarea "ENCAMINHEI PARA A ACESSORIA"
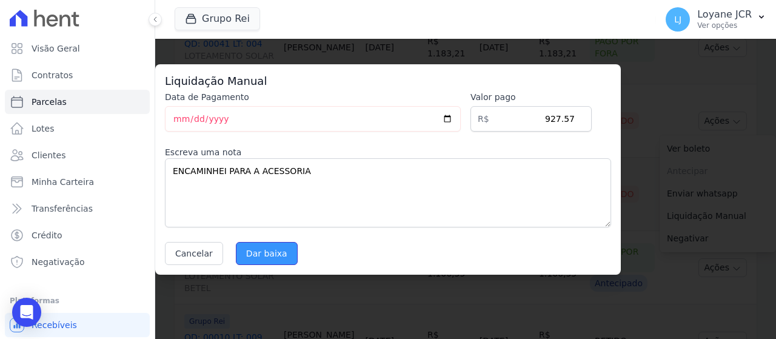
click at [260, 256] on input "Dar baixa" at bounding box center [267, 253] width 62 height 23
select select
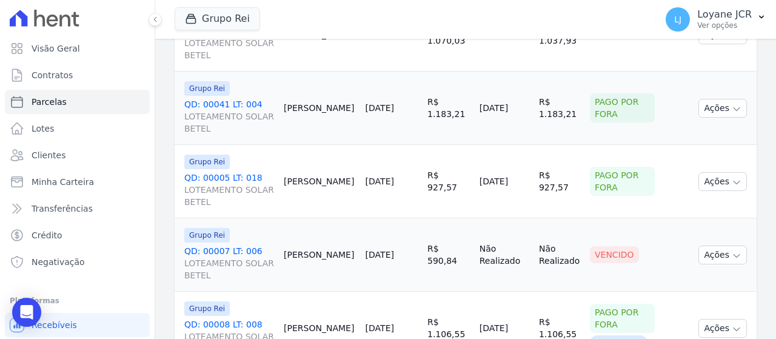
scroll to position [1455, 0]
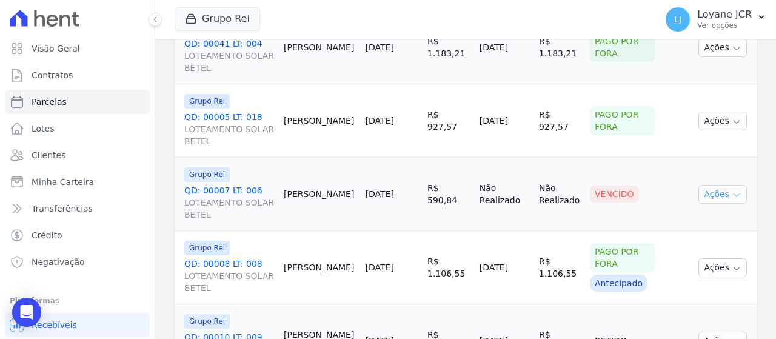
click at [709, 188] on button "Ações" at bounding box center [723, 194] width 49 height 19
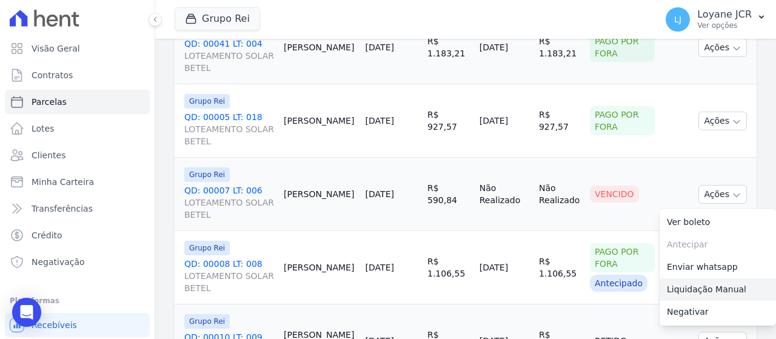
click at [699, 282] on link "Liquidação Manual" at bounding box center [718, 289] width 116 height 22
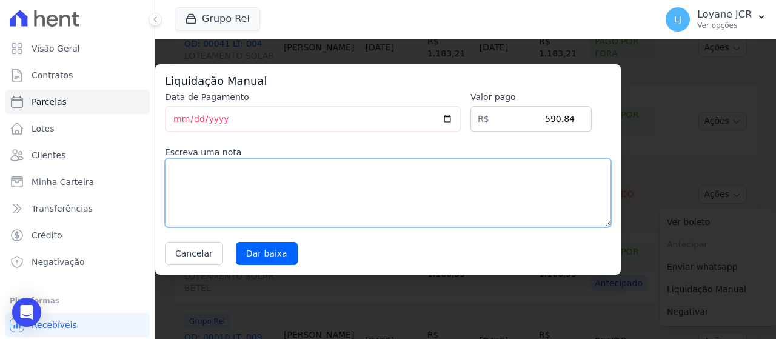
click at [356, 201] on textarea at bounding box center [388, 192] width 446 height 69
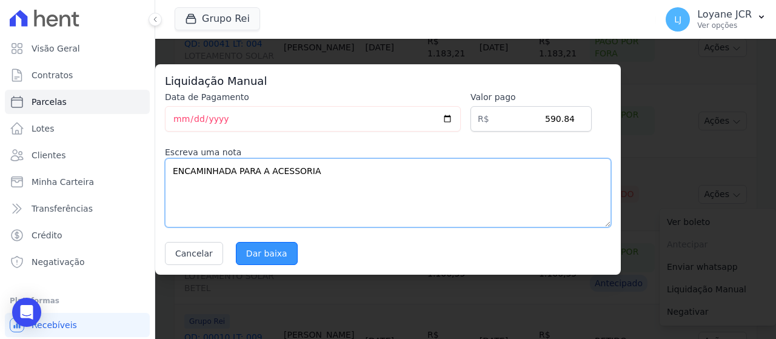
type textarea "ENCAMINHADA PARA A ACESSORIA"
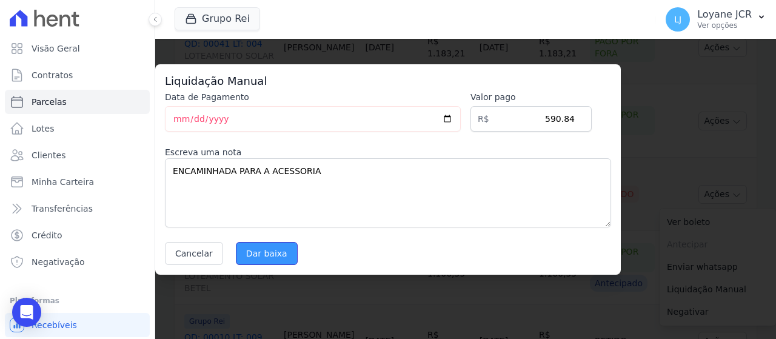
click at [250, 244] on input "Dar baixa" at bounding box center [267, 253] width 62 height 23
select select
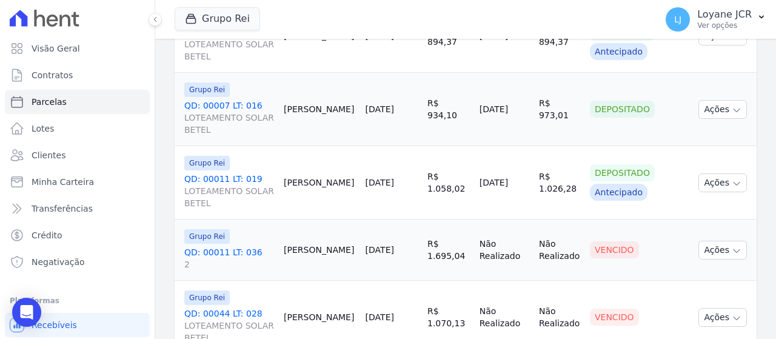
scroll to position [1894, 0]
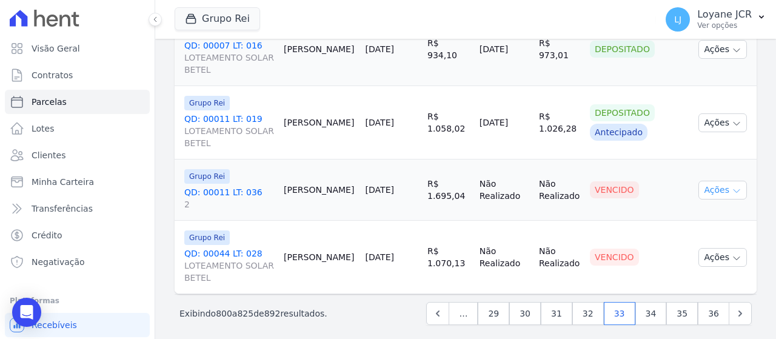
click at [720, 181] on button "Ações" at bounding box center [723, 190] width 49 height 19
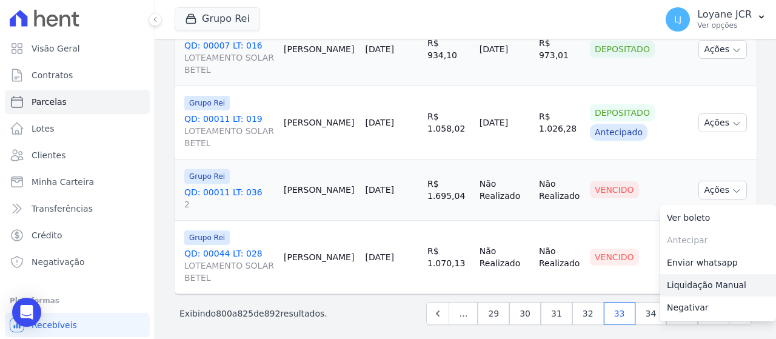
click at [675, 283] on link "Liquidação Manual" at bounding box center [718, 285] width 116 height 22
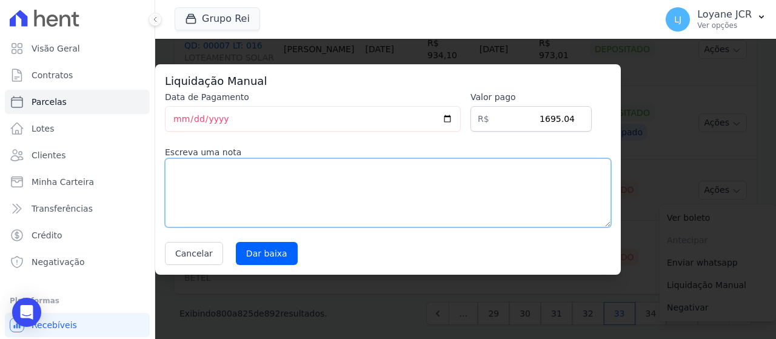
click at [483, 190] on textarea at bounding box center [388, 192] width 446 height 69
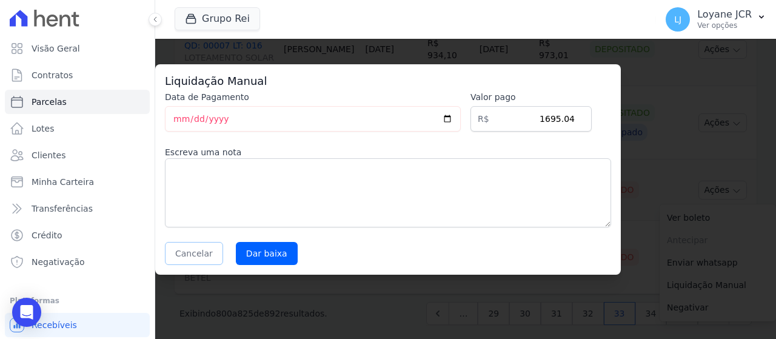
click at [179, 259] on button "Cancelar" at bounding box center [194, 253] width 58 height 23
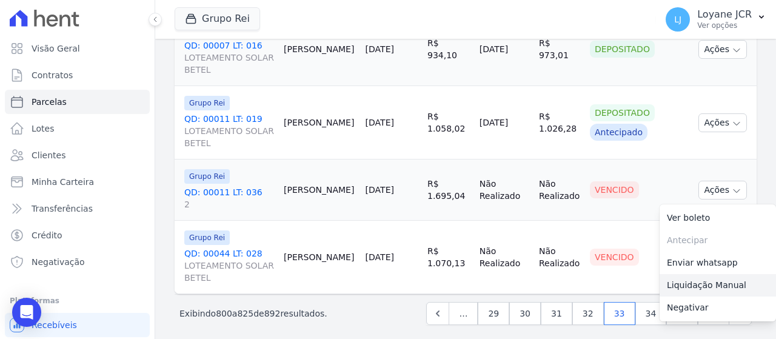
click at [700, 274] on link "Liquidação Manual" at bounding box center [718, 285] width 116 height 22
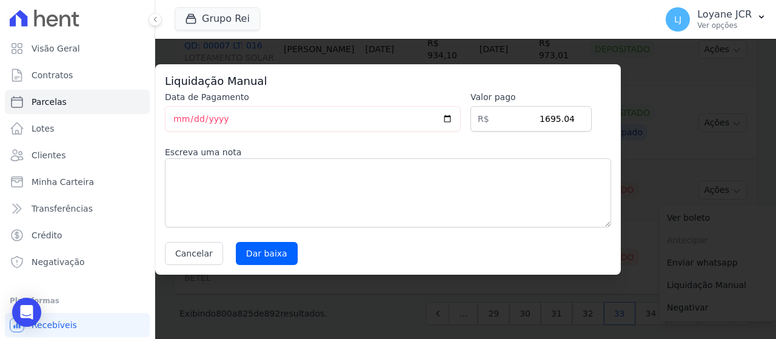
click at [344, 152] on label "Escreva uma nota" at bounding box center [388, 152] width 446 height 12
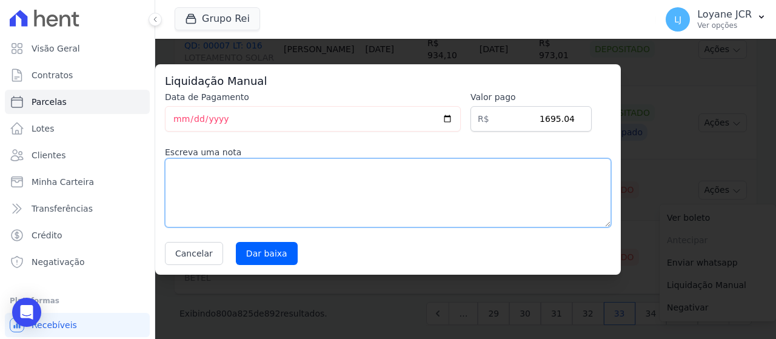
click at [331, 191] on textarea at bounding box center [388, 192] width 446 height 69
type textarea "PAGO POR FORA"
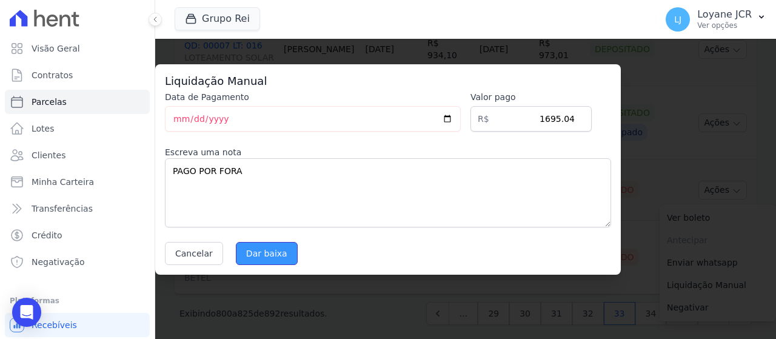
click at [260, 250] on input "Dar baixa" at bounding box center [267, 253] width 62 height 23
select select
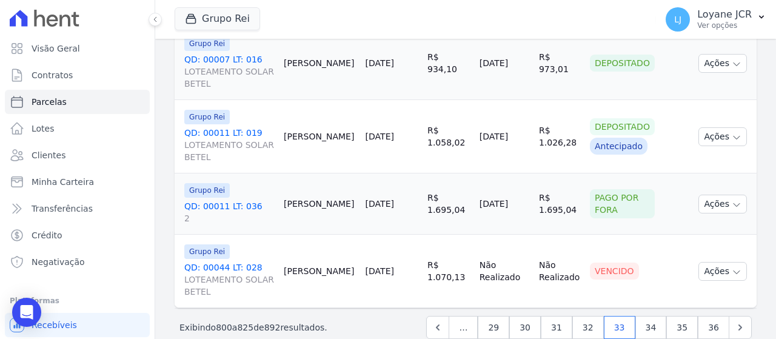
scroll to position [1894, 0]
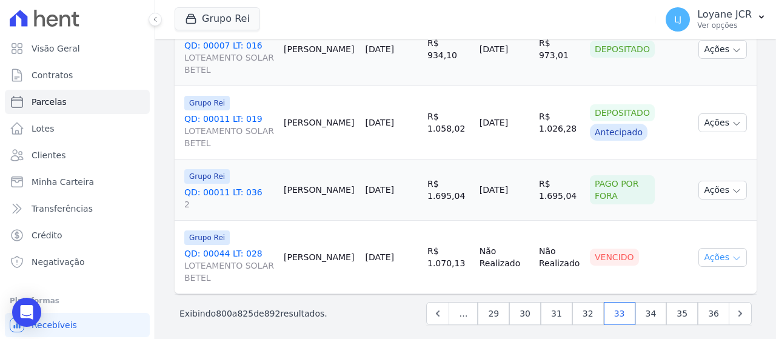
click at [720, 256] on button "Ações" at bounding box center [723, 257] width 49 height 19
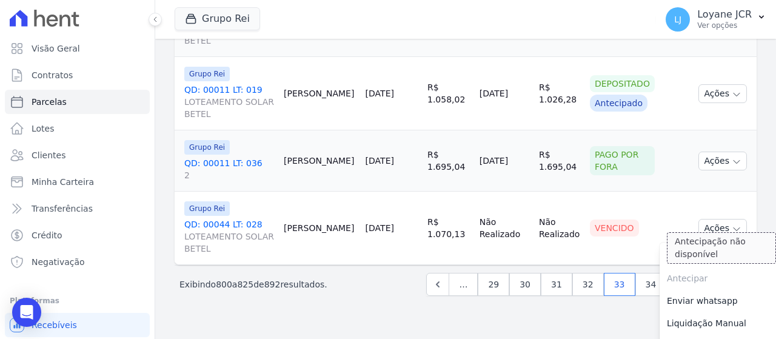
scroll to position [1935, 0]
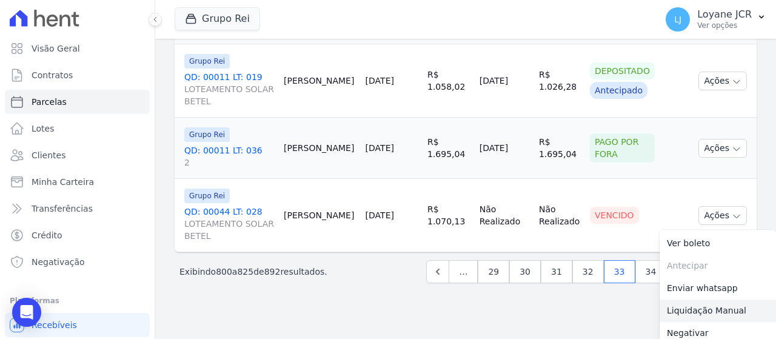
click at [692, 301] on link "Liquidação Manual" at bounding box center [718, 311] width 116 height 22
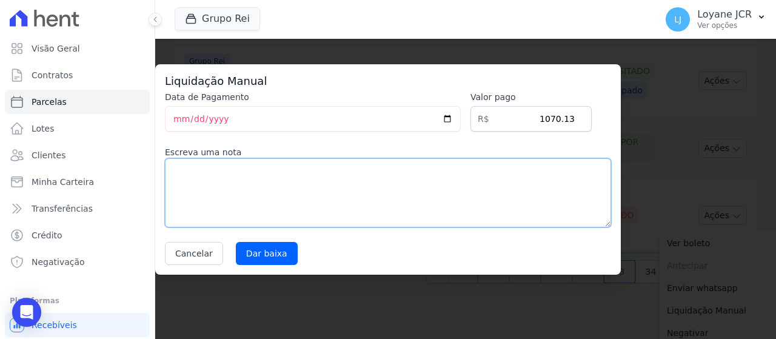
click at [427, 200] on textarea at bounding box center [388, 192] width 446 height 69
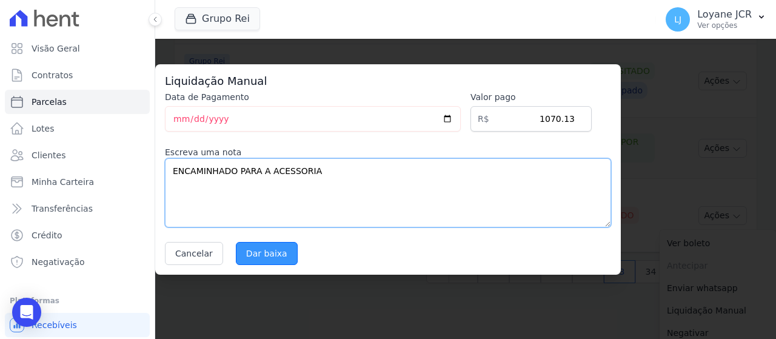
type textarea "ENCAMINHADO PARA A ACESSORIA"
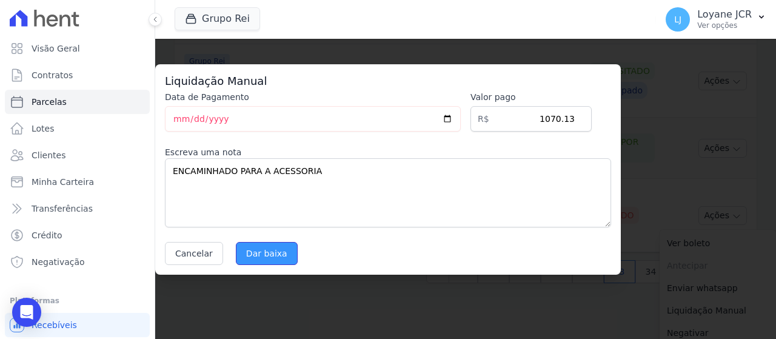
click at [266, 255] on input "Dar baixa" at bounding box center [267, 253] width 62 height 23
select select
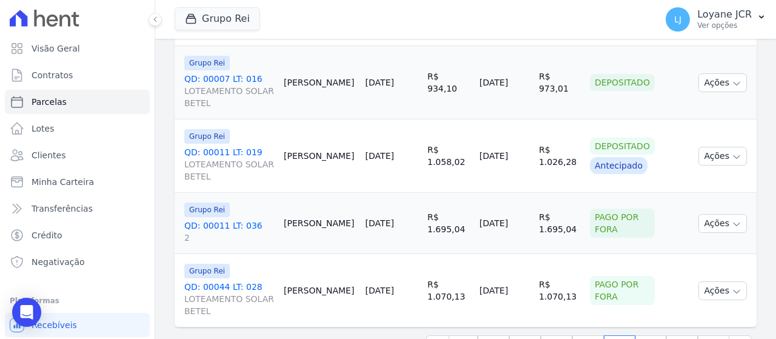
scroll to position [1894, 0]
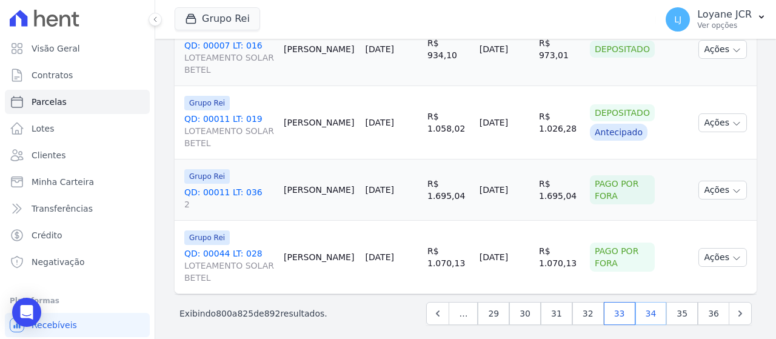
click at [645, 308] on link "34" at bounding box center [651, 313] width 32 height 23
select select
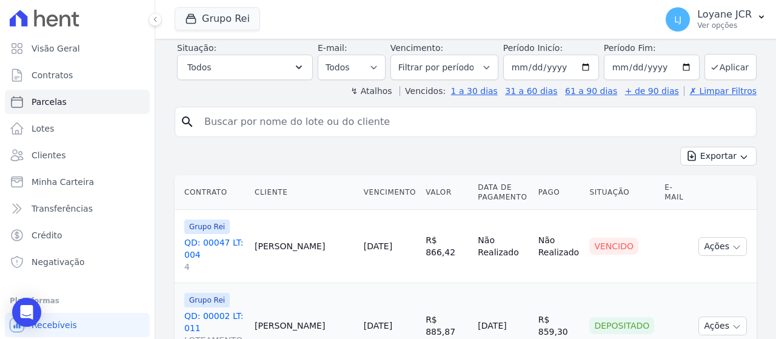
scroll to position [243, 0]
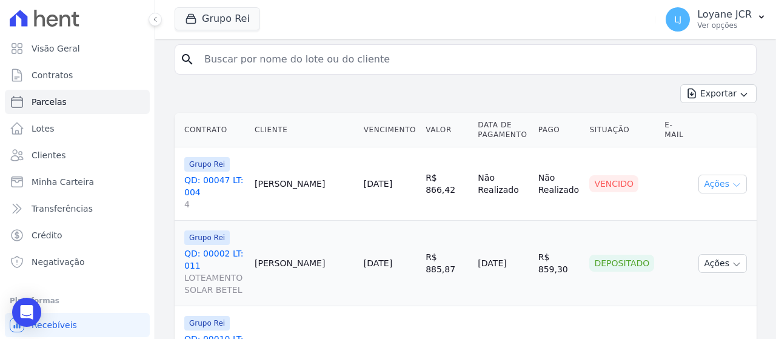
click at [728, 175] on button "Ações" at bounding box center [723, 184] width 49 height 19
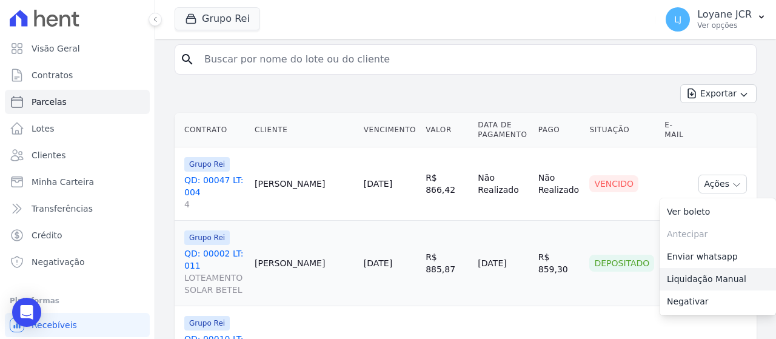
click at [674, 273] on link "Liquidação Manual" at bounding box center [718, 279] width 116 height 22
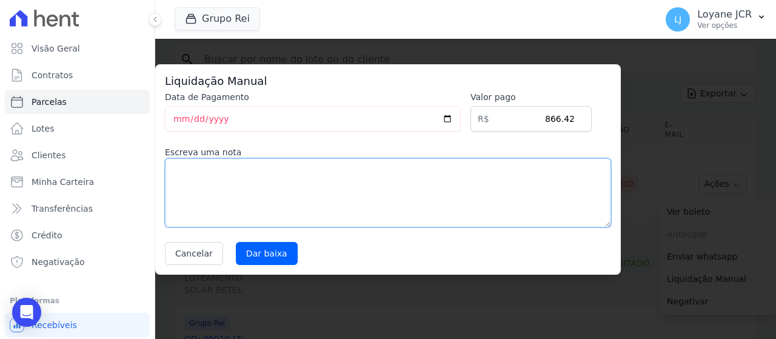
click at [427, 180] on textarea at bounding box center [388, 192] width 446 height 69
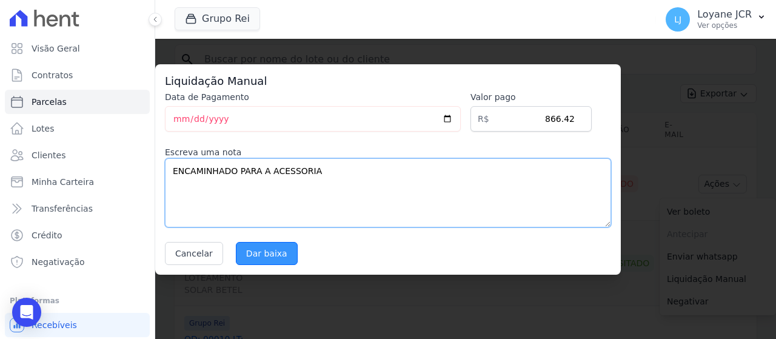
type textarea "ENCAMINHADO PARA A ACESSORIA"
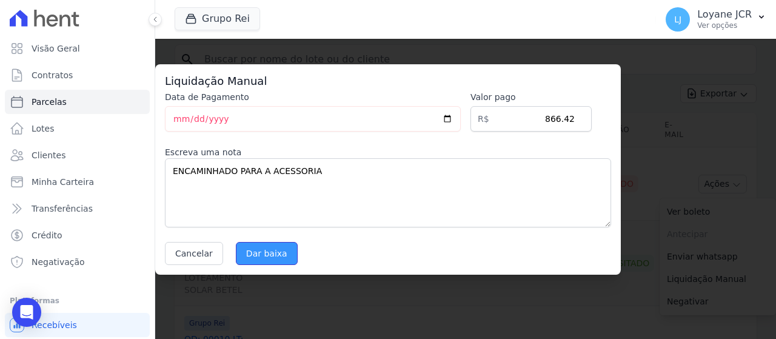
click at [239, 252] on input "Dar baixa" at bounding box center [267, 253] width 62 height 23
select select
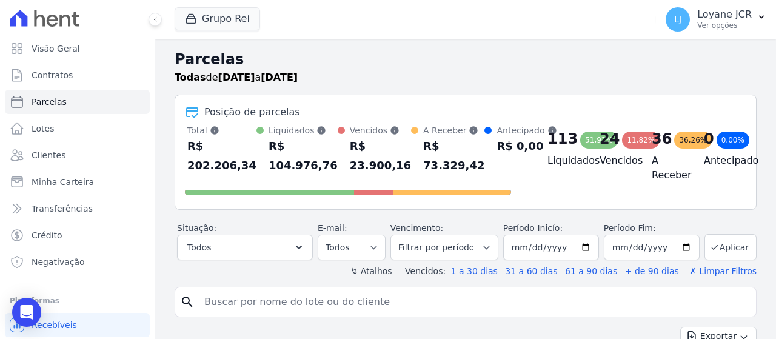
select select
